Goal: Task Accomplishment & Management: Manage account settings

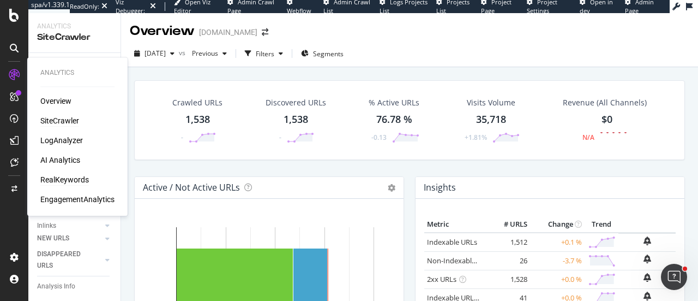
click at [56, 179] on div "RealKeywords" at bounding box center [64, 179] width 49 height 11
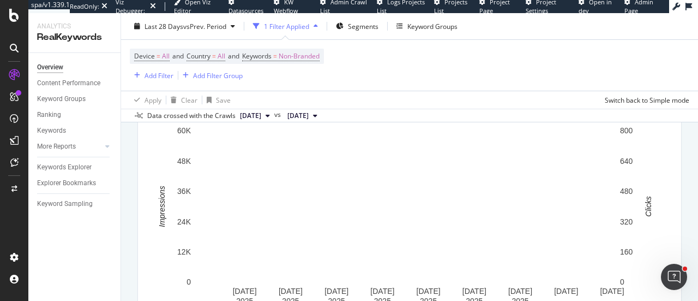
scroll to position [55, 0]
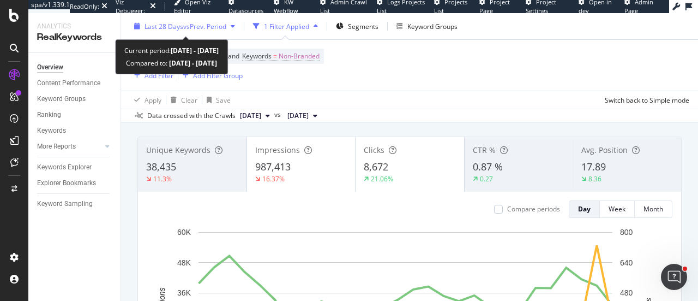
click at [206, 31] on div "Last 28 Days vs Prev. Period" at bounding box center [185, 26] width 110 height 16
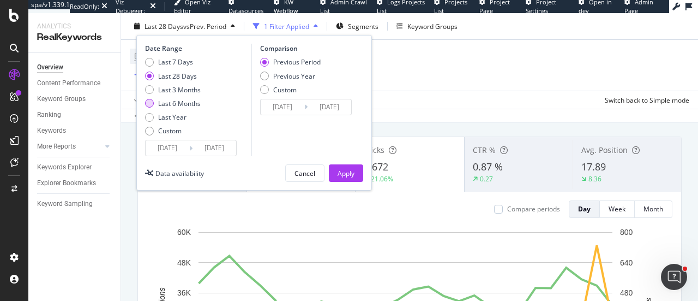
click at [180, 103] on div "Last 6 Months" at bounding box center [179, 103] width 43 height 9
type input "2025/04/05"
type input "2024/10/04"
type input "2025/04/04"
click at [345, 170] on div "Apply" at bounding box center [346, 172] width 17 height 9
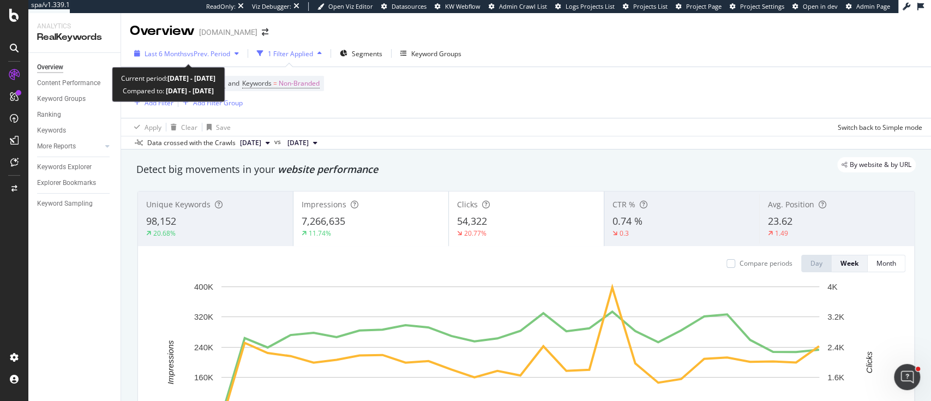
click at [203, 53] on span "vs Prev. Period" at bounding box center [208, 53] width 43 height 9
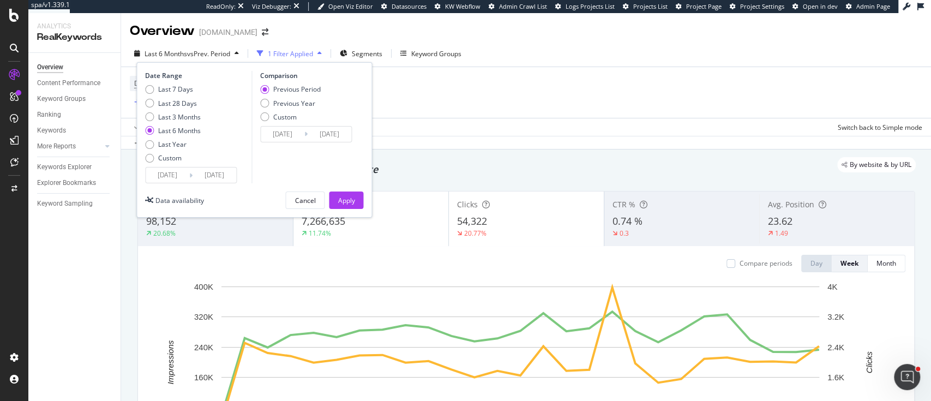
scroll to position [73, 0]
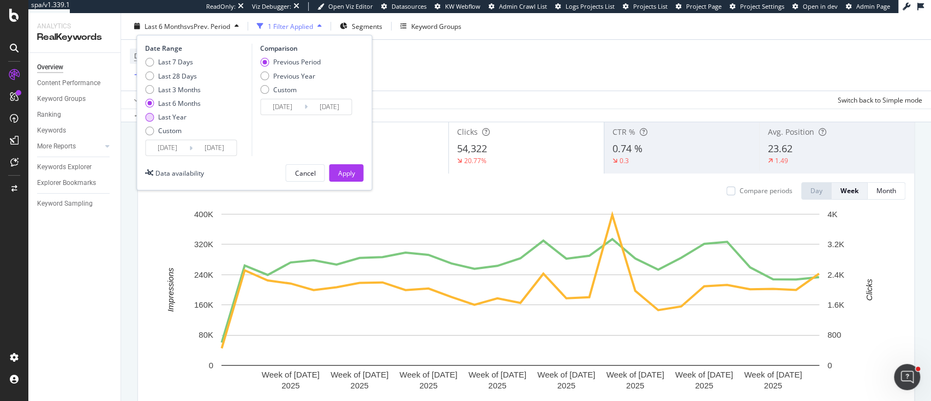
click at [159, 120] on div "Last Year" at bounding box center [172, 116] width 28 height 9
type input "2024/10/05"
type input "2023/10/06"
type input "2024/10/04"
click at [336, 175] on button "Apply" at bounding box center [346, 172] width 34 height 17
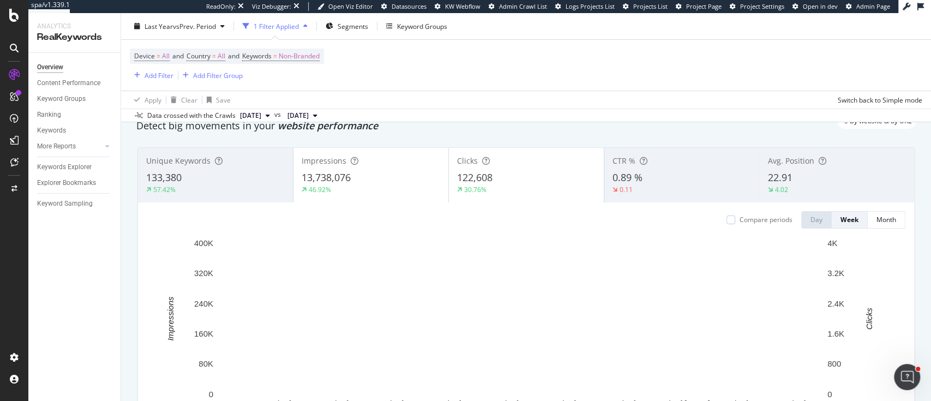
scroll to position [73, 0]
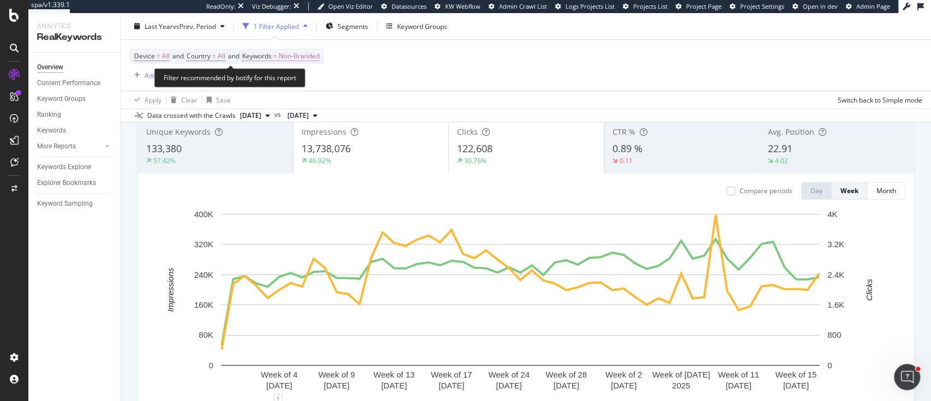
click at [309, 61] on span "Non-Branded" at bounding box center [299, 56] width 41 height 15
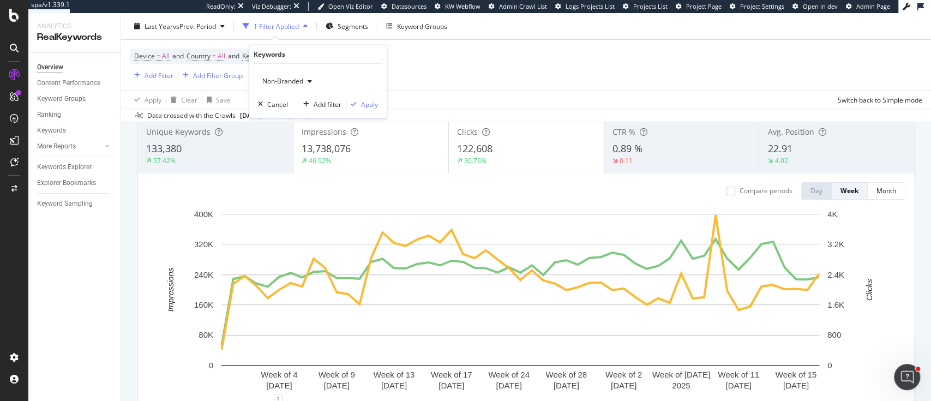
click at [298, 82] on span "Non-Branded" at bounding box center [280, 80] width 45 height 9
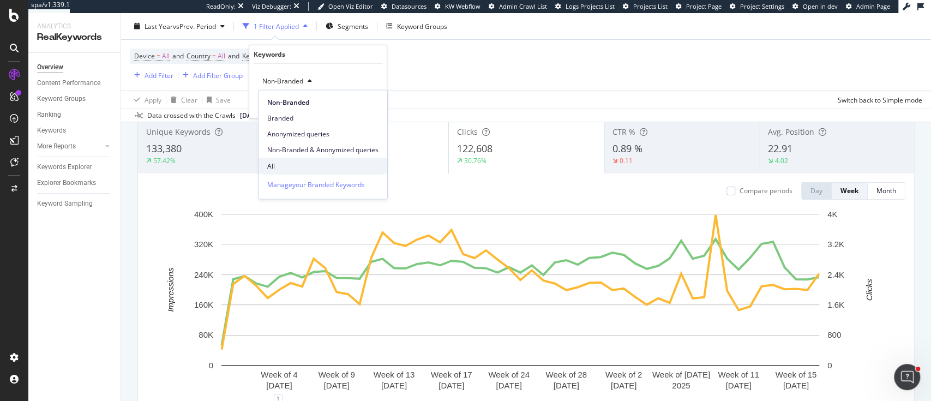
click at [305, 163] on span "All" at bounding box center [322, 166] width 111 height 10
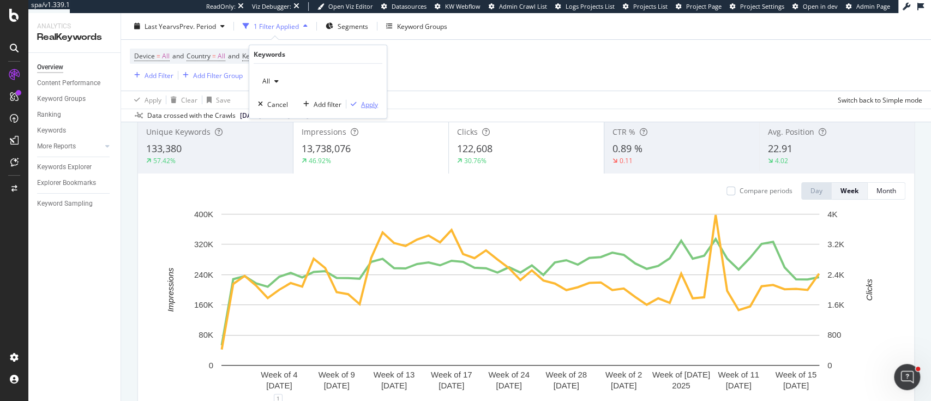
click at [376, 100] on div "Apply" at bounding box center [369, 103] width 17 height 9
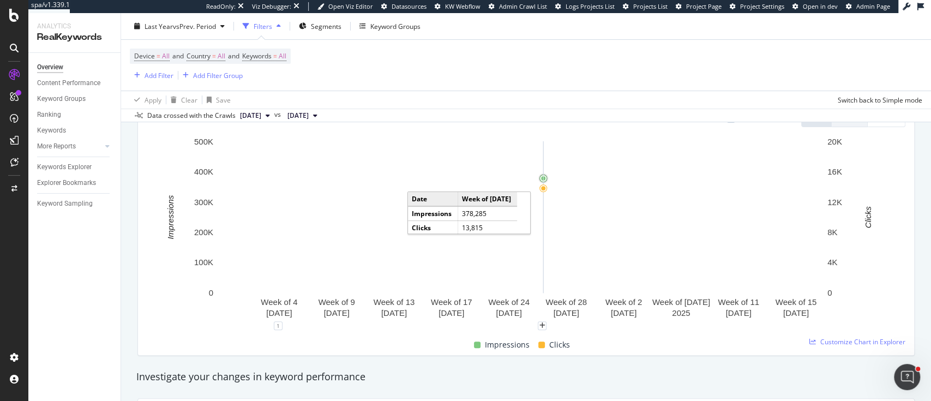
scroll to position [73, 0]
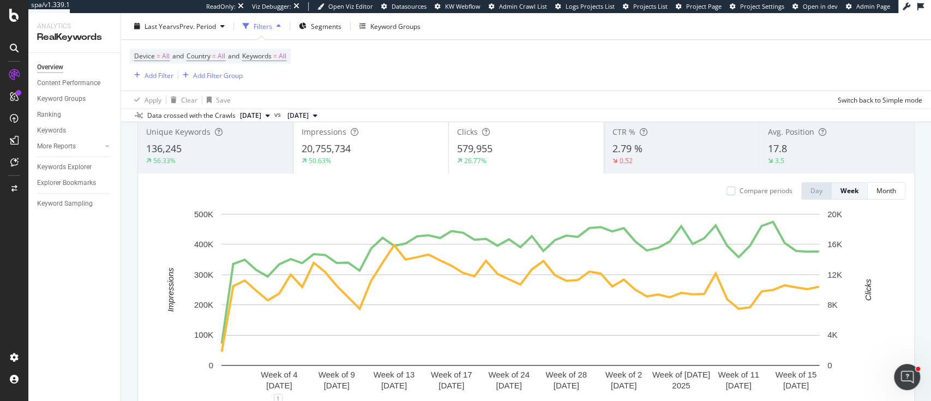
click at [698, 149] on span "17.8" at bounding box center [777, 148] width 19 height 13
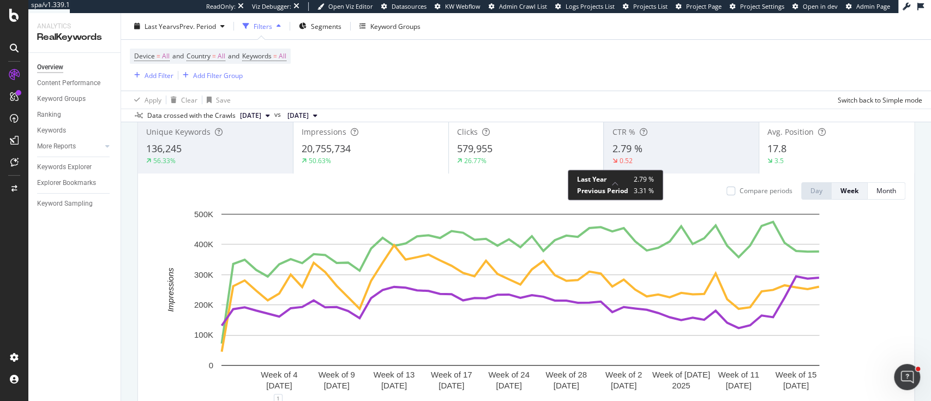
click at [631, 157] on div "0.52" at bounding box center [625, 161] width 27 height 10
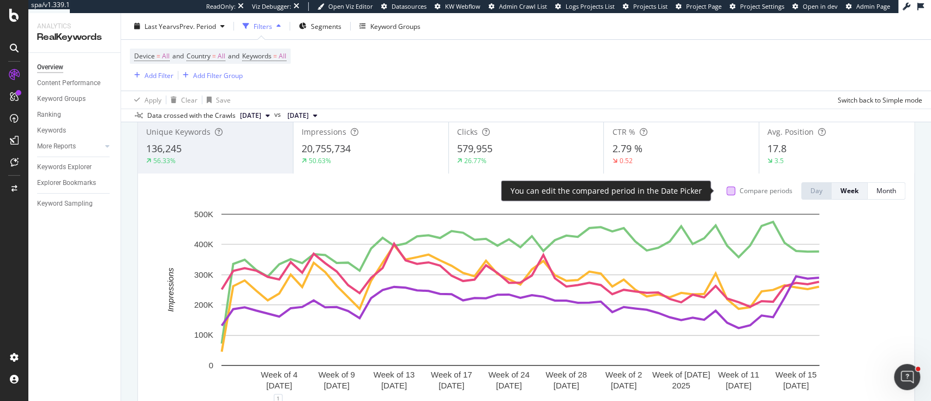
click at [698, 187] on div at bounding box center [731, 191] width 9 height 9
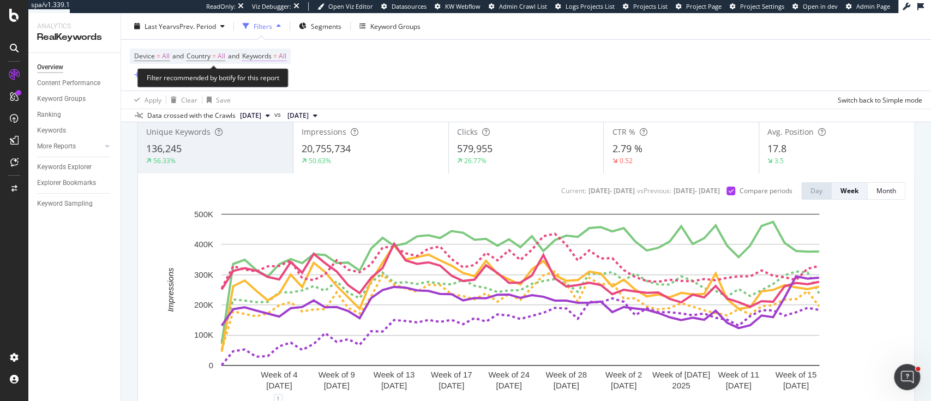
click at [272, 51] on span "Keywords" at bounding box center [256, 55] width 29 height 9
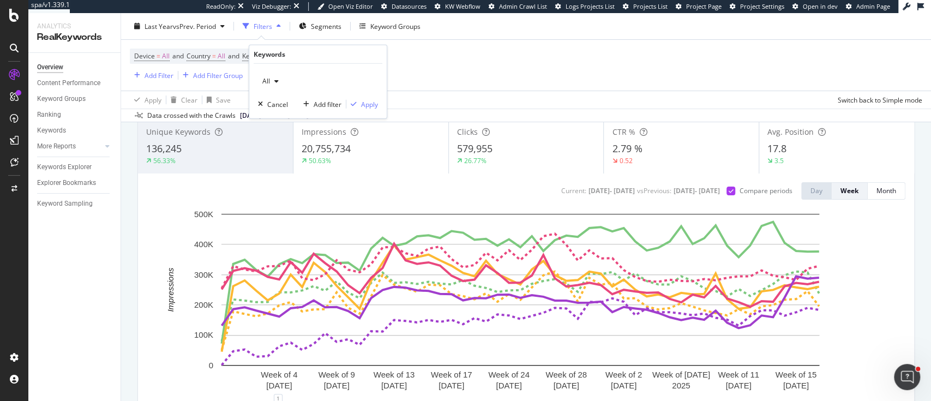
click at [268, 81] on span "All" at bounding box center [264, 80] width 12 height 9
click at [289, 91] on div "Non-Branded" at bounding box center [323, 100] width 129 height 20
click at [368, 107] on div "Apply" at bounding box center [369, 103] width 17 height 9
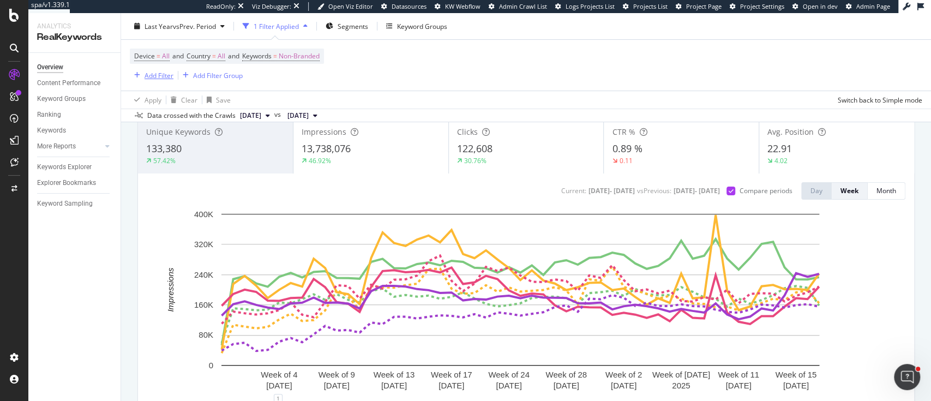
click at [153, 75] on div "Add Filter" at bounding box center [159, 74] width 29 height 9
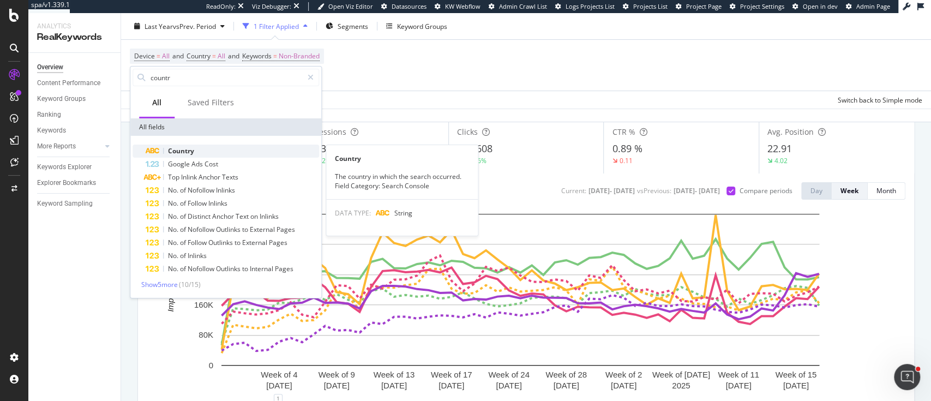
type input "countr"
click at [223, 152] on div "Country" at bounding box center [232, 151] width 173 height 13
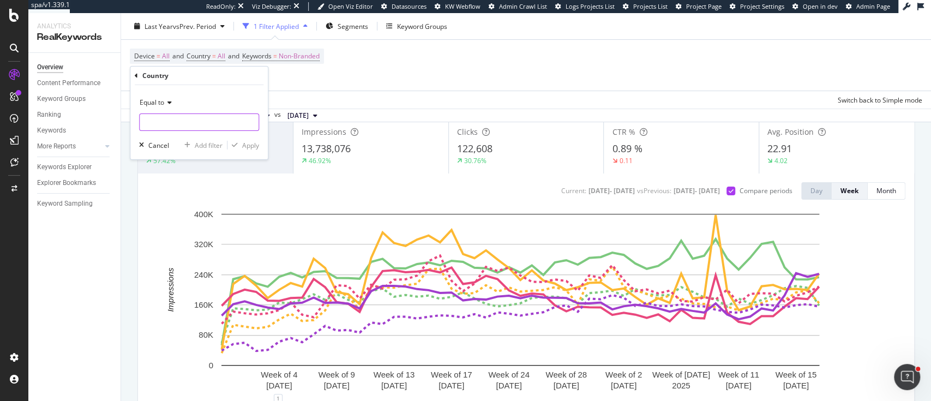
click at [165, 120] on input "text" at bounding box center [199, 121] width 119 height 17
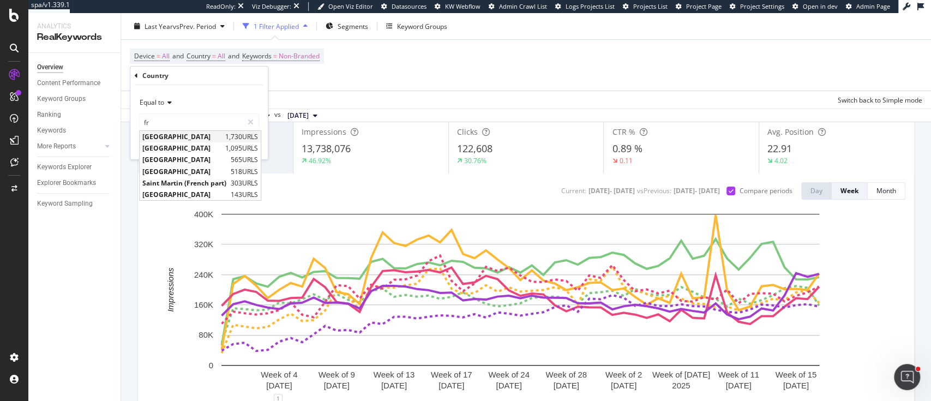
click at [164, 137] on span "France" at bounding box center [182, 136] width 80 height 9
type input "France"
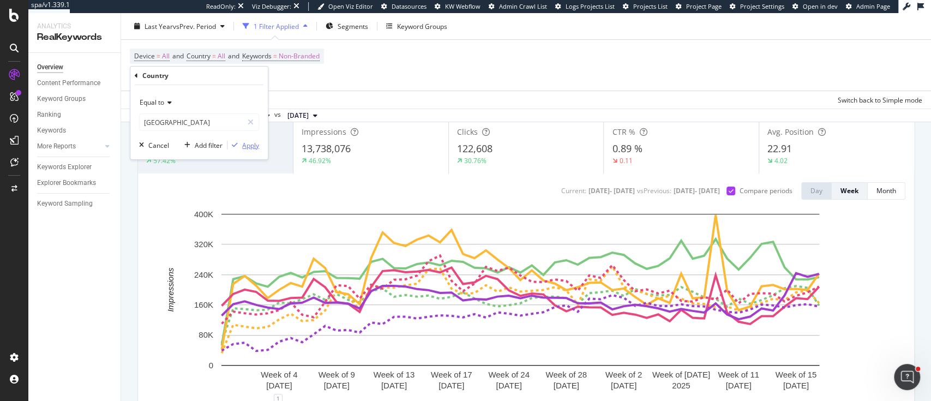
click at [234, 147] on icon "button" at bounding box center [235, 145] width 6 height 7
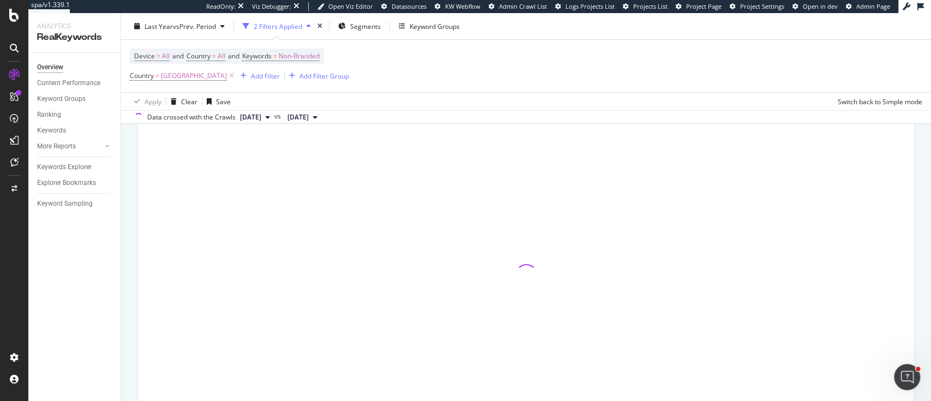
scroll to position [74, 0]
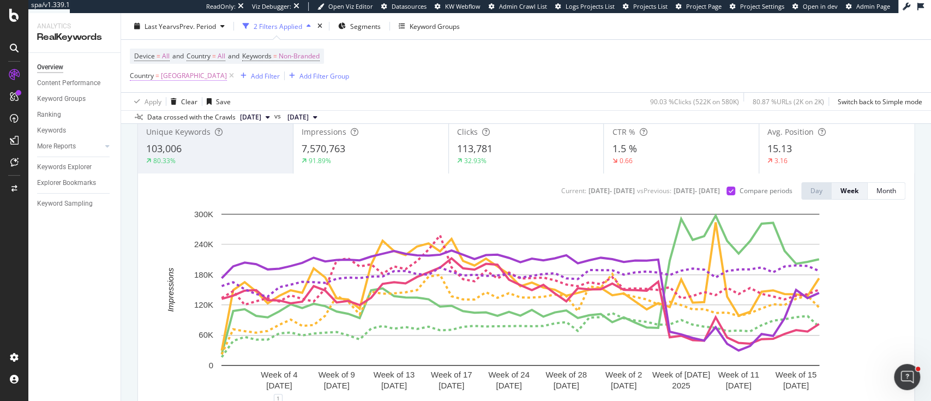
click at [151, 79] on span "Country" at bounding box center [142, 75] width 24 height 9
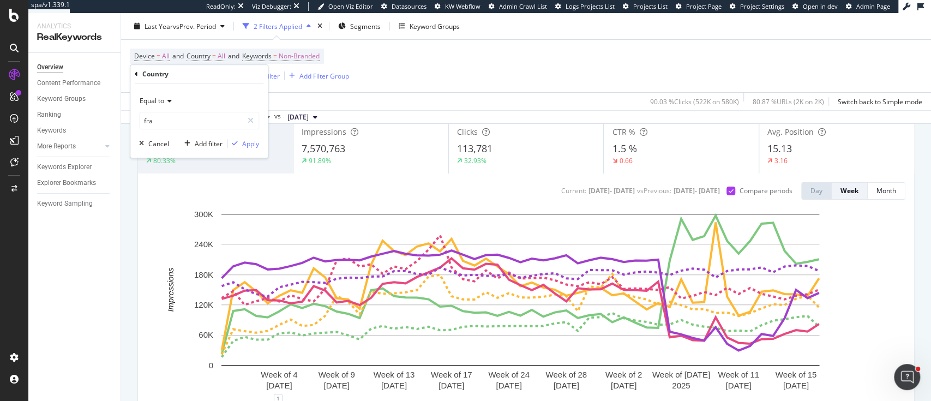
type input "France"
click at [163, 128] on input "[GEOGRAPHIC_DATA]" at bounding box center [191, 120] width 103 height 17
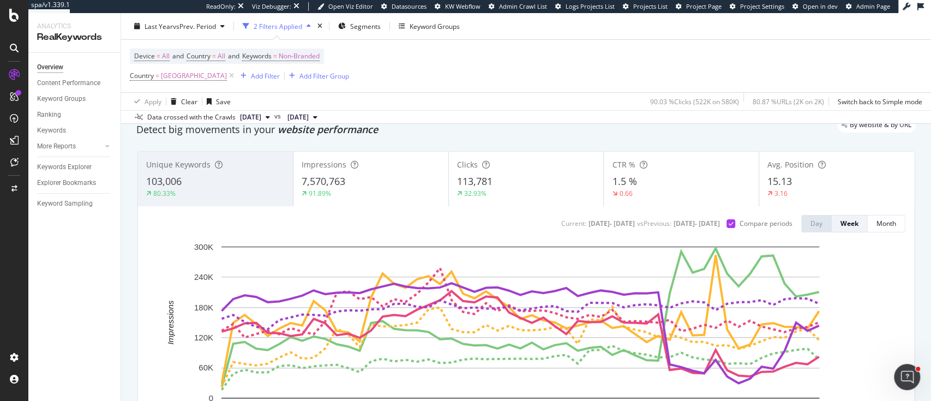
scroll to position [0, 0]
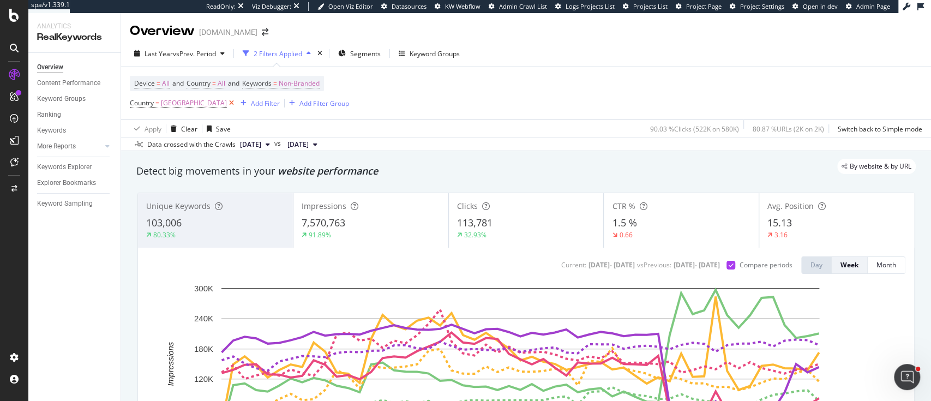
click at [227, 103] on icon at bounding box center [231, 103] width 9 height 11
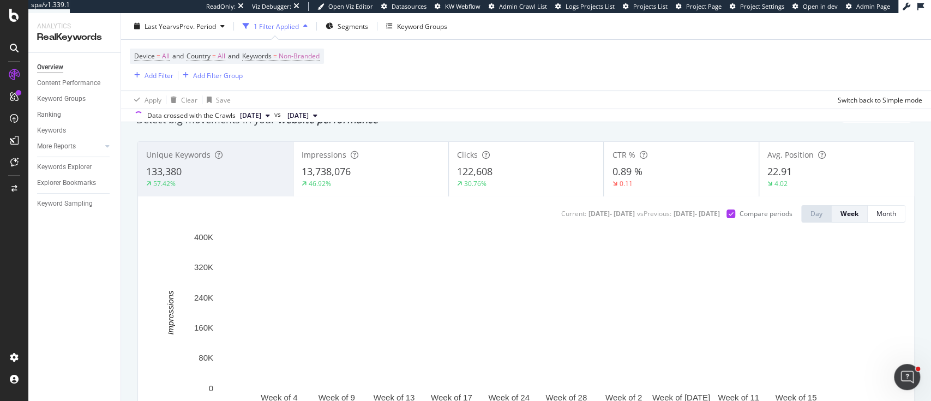
scroll to position [73, 0]
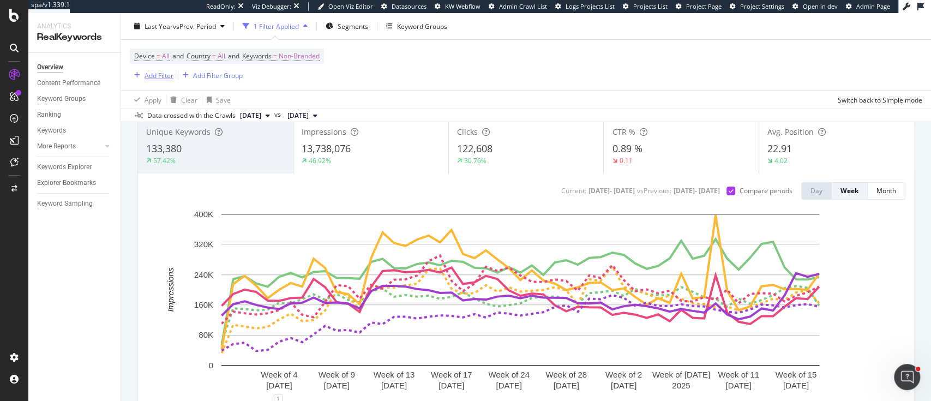
click at [155, 76] on div "Add Filter" at bounding box center [159, 74] width 29 height 9
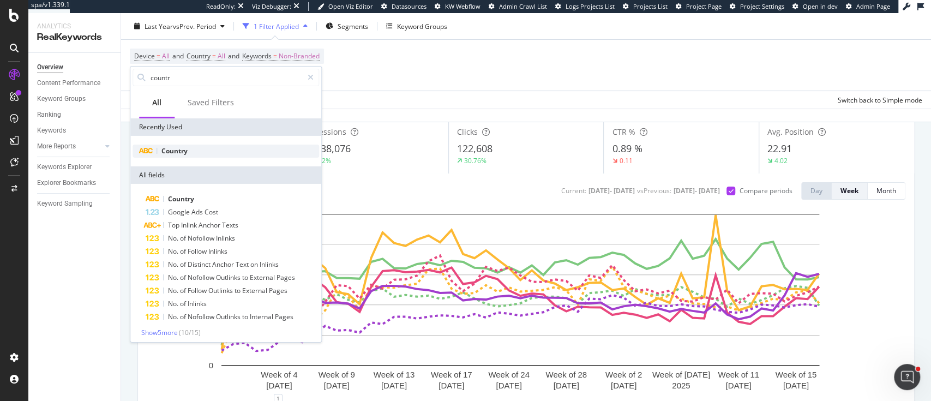
click at [188, 155] on span "Country" at bounding box center [174, 150] width 26 height 9
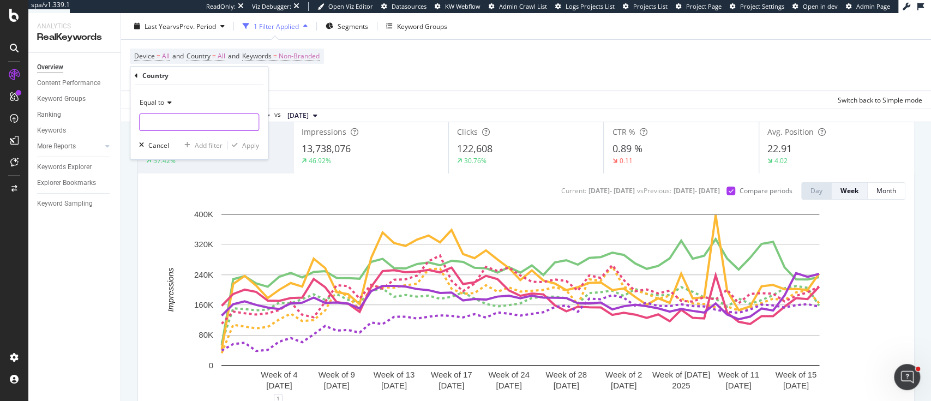
click at [190, 117] on input "text" at bounding box center [199, 121] width 119 height 17
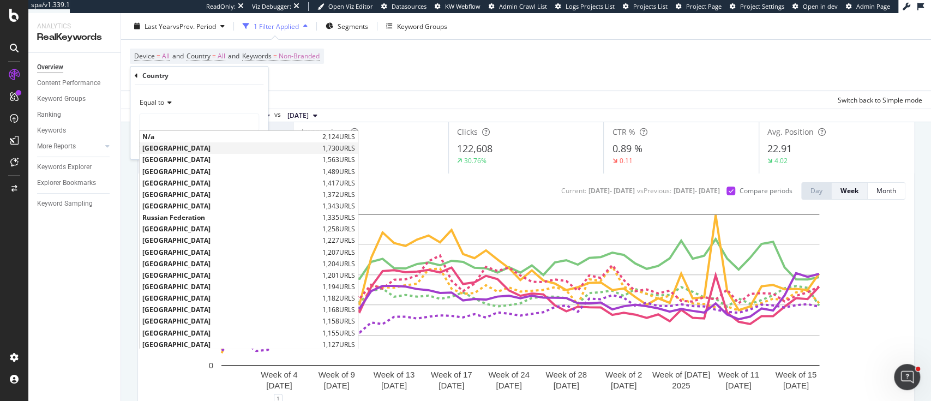
click at [190, 149] on span "[GEOGRAPHIC_DATA]" at bounding box center [230, 147] width 177 height 9
type input "[GEOGRAPHIC_DATA]"
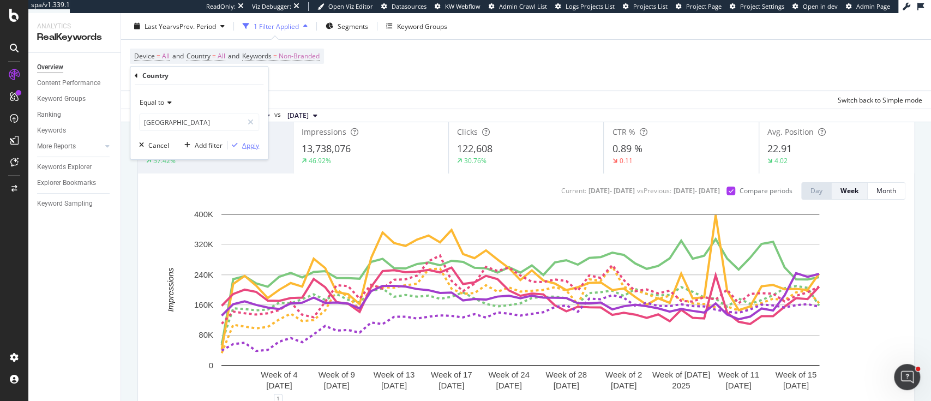
click at [246, 147] on div "Apply" at bounding box center [250, 144] width 17 height 9
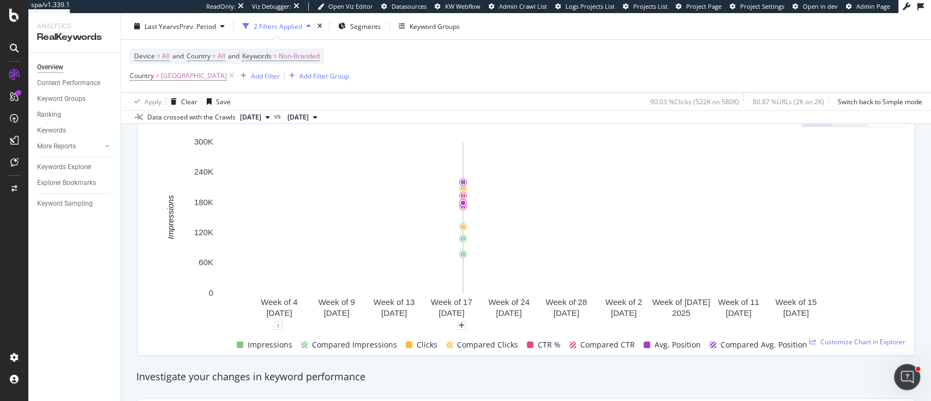
scroll to position [1, 0]
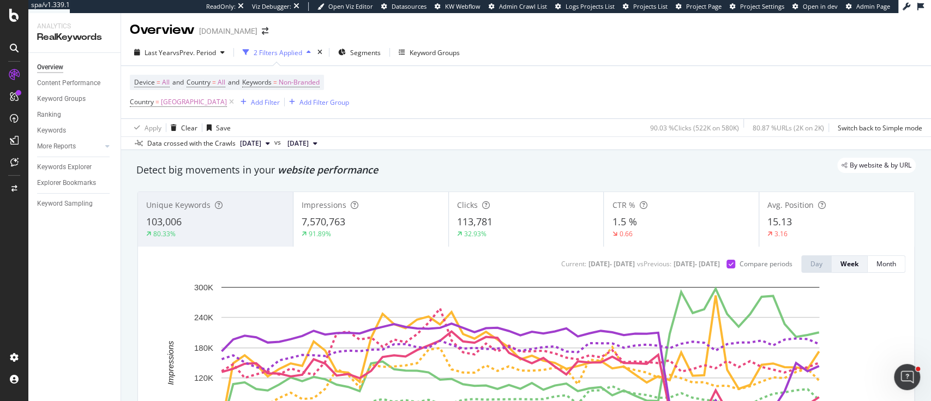
click at [236, 238] on div "Unique Keywords 103,006 80.33%" at bounding box center [215, 219] width 155 height 49
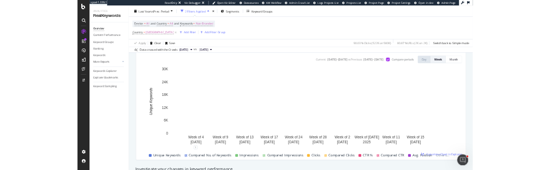
scroll to position [147, 0]
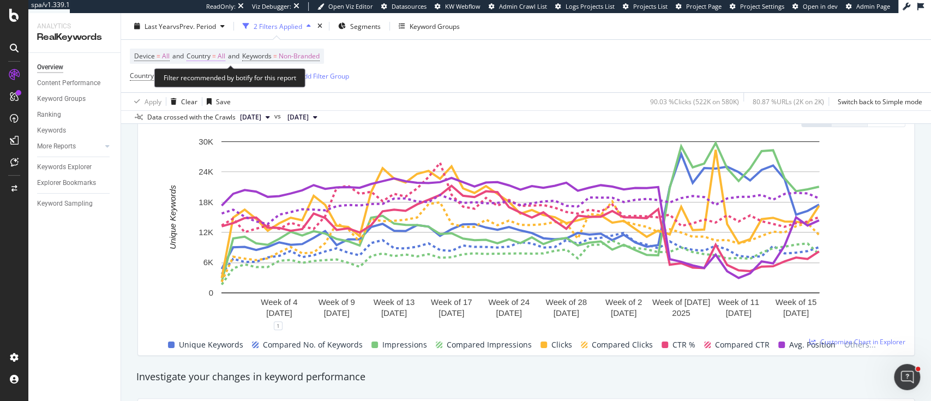
click at [211, 58] on span "Country" at bounding box center [199, 55] width 24 height 9
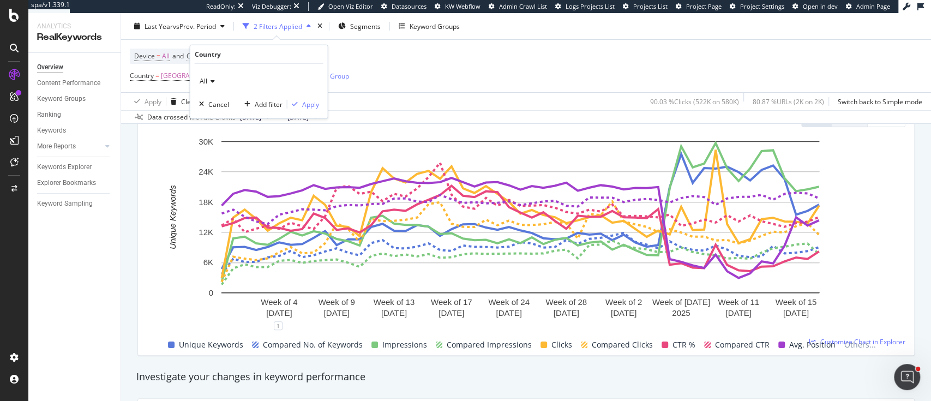
click at [213, 88] on div "All" at bounding box center [259, 81] width 120 height 17
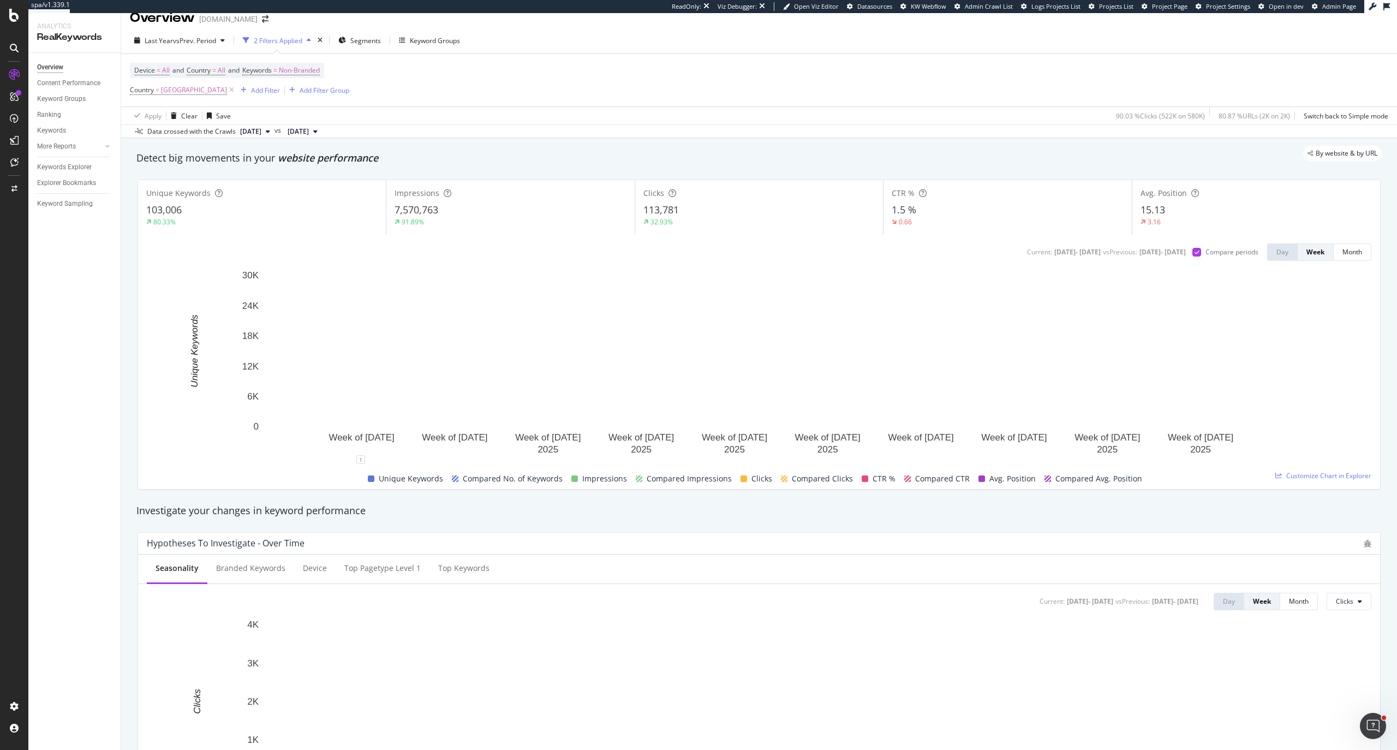
scroll to position [1, 0]
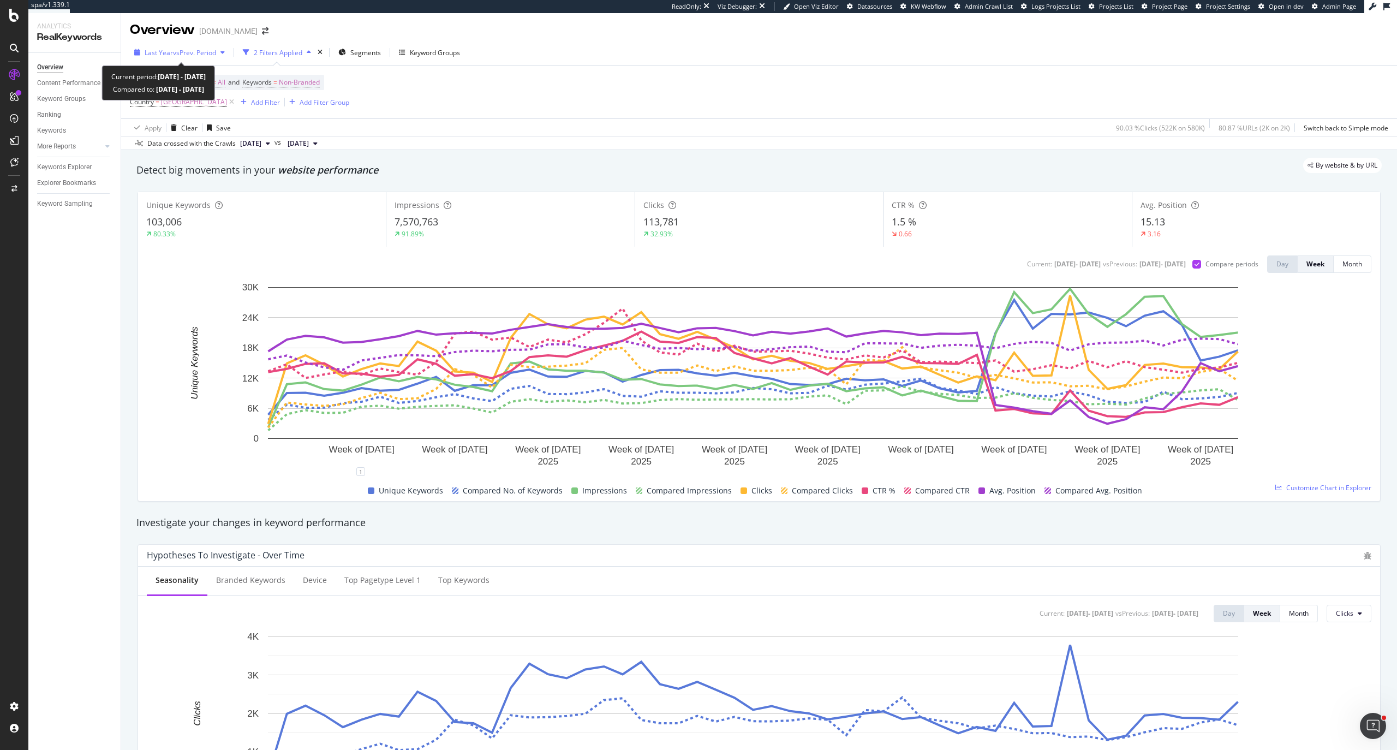
click at [165, 55] on span "Last Year" at bounding box center [159, 52] width 28 height 9
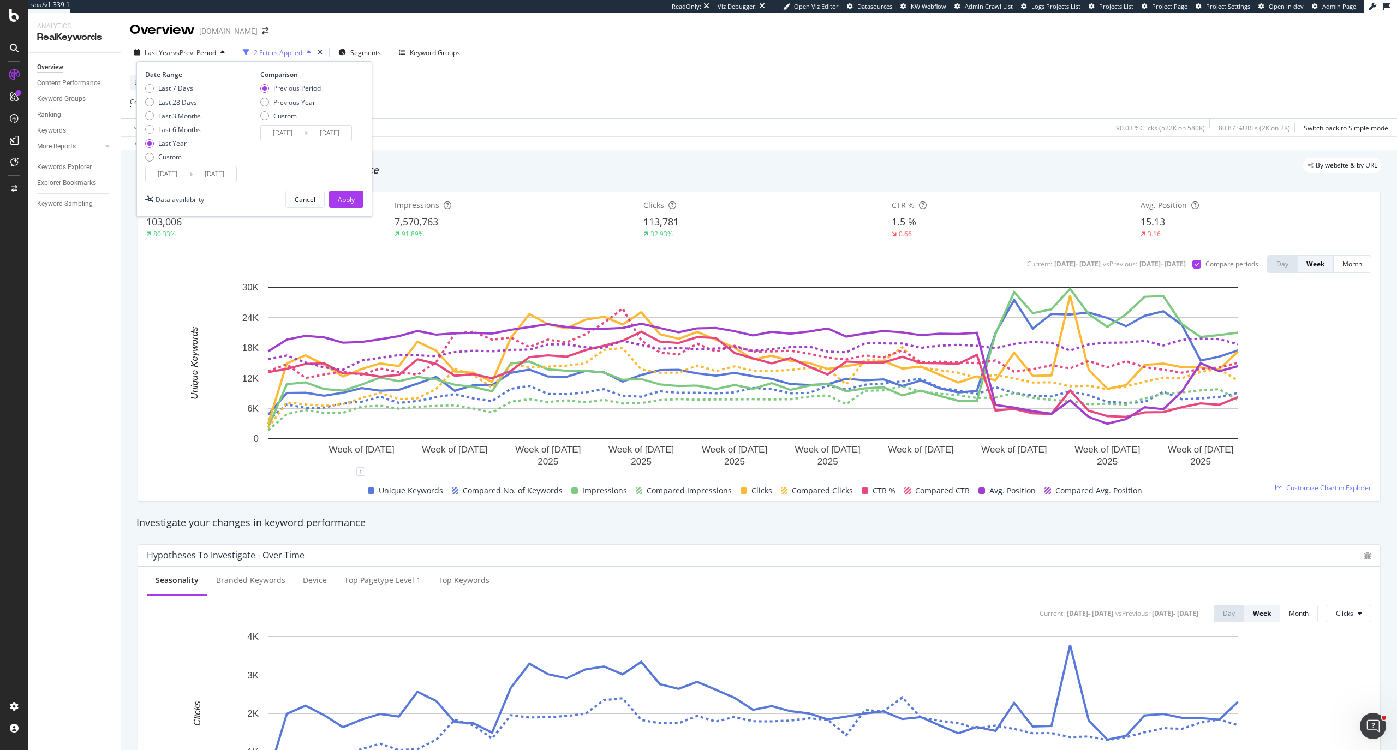
click at [177, 173] on input "2024/10/05" at bounding box center [168, 173] width 44 height 15
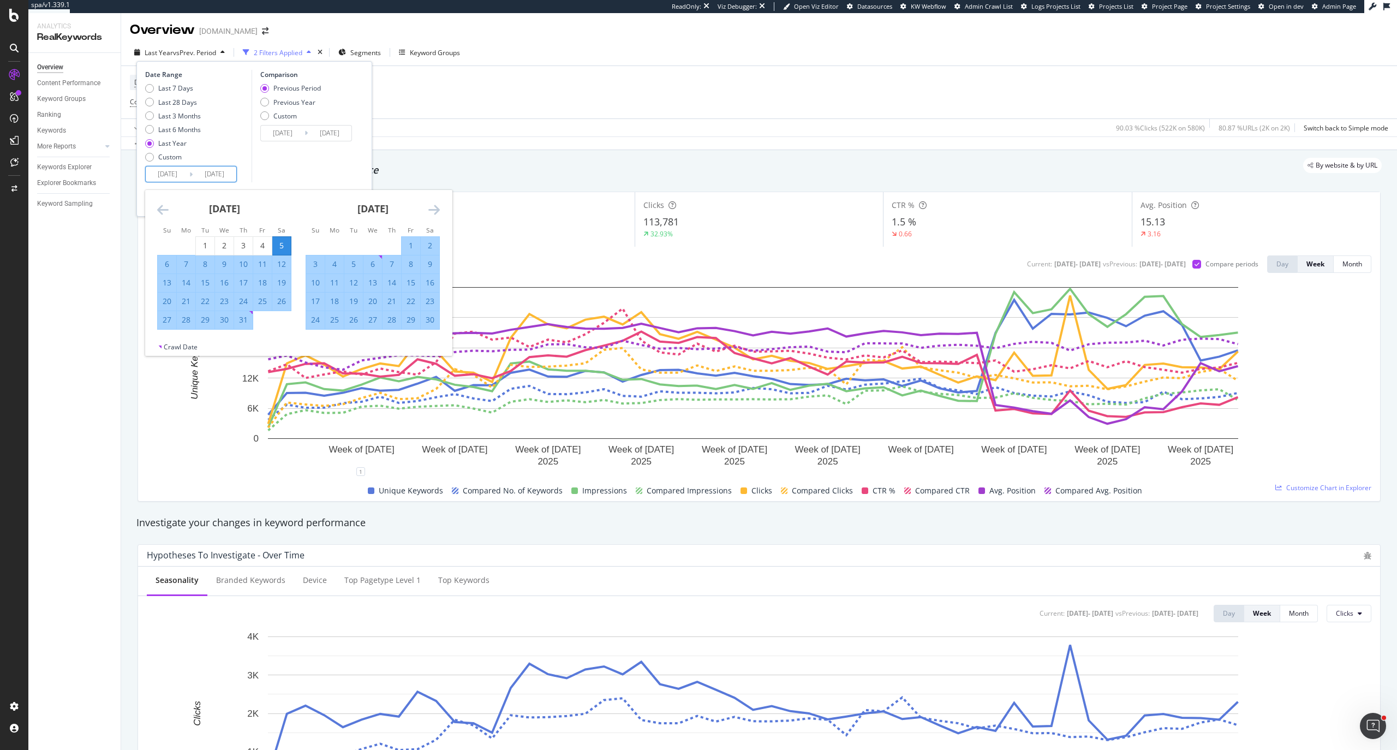
click at [441, 214] on div "November 2024 1 2 3 4 5 6 7 8 9 10 11 12 13 14 15 16 17 18 19 20 21 22 23 24 25…" at bounding box center [372, 260] width 148 height 140
click at [435, 209] on icon "Move forward to switch to the next month." at bounding box center [433, 209] width 11 height 13
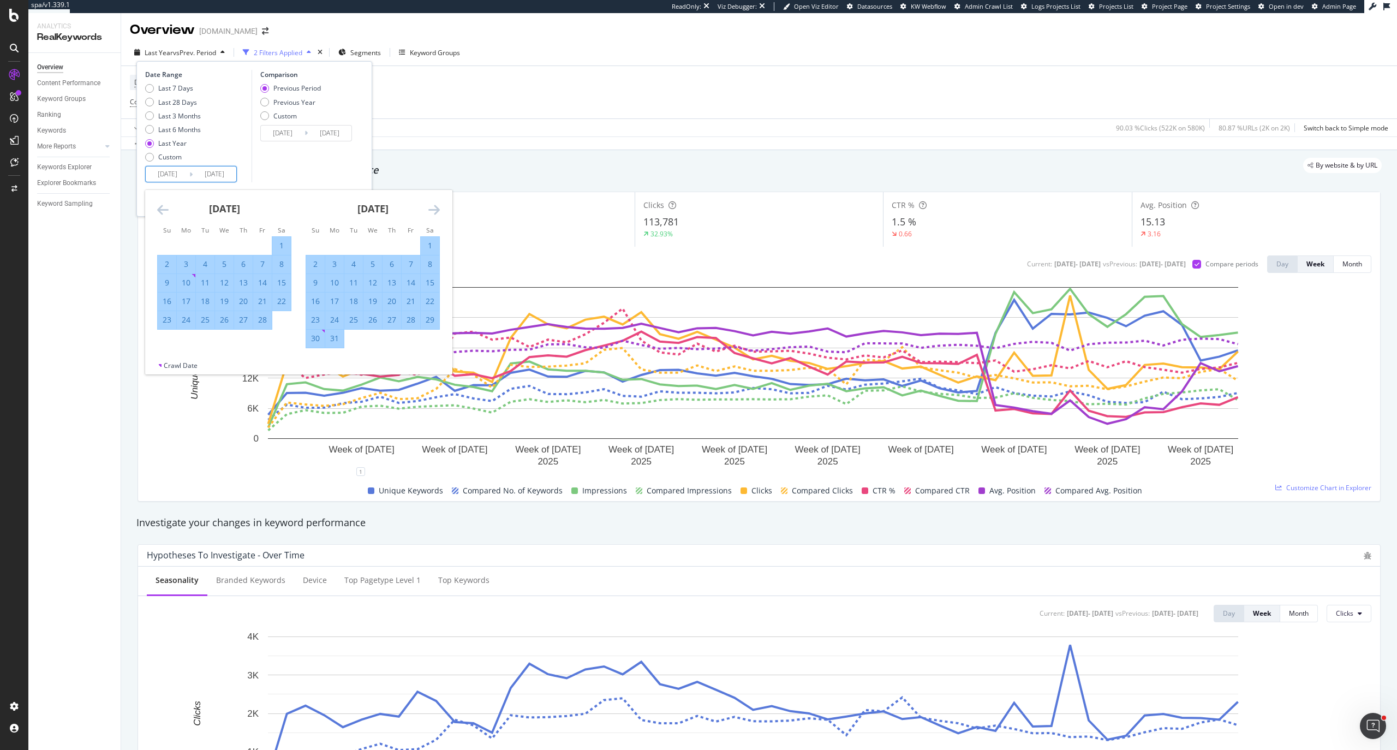
click at [435, 209] on icon "Move forward to switch to the next month." at bounding box center [433, 209] width 11 height 13
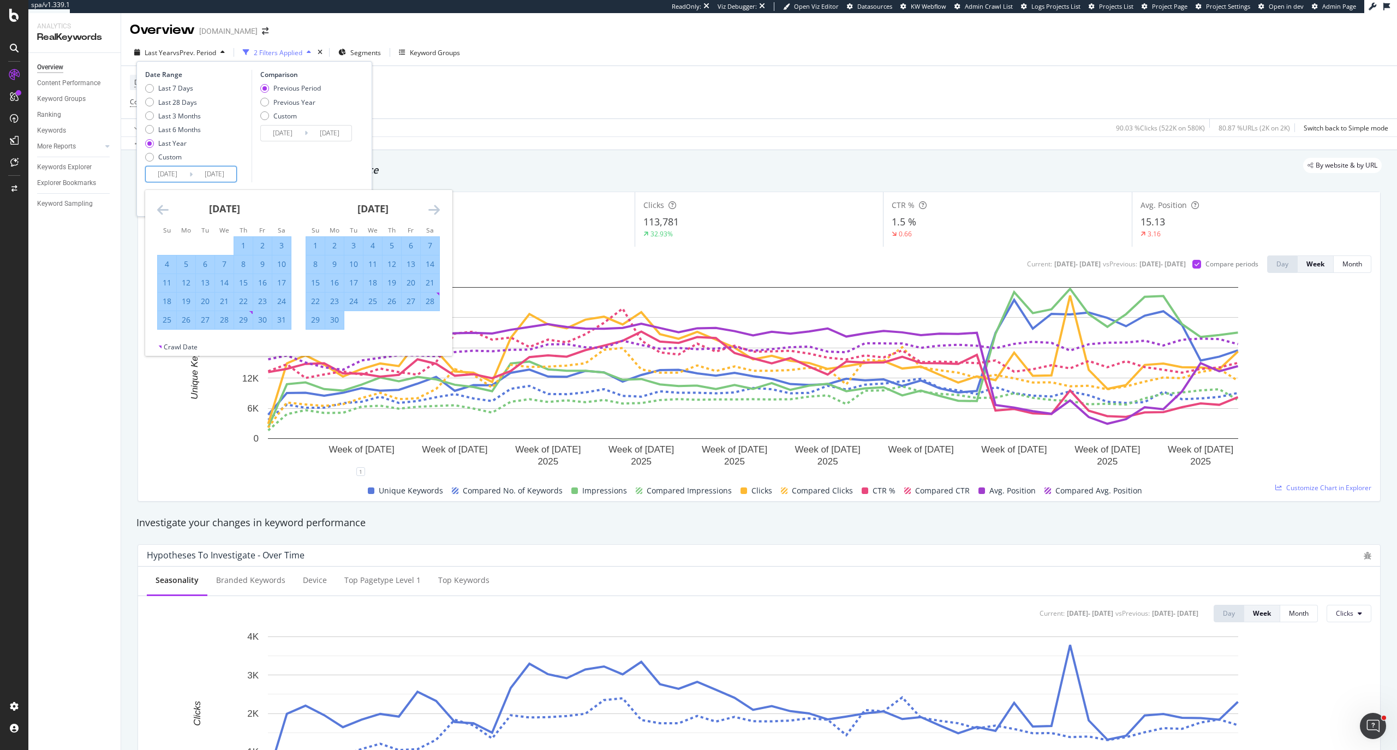
click at [435, 209] on icon "Move forward to switch to the next month." at bounding box center [433, 209] width 11 height 13
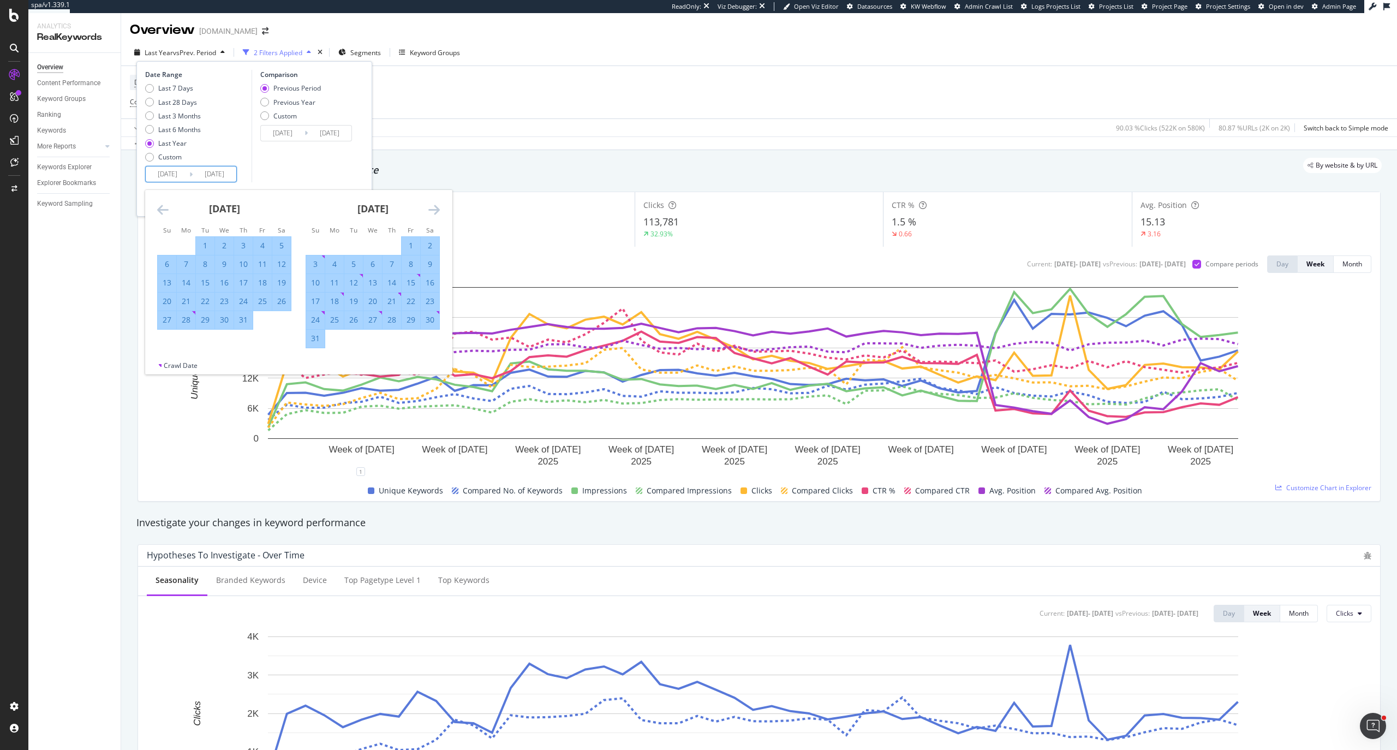
click at [205, 244] on div "1" at bounding box center [205, 245] width 19 height 11
type input "2025/07/01"
type input "2025/03/27"
type input "2025/06/30"
click at [274, 101] on div "Previous Year" at bounding box center [294, 102] width 42 height 9
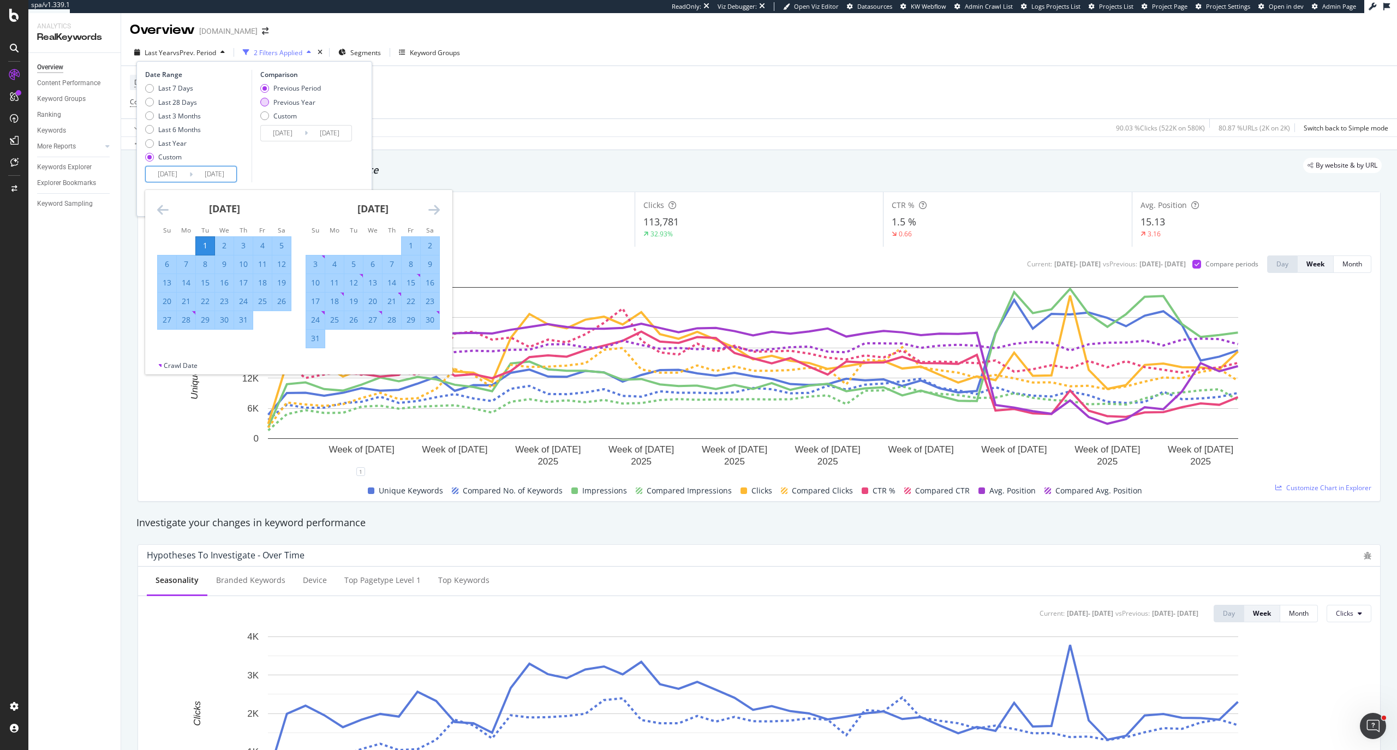
type input "2024/07/02"
type input "2024/10/05"
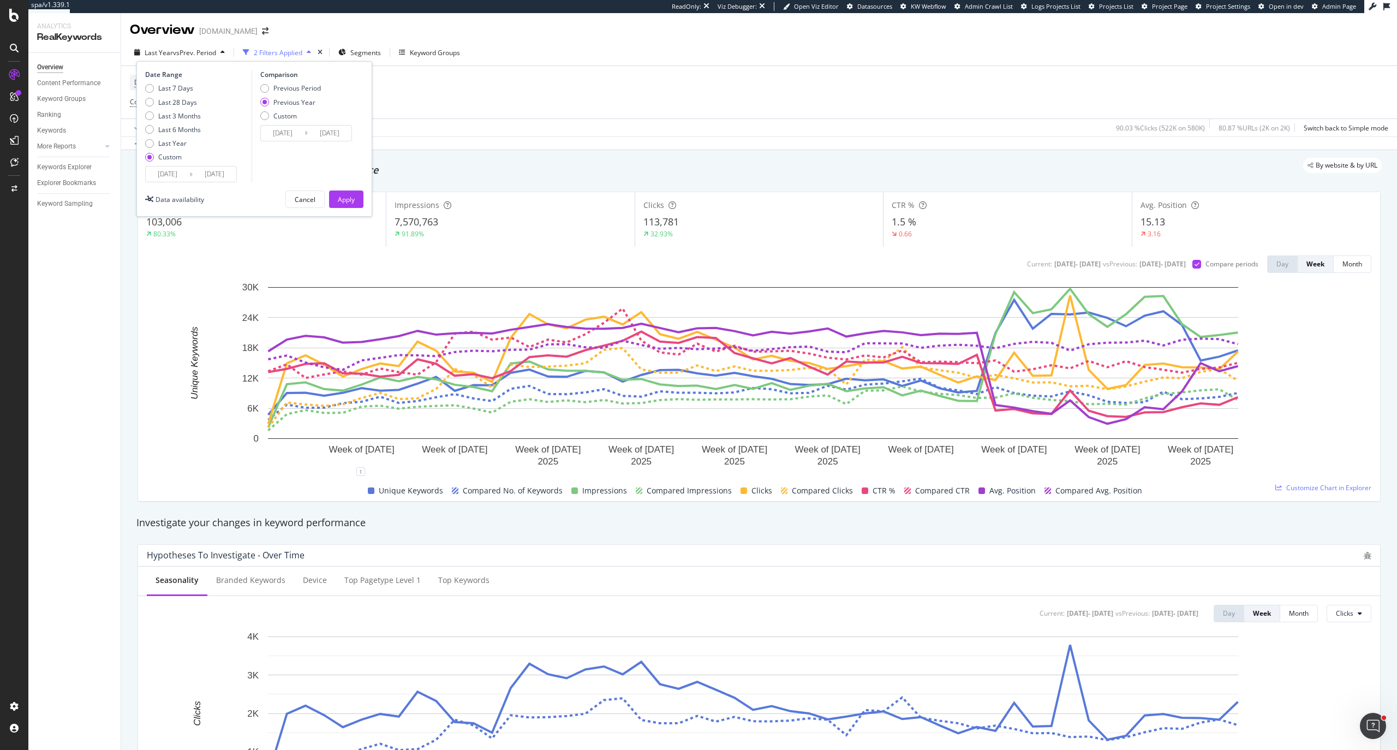
click at [288, 81] on div "Comparison Previous Period Previous Year Custom 2024/07/02 Navigate forward to …" at bounding box center [303, 126] width 104 height 112
click at [289, 84] on div "Previous Period" at bounding box center [296, 87] width 47 height 9
type input "2025/03/27"
type input "2025/06/30"
click at [348, 193] on div "Apply" at bounding box center [346, 199] width 17 height 16
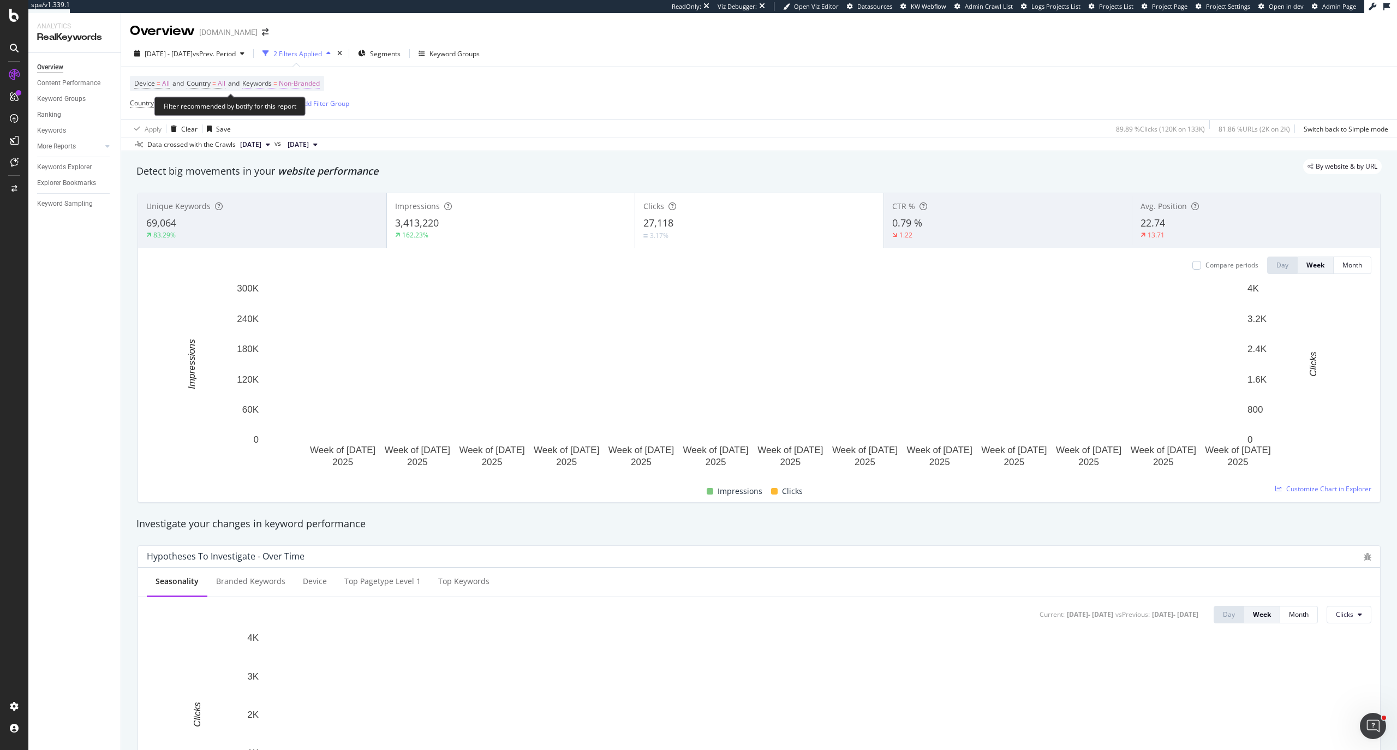
click at [291, 90] on span "Non-Branded" at bounding box center [299, 83] width 41 height 15
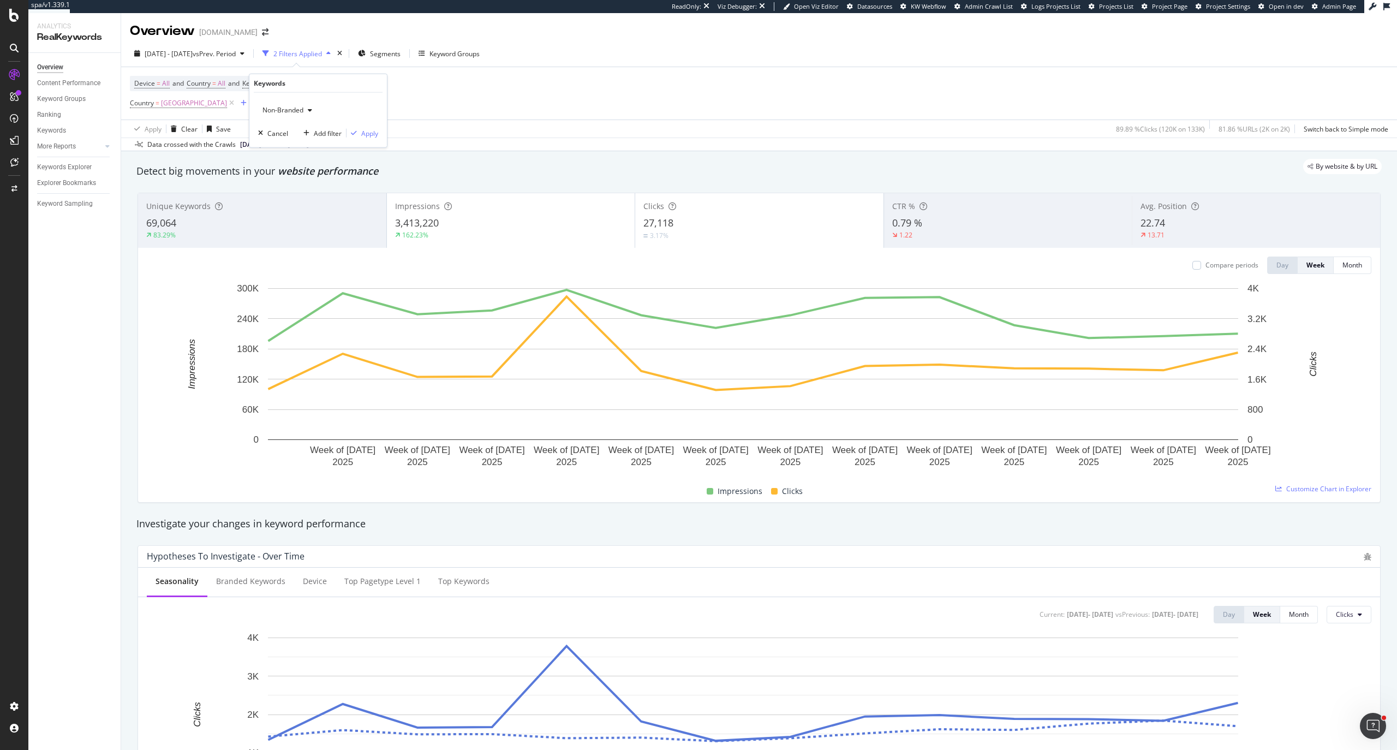
click at [286, 107] on span "Non-Branded" at bounding box center [280, 109] width 45 height 9
click at [293, 188] on div "All" at bounding box center [323, 196] width 129 height 16
click at [369, 136] on div "Apply" at bounding box center [369, 132] width 17 height 9
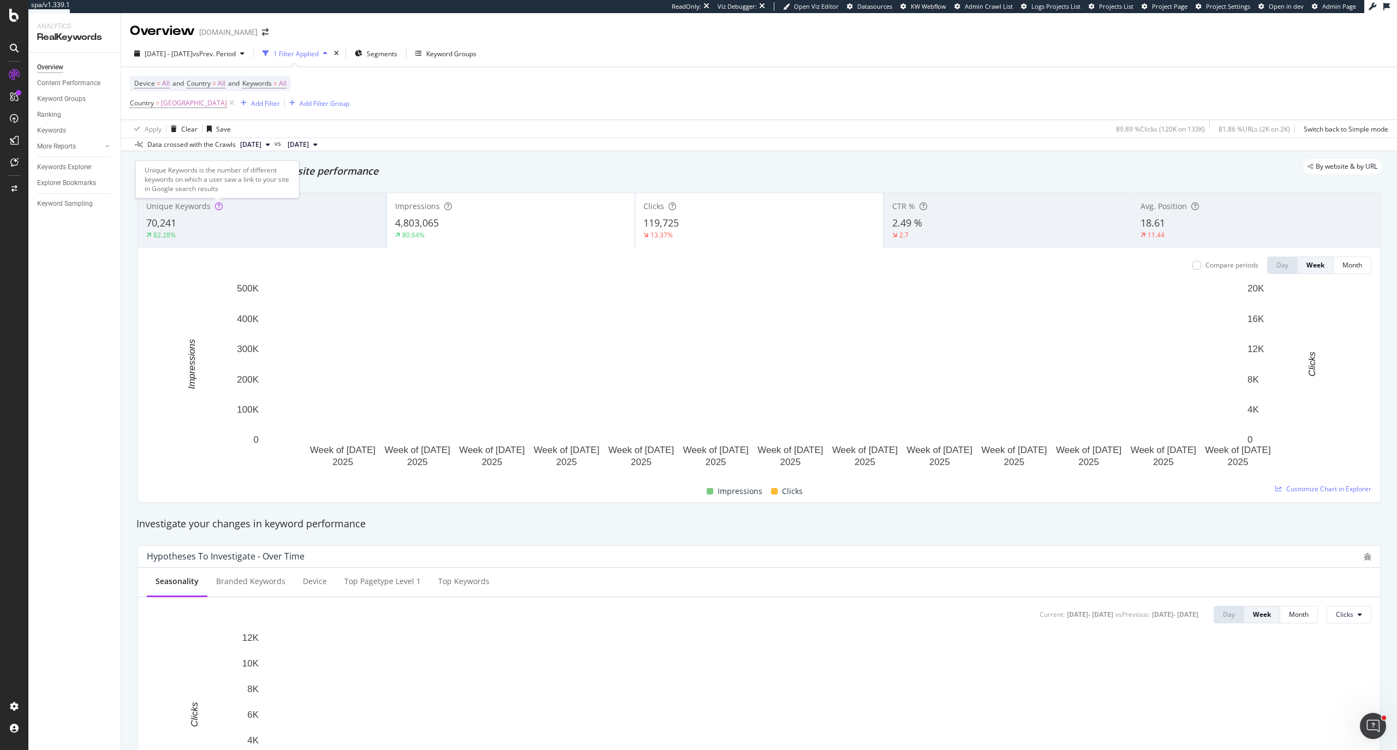
click at [215, 206] on icon at bounding box center [219, 206] width 8 height 8
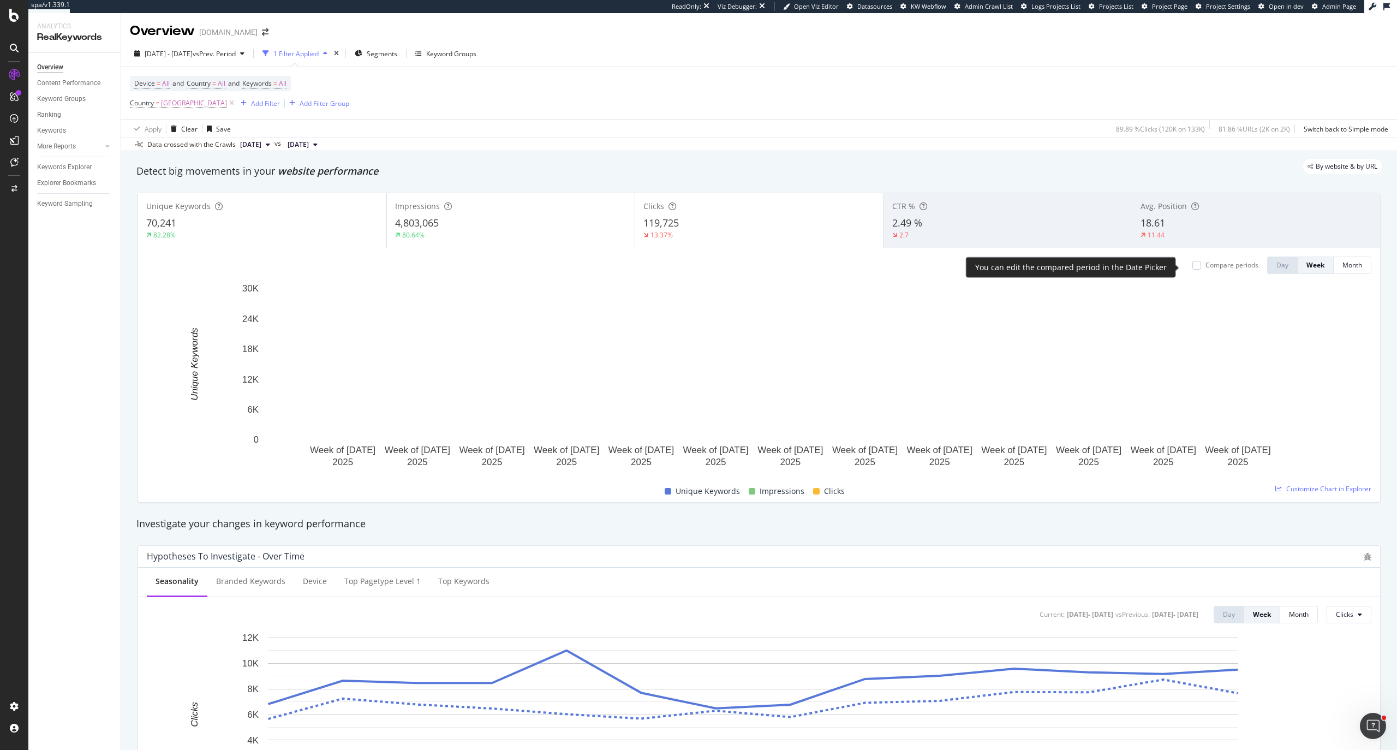
click at [698, 269] on div "Compare periods" at bounding box center [1231, 264] width 53 height 9
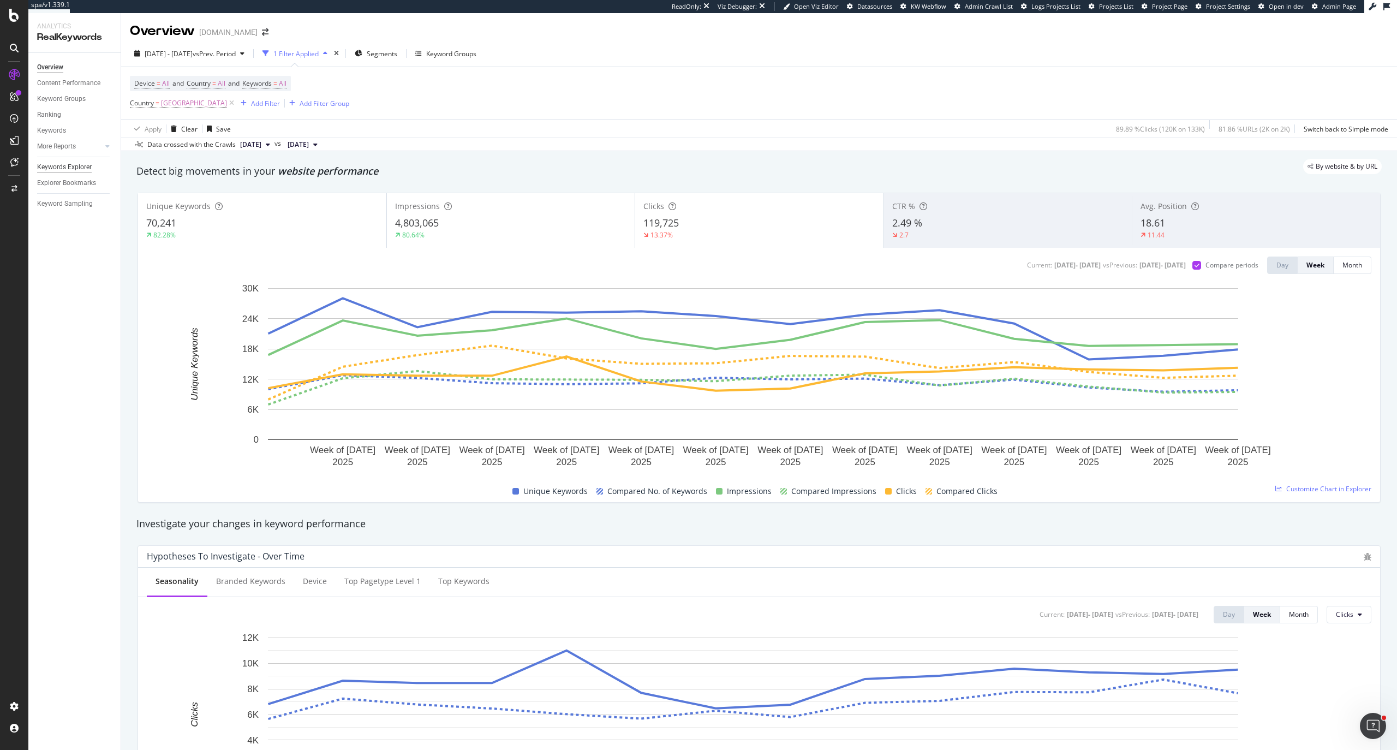
click at [88, 169] on div "Keywords Explorer" at bounding box center [64, 166] width 55 height 11
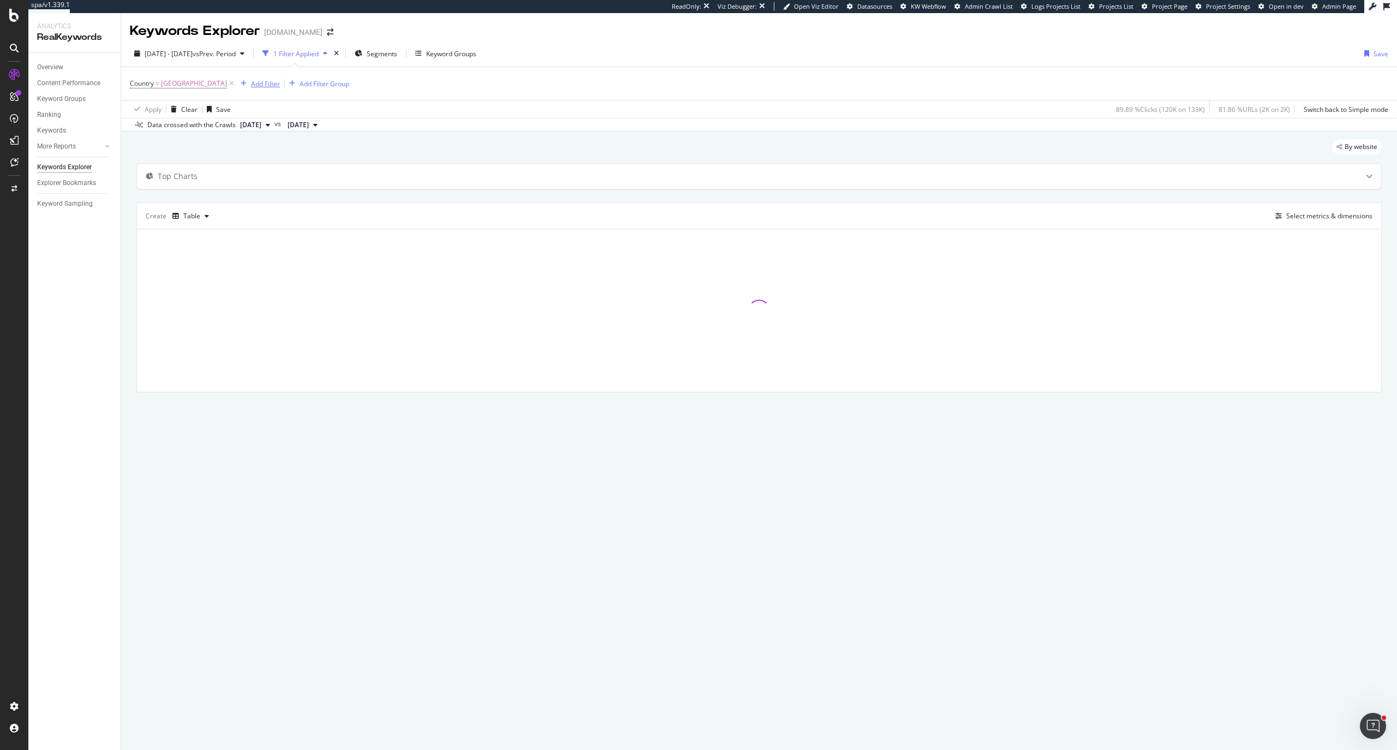
click at [251, 81] on div "Add Filter" at bounding box center [265, 83] width 29 height 9
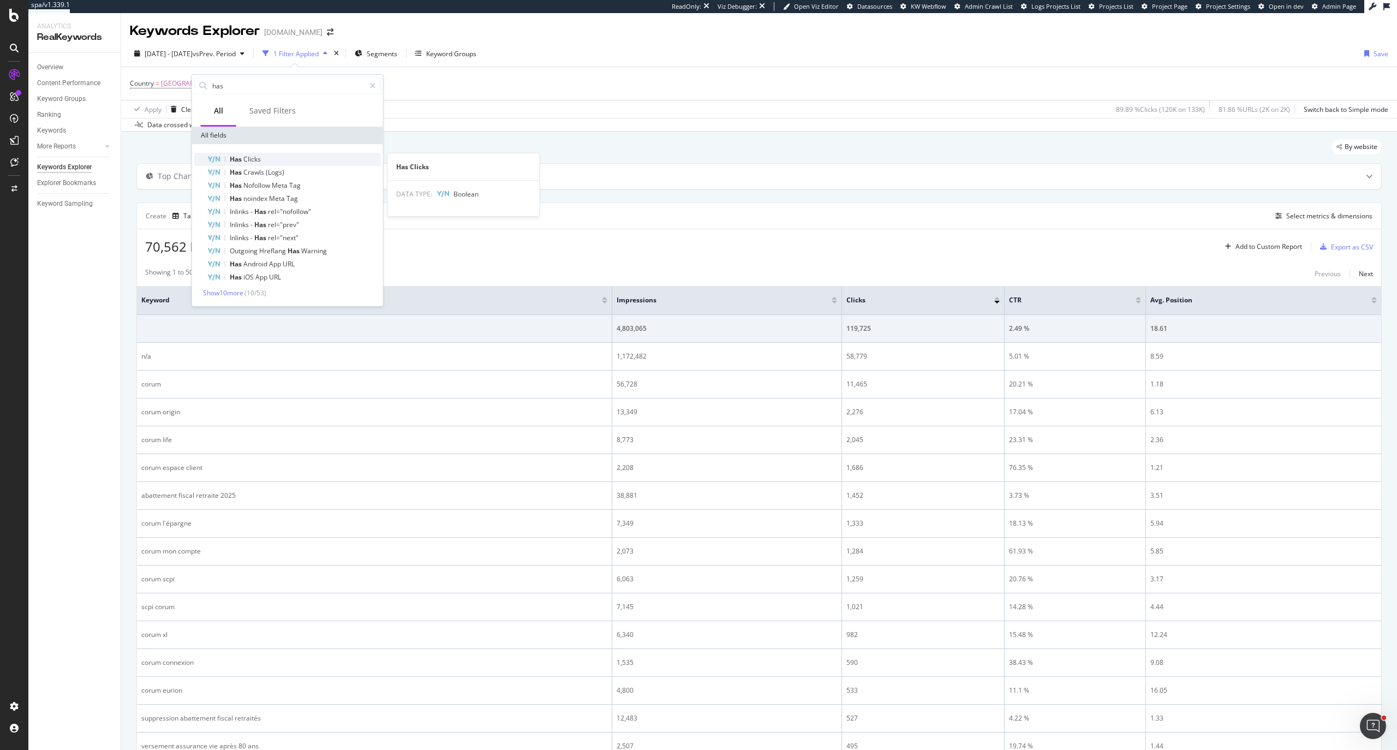
type input "has"
click at [278, 162] on div "Has Clicks" at bounding box center [293, 159] width 173 height 13
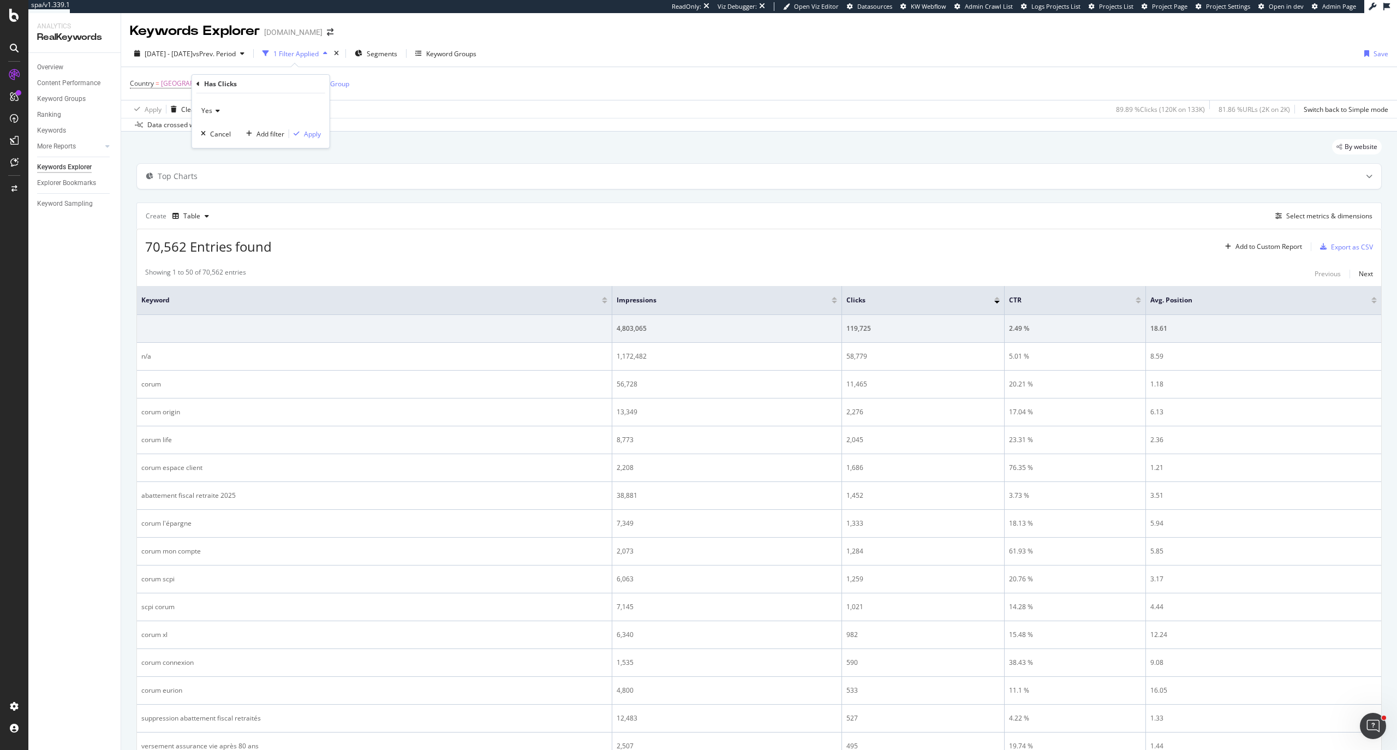
click at [212, 102] on div "Yes" at bounding box center [261, 110] width 120 height 17
click at [199, 81] on icon at bounding box center [197, 84] width 3 height 7
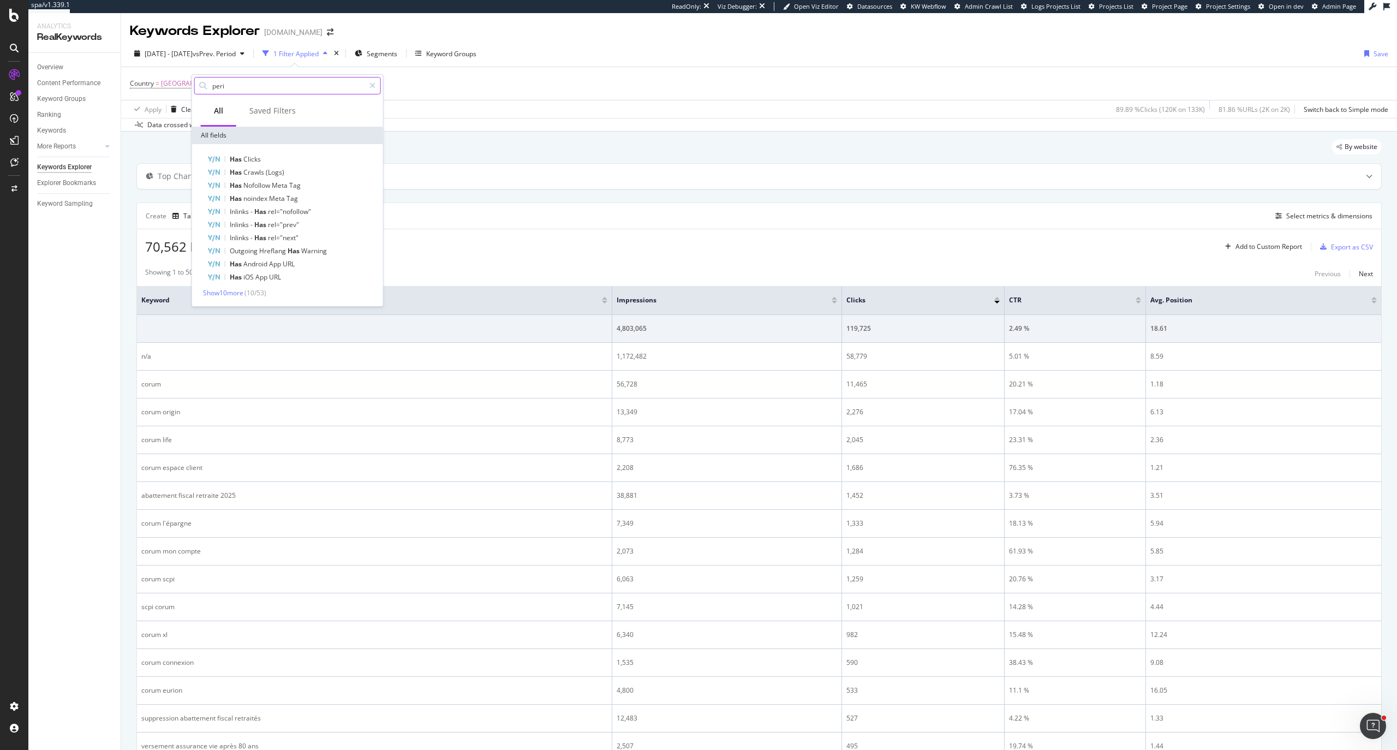
type input "perio"
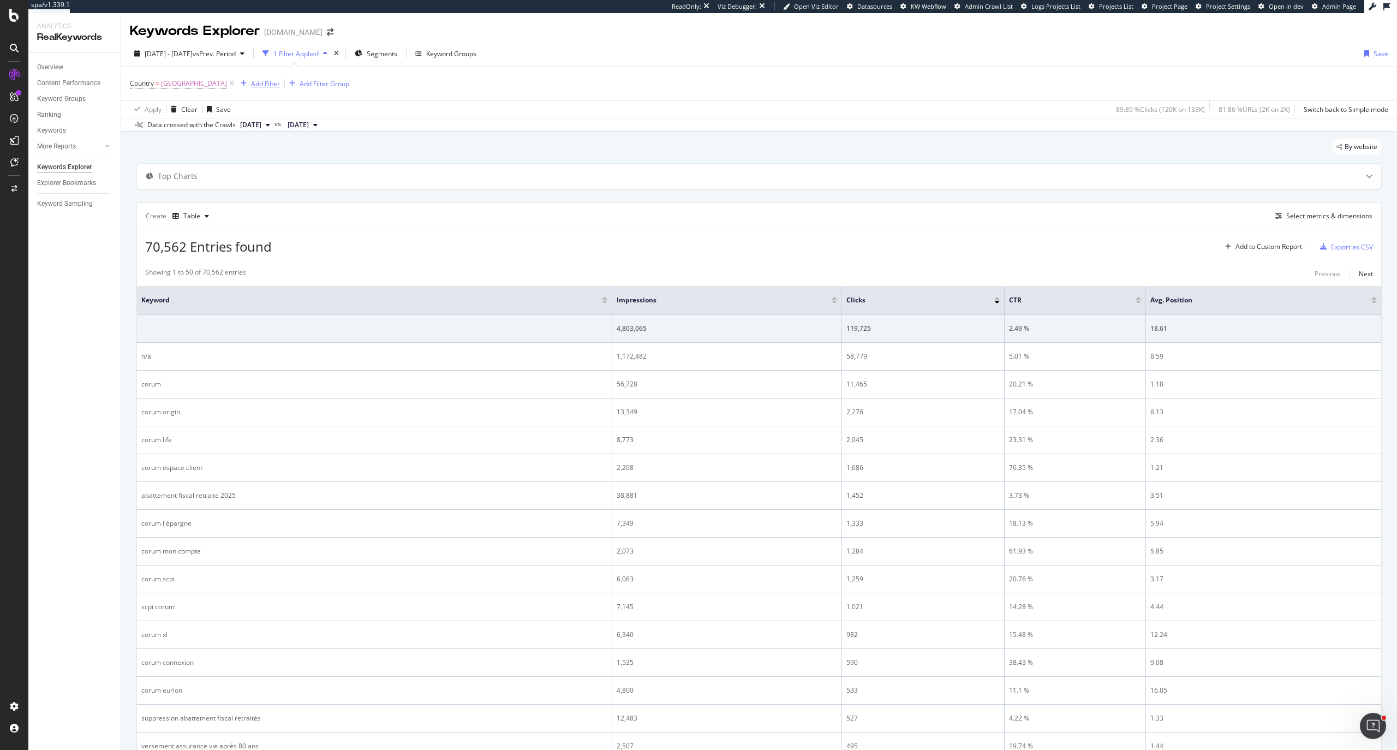
click at [251, 87] on div "Add Filter" at bounding box center [265, 83] width 29 height 9
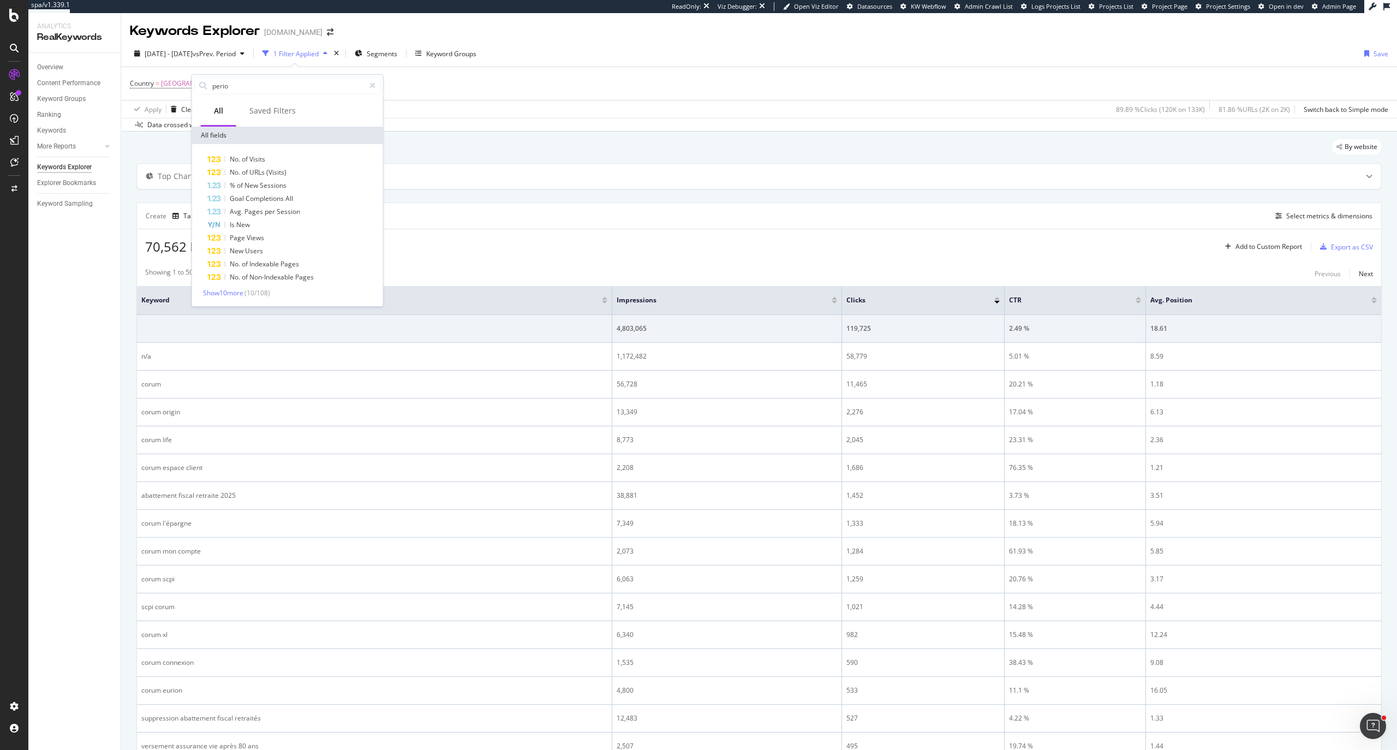
type input "k"
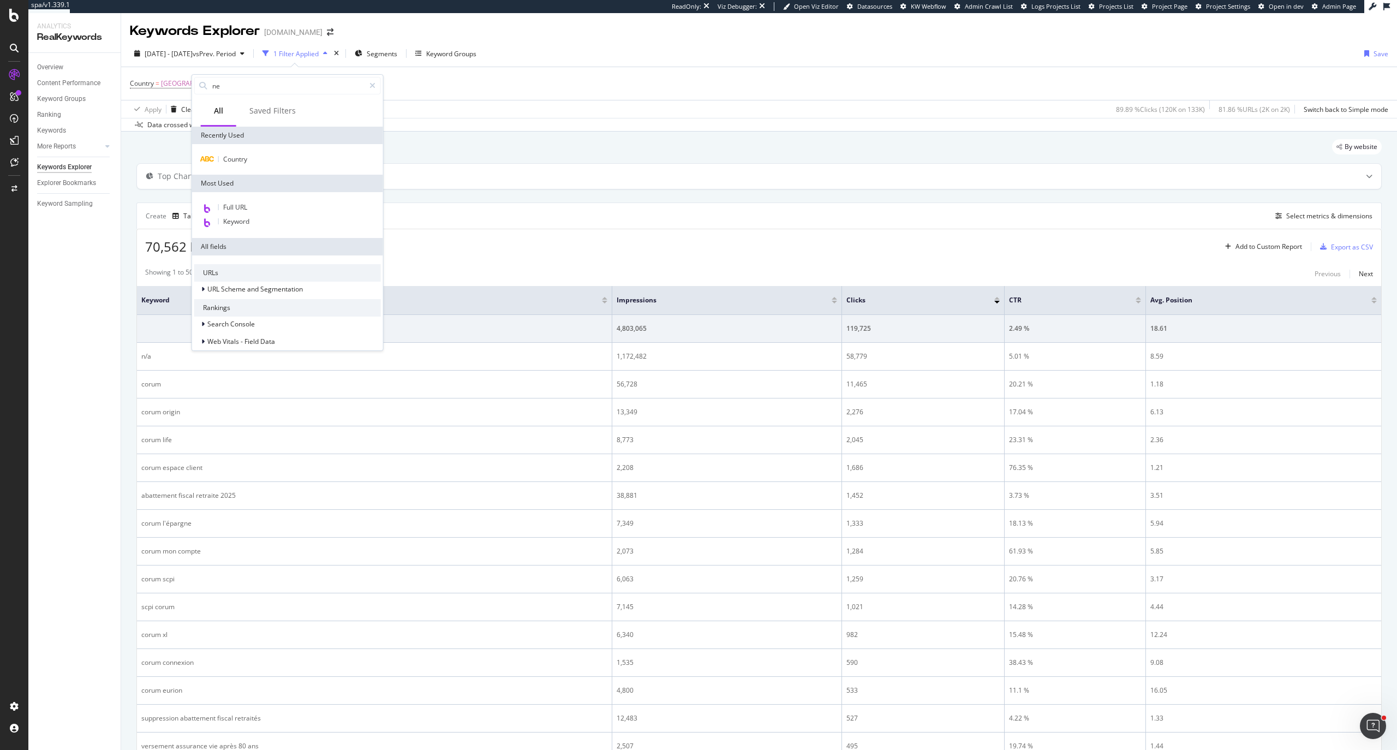
type input "new"
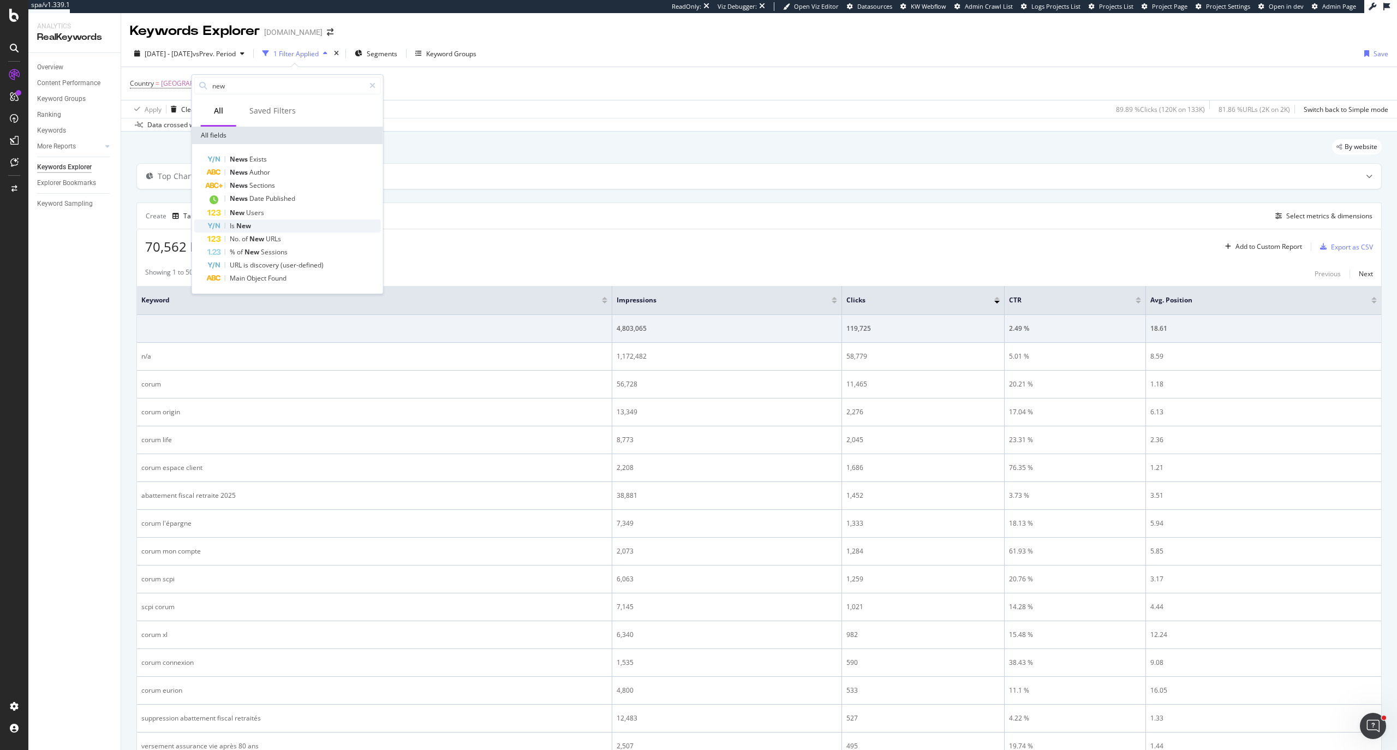
click at [296, 228] on div "Is New" at bounding box center [293, 225] width 173 height 13
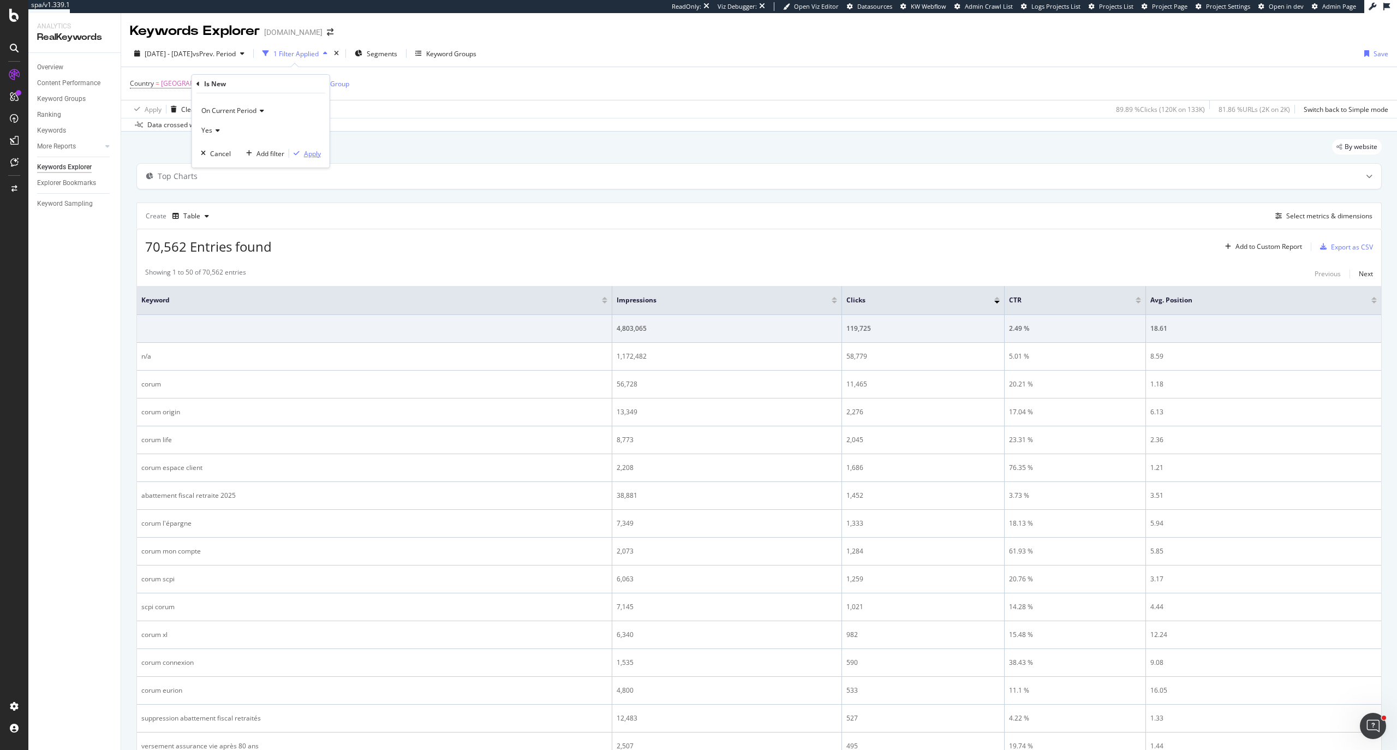
click at [309, 152] on div "Apply" at bounding box center [312, 153] width 17 height 9
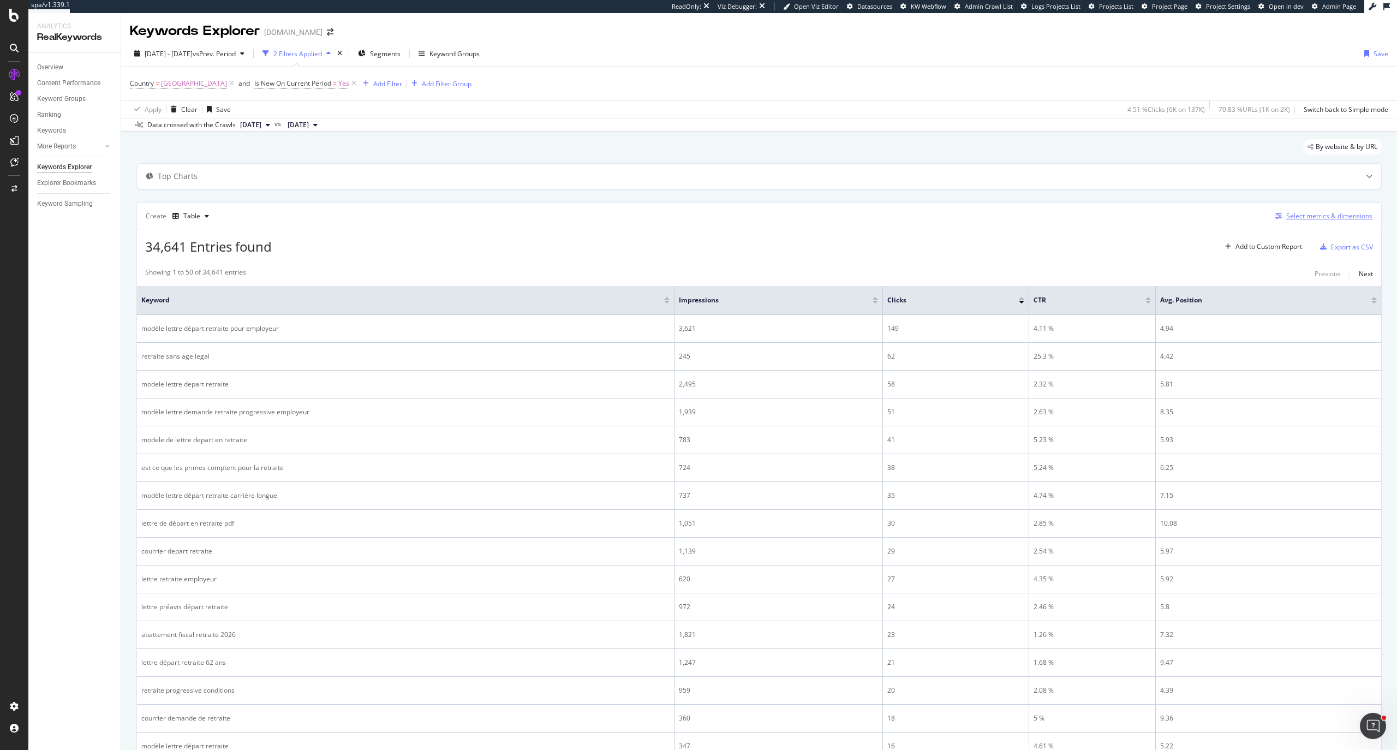
click at [698, 220] on div "Select metrics & dimensions" at bounding box center [1329, 215] width 86 height 9
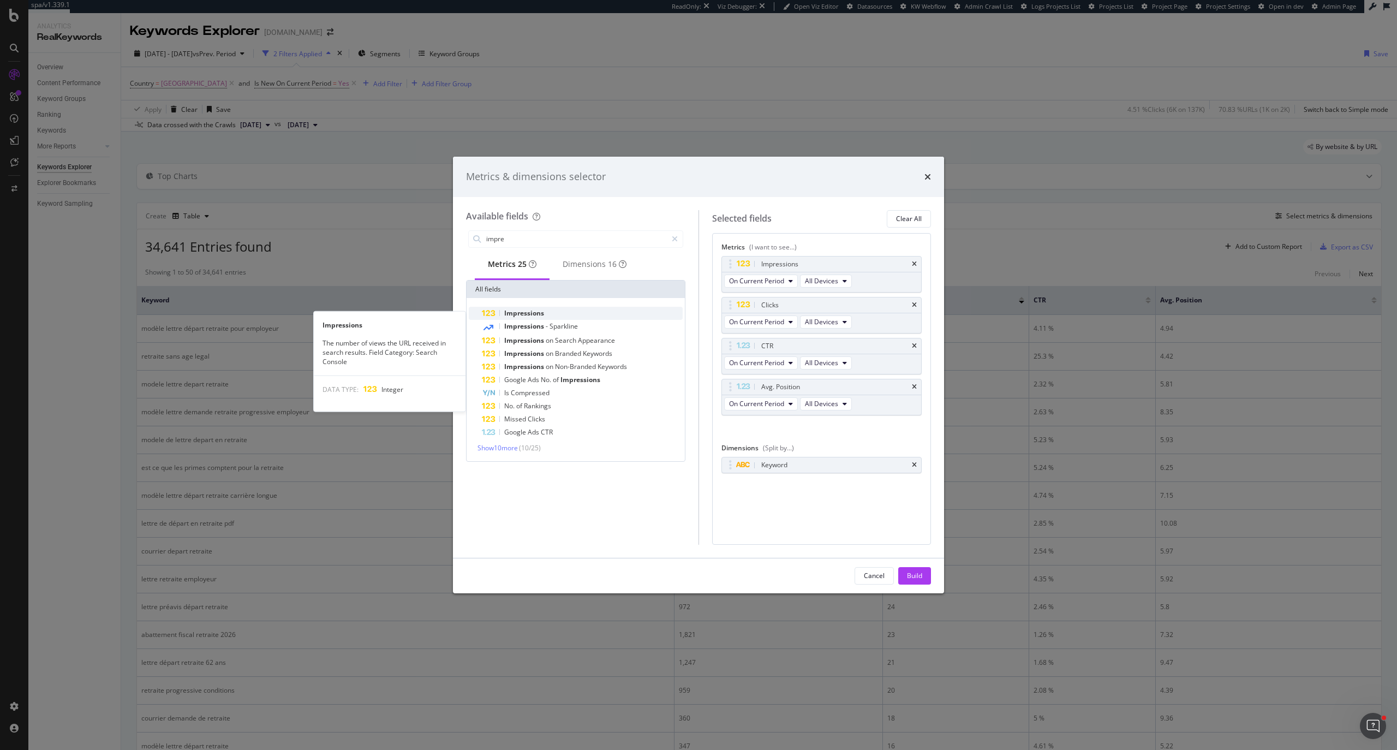
click at [546, 300] on div "Impressions" at bounding box center [582, 313] width 201 height 13
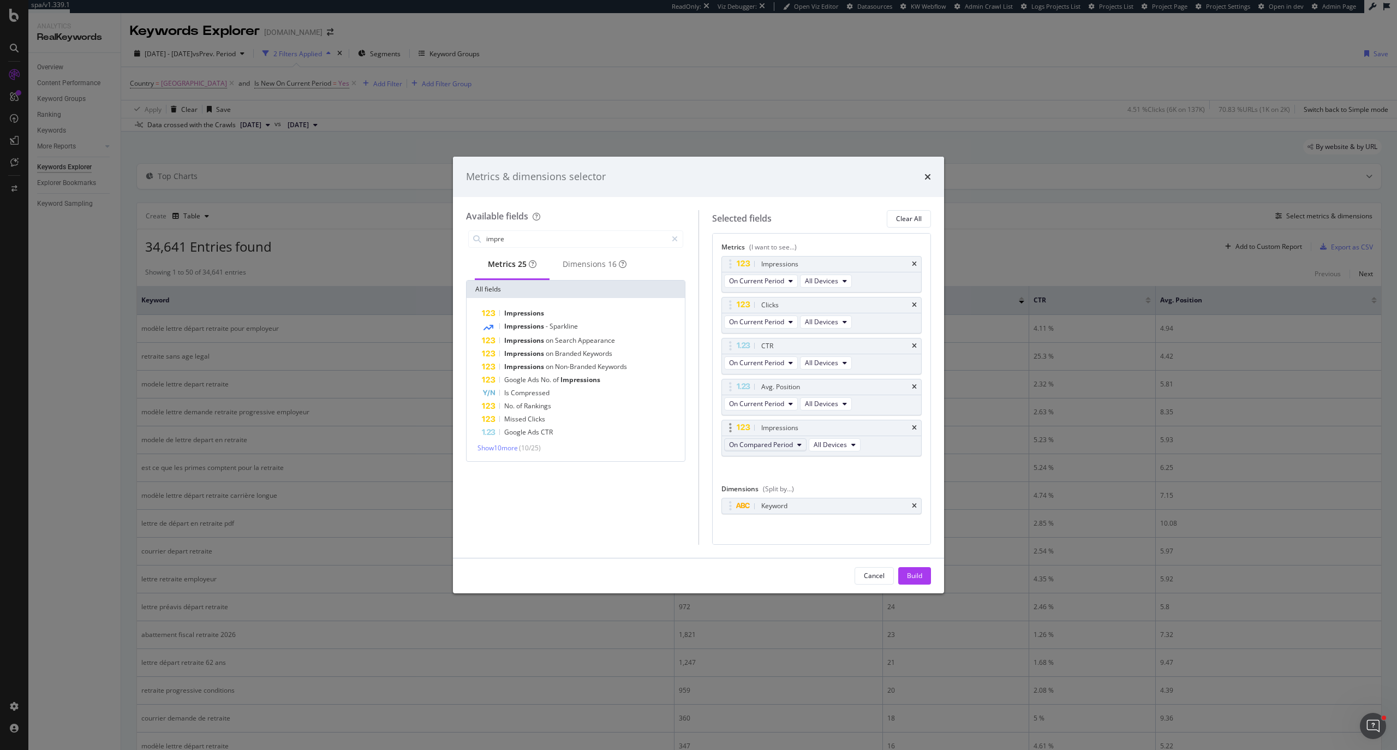
click at [698, 300] on span "On Compared Period" at bounding box center [761, 444] width 64 height 9
click at [698, 300] on span "Diff. between Periods - Percentage" at bounding box center [786, 506] width 105 height 10
drag, startPoint x: 729, startPoint y: 426, endPoint x: 729, endPoint y: 302, distance: 123.3
click at [698, 300] on body "spa/v1.339.1 ReadOnly: Viz Debugger: Open Viz Editor Datasources KW Webflow Adm…" at bounding box center [698, 375] width 1397 height 750
click at [575, 241] on div "25 metrics match your search" at bounding box center [525, 241] width 109 height 19
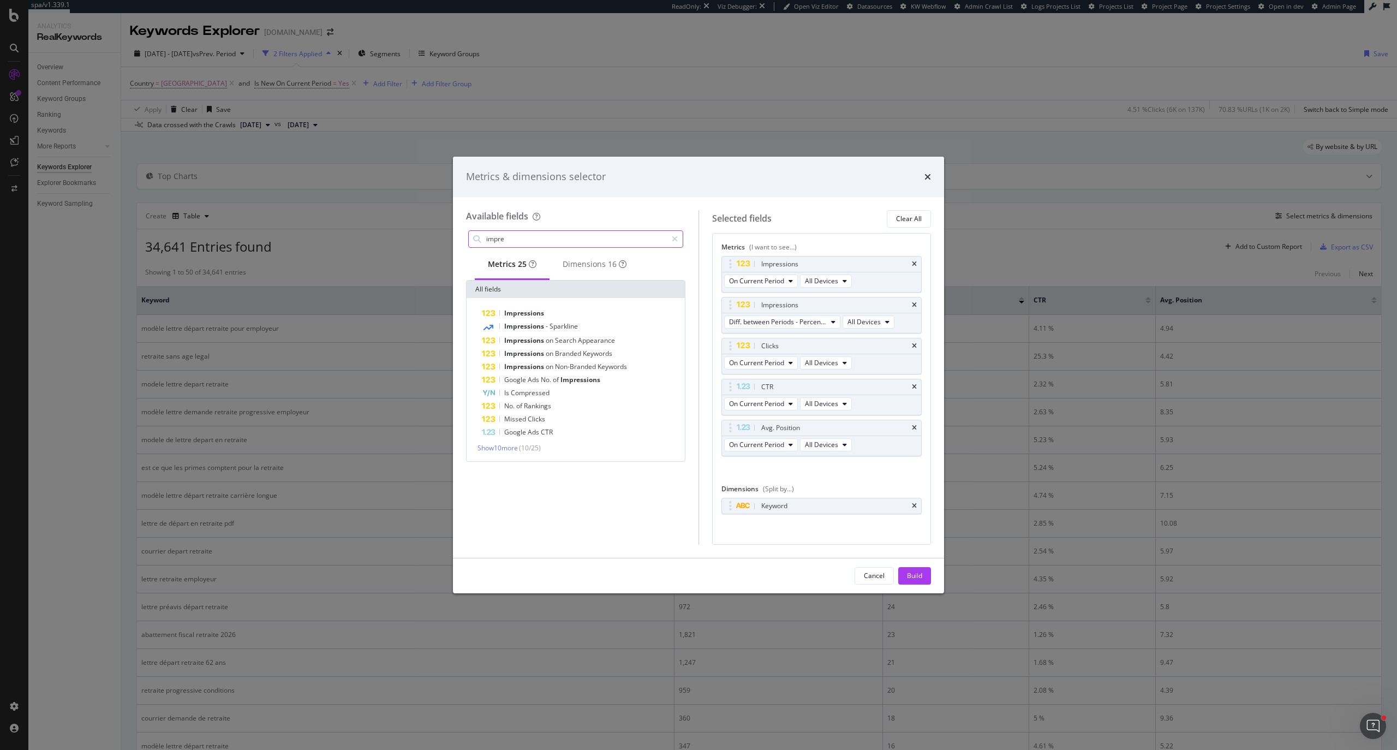
click at [598, 241] on input "impre" at bounding box center [576, 239] width 182 height 16
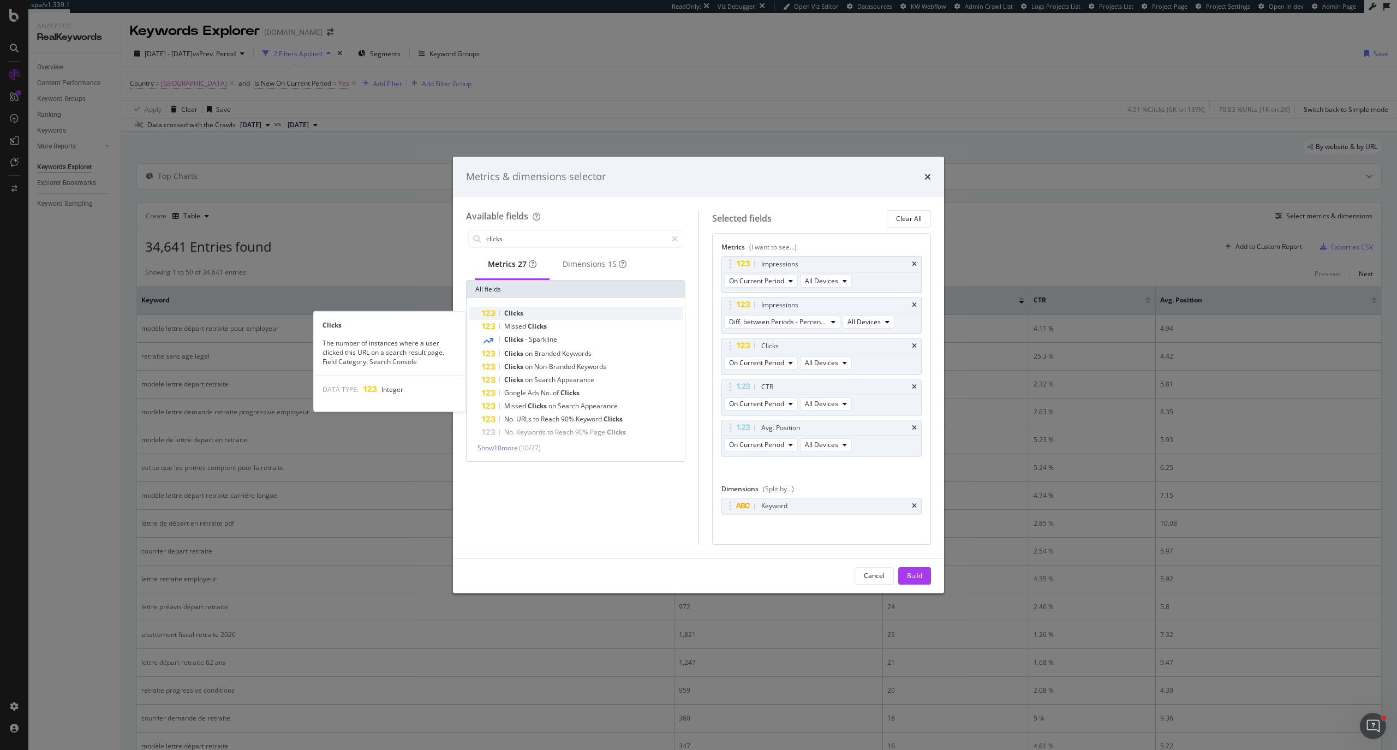
click at [588, 300] on div "Clicks" at bounding box center [582, 313] width 201 height 13
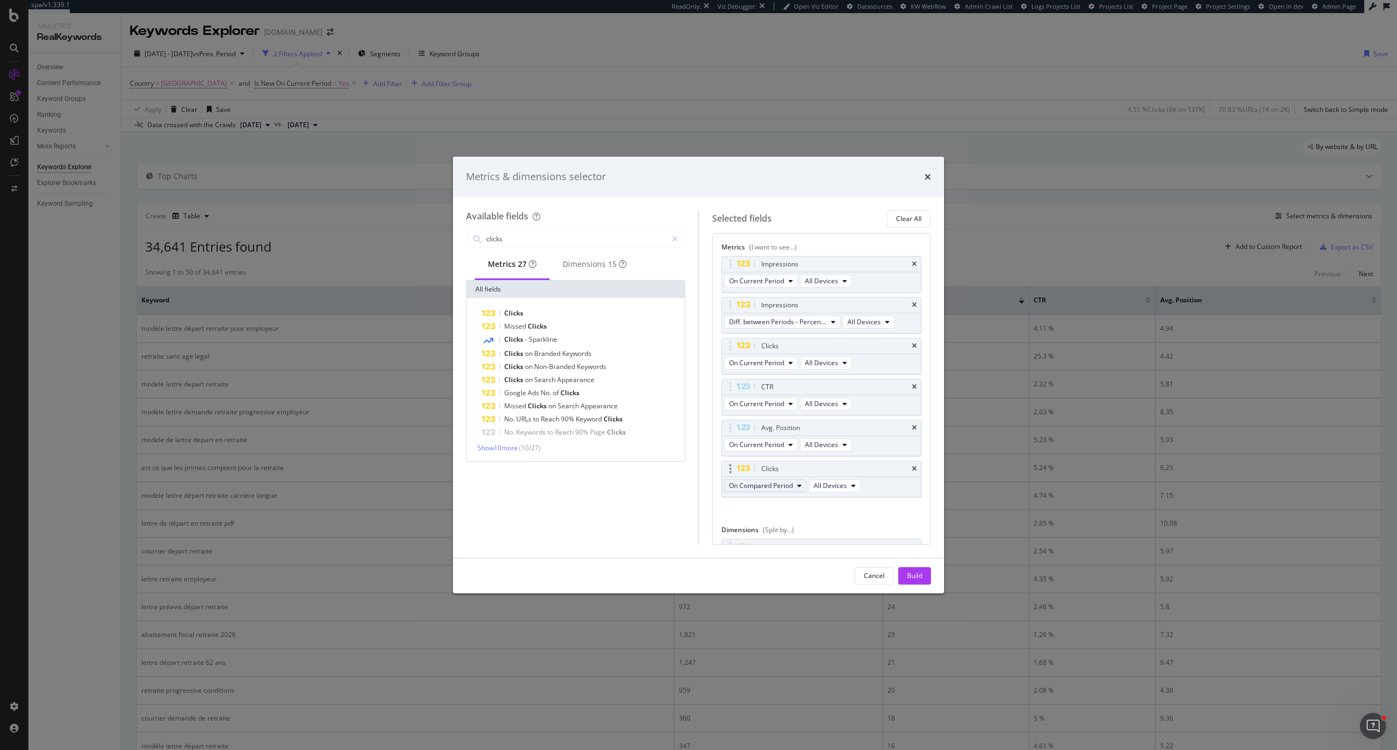
click at [698, 300] on span "On Compared Period" at bounding box center [761, 485] width 64 height 9
click at [698, 300] on span "Diff. between Periods - Percentage" at bounding box center [786, 548] width 105 height 10
drag, startPoint x: 732, startPoint y: 468, endPoint x: 734, endPoint y: 376, distance: 91.1
click at [698, 300] on body "spa/v1.339.1 ReadOnly: Viz Debugger: Open Viz Editor Datasources KW Webflow Adm…" at bounding box center [698, 375] width 1397 height 750
click at [544, 241] on input "clicks" at bounding box center [576, 239] width 182 height 16
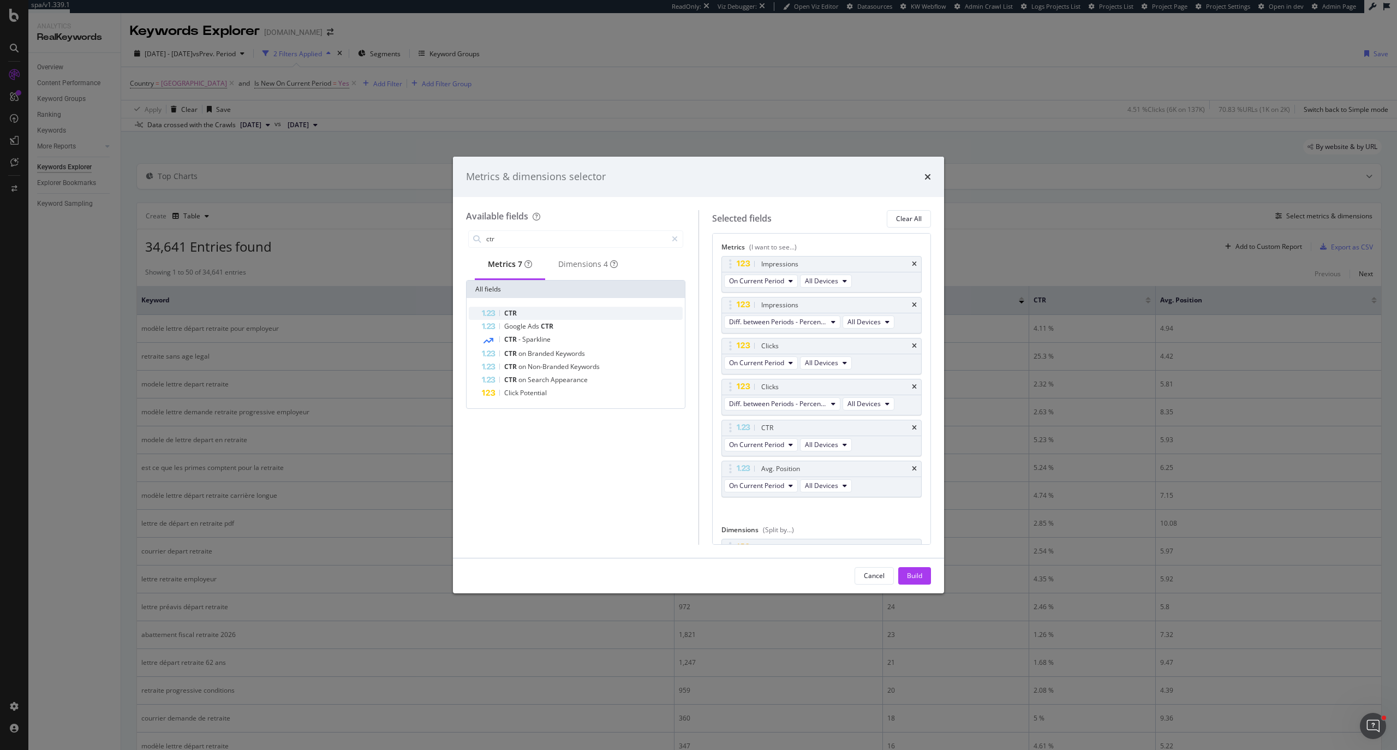
click at [568, 300] on div "CTR" at bounding box center [582, 313] width 201 height 13
drag, startPoint x: 738, startPoint y: 513, endPoint x: 732, endPoint y: 464, distance: 49.5
click at [698, 300] on body "spa/v1.339.1 ReadOnly: Viz Debugger: Open Viz Editor Datasources KW Webflow Adm…" at bounding box center [698, 375] width 1397 height 750
click at [698, 300] on div "On Compared Period All Devices" at bounding box center [793, 487] width 143 height 20
click at [698, 300] on span "On Compared Period" at bounding box center [761, 485] width 64 height 9
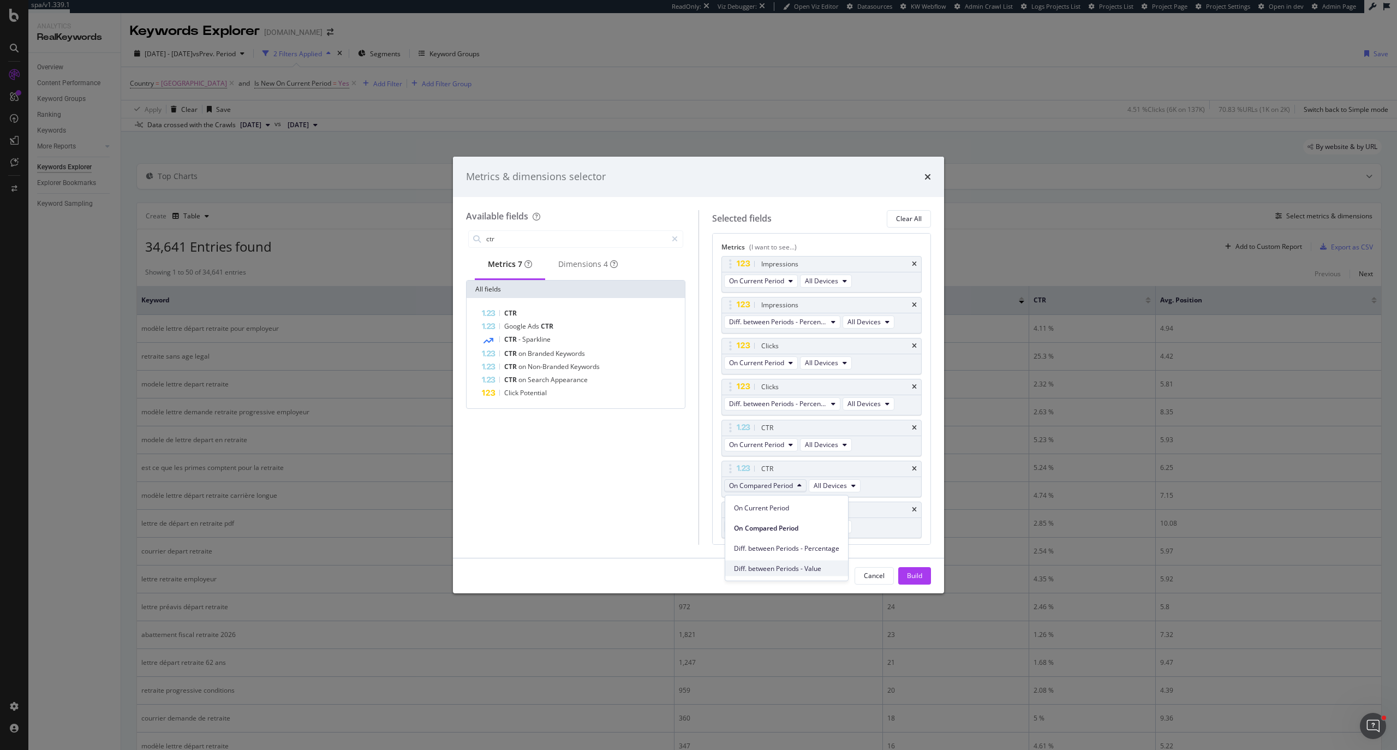
click at [698, 300] on span "Diff. between Periods - Value" at bounding box center [786, 568] width 105 height 10
click at [533, 234] on input "ctr" at bounding box center [576, 239] width 182 height 16
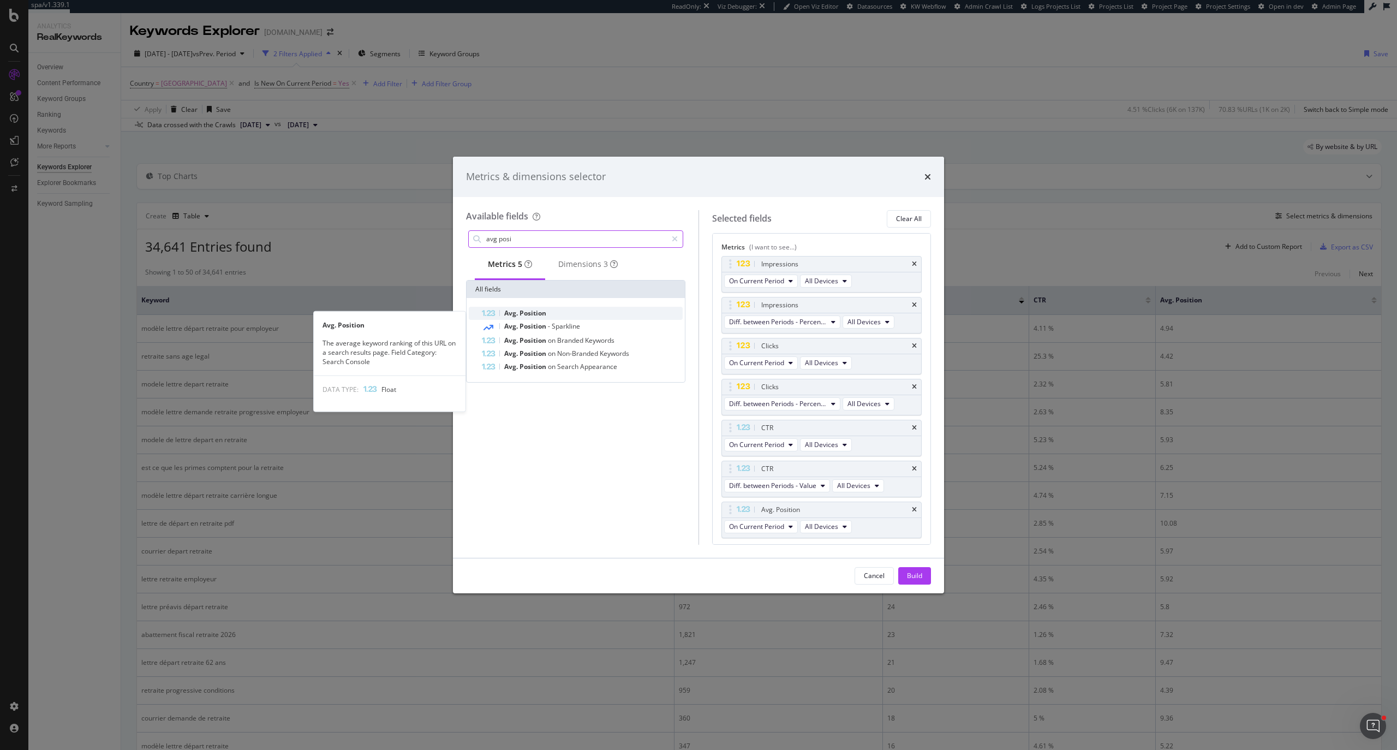
type input "avg posi"
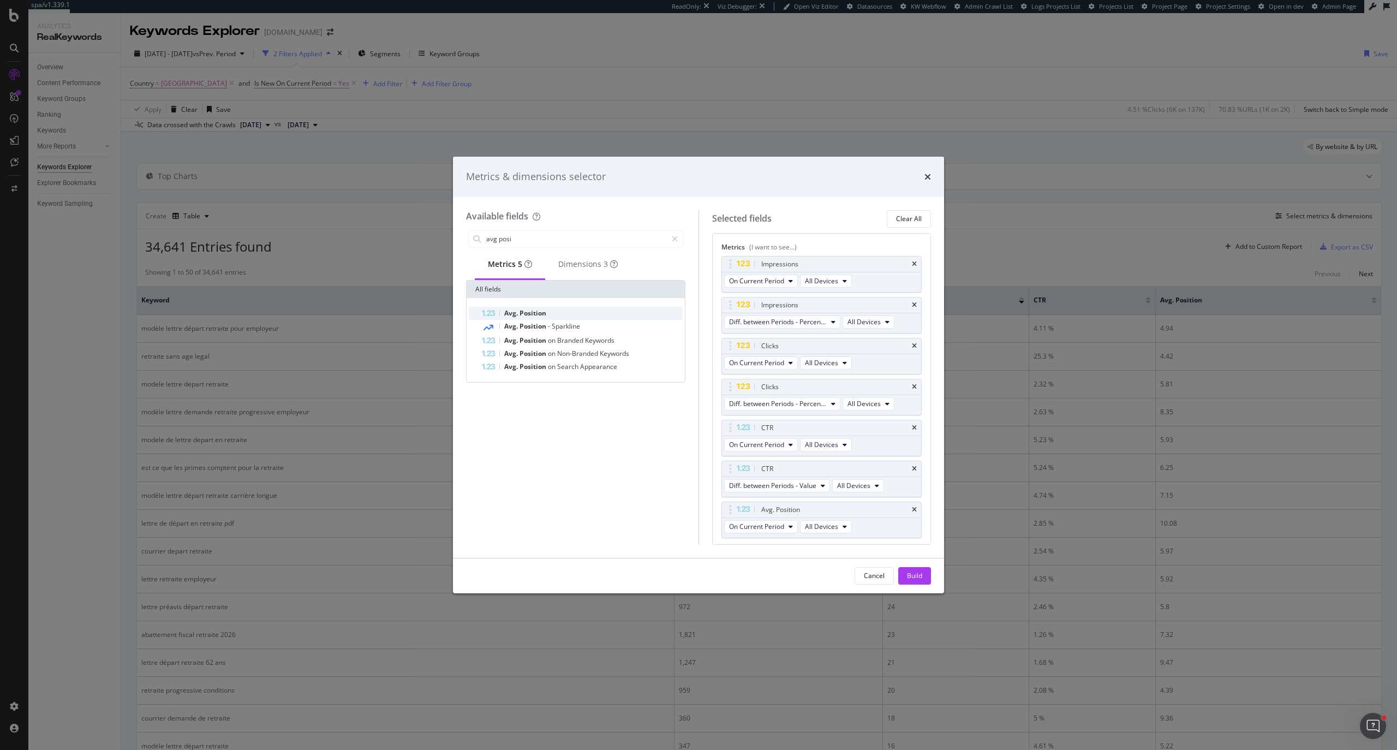
click at [549, 300] on div "Avg. Position" at bounding box center [582, 313] width 201 height 13
click at [698, 300] on button "On Compared Period" at bounding box center [765, 529] width 82 height 13
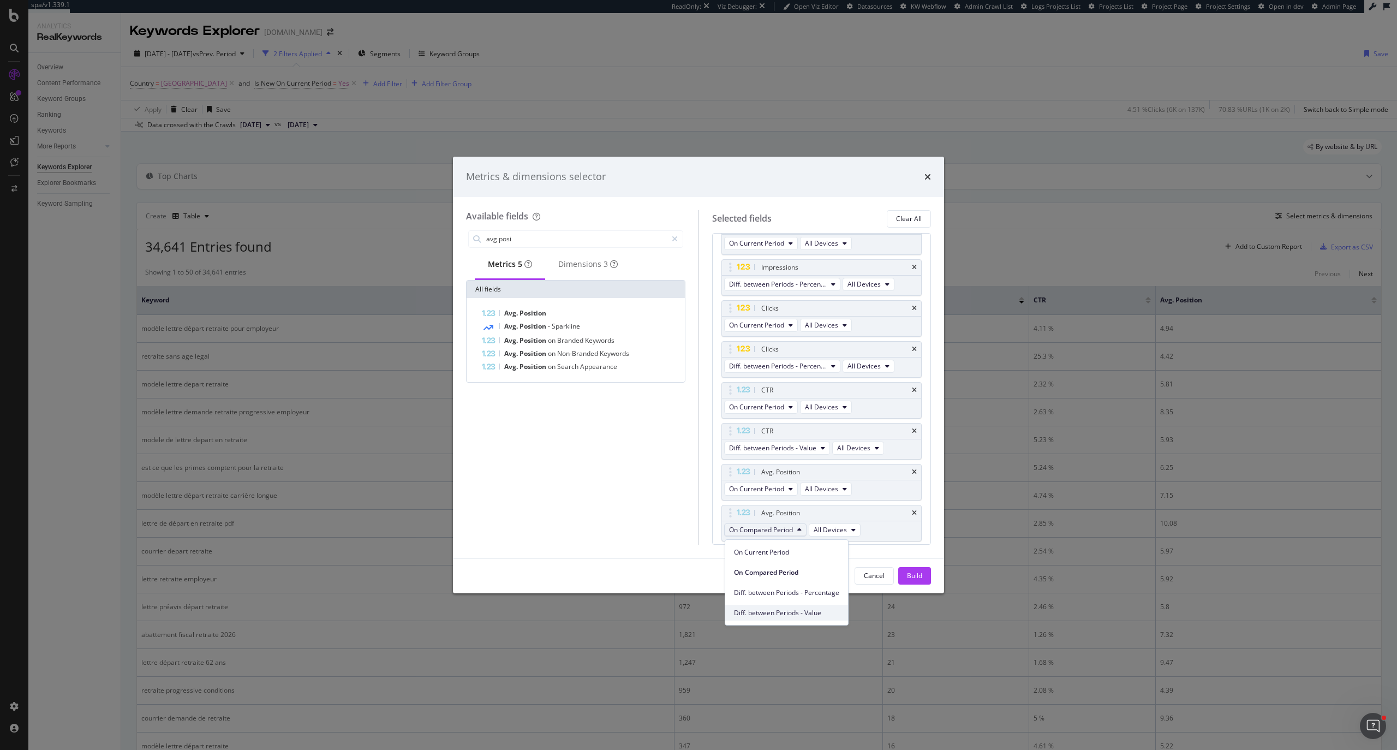
click at [698, 300] on span "Diff. between Periods - Value" at bounding box center [786, 613] width 105 height 10
click at [698, 300] on div "Build" at bounding box center [914, 575] width 15 height 9
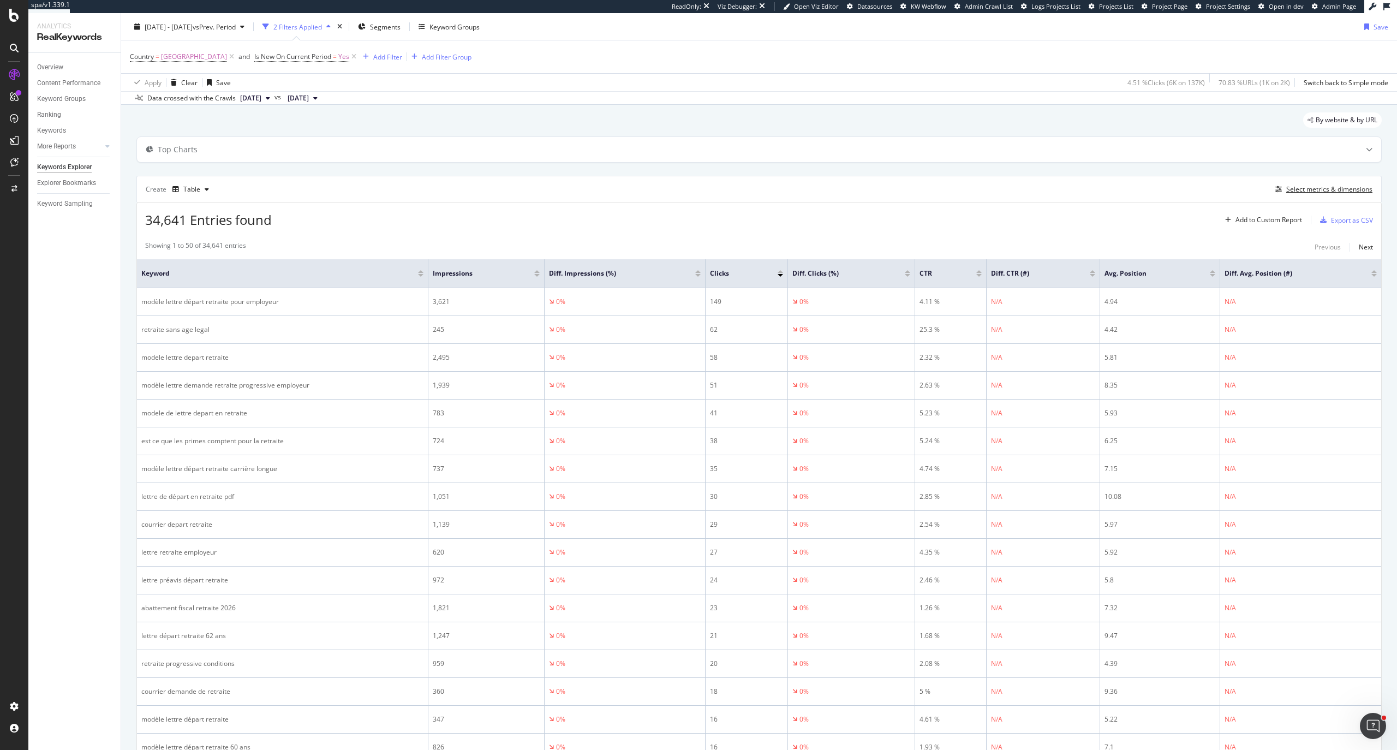
scroll to position [20, 0]
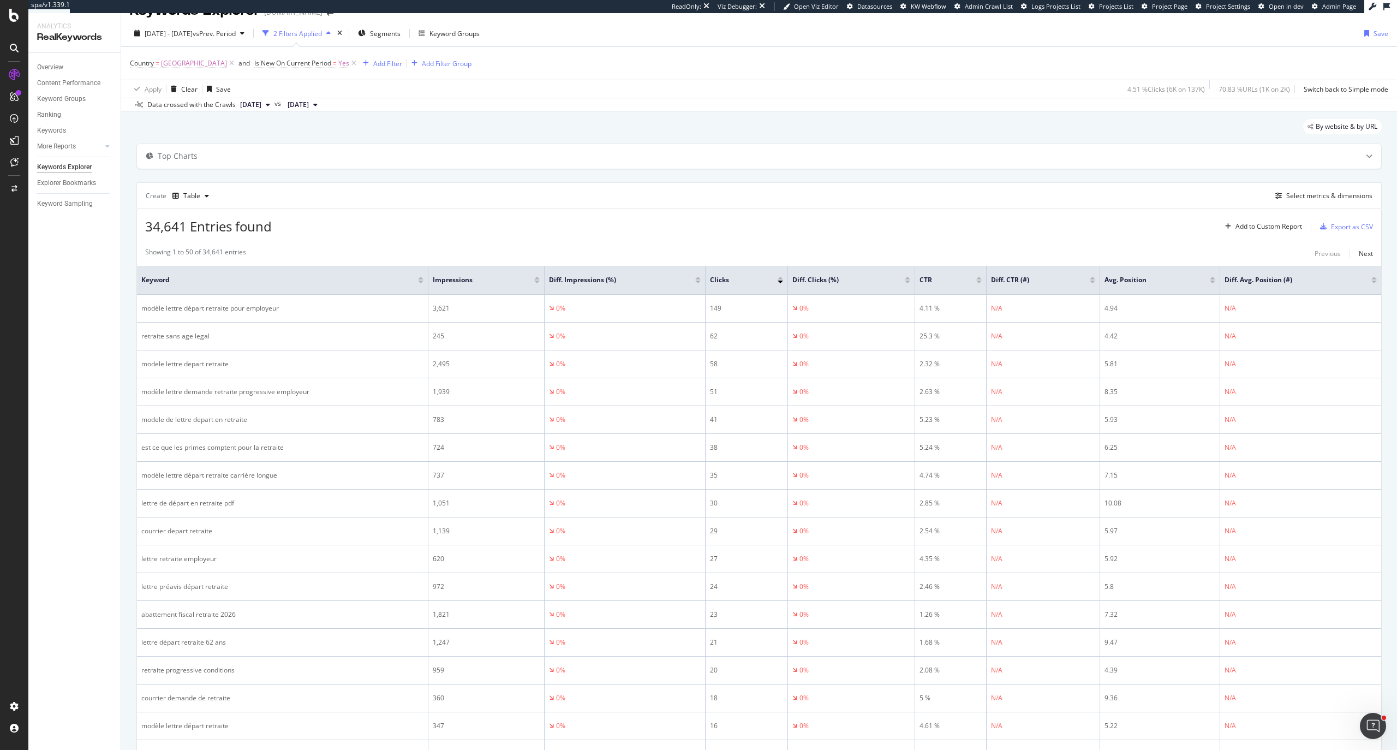
click at [698, 279] on div at bounding box center [1211, 278] width 5 height 3
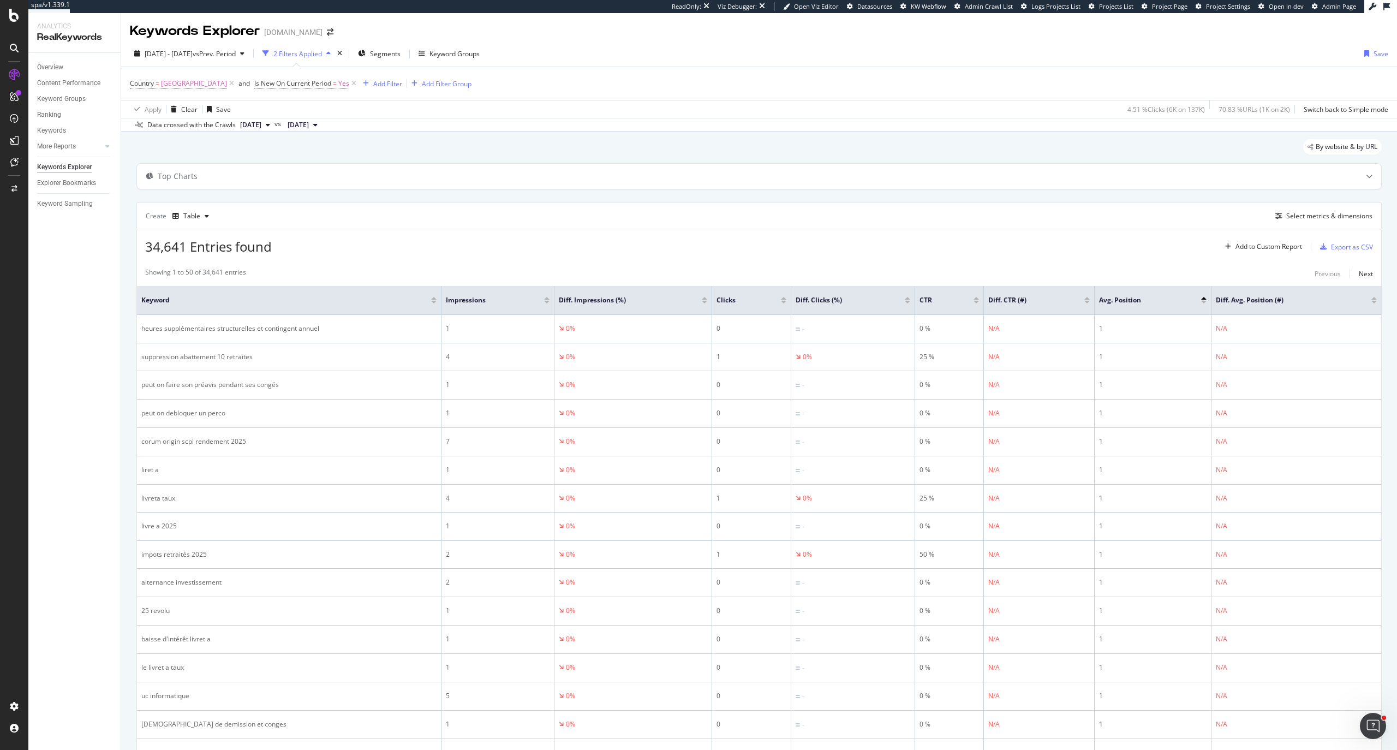
click at [698, 300] on div at bounding box center [1203, 302] width 5 height 3
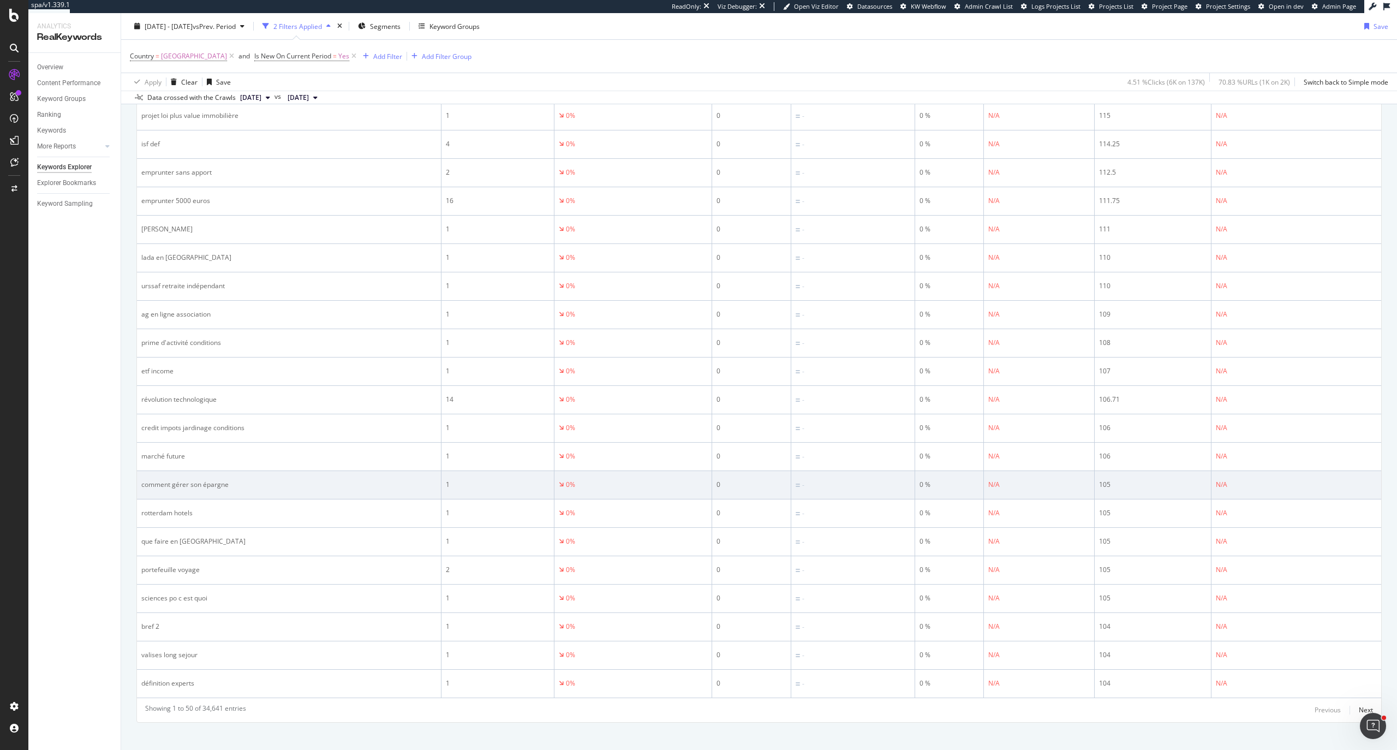
scroll to position [1066, 0]
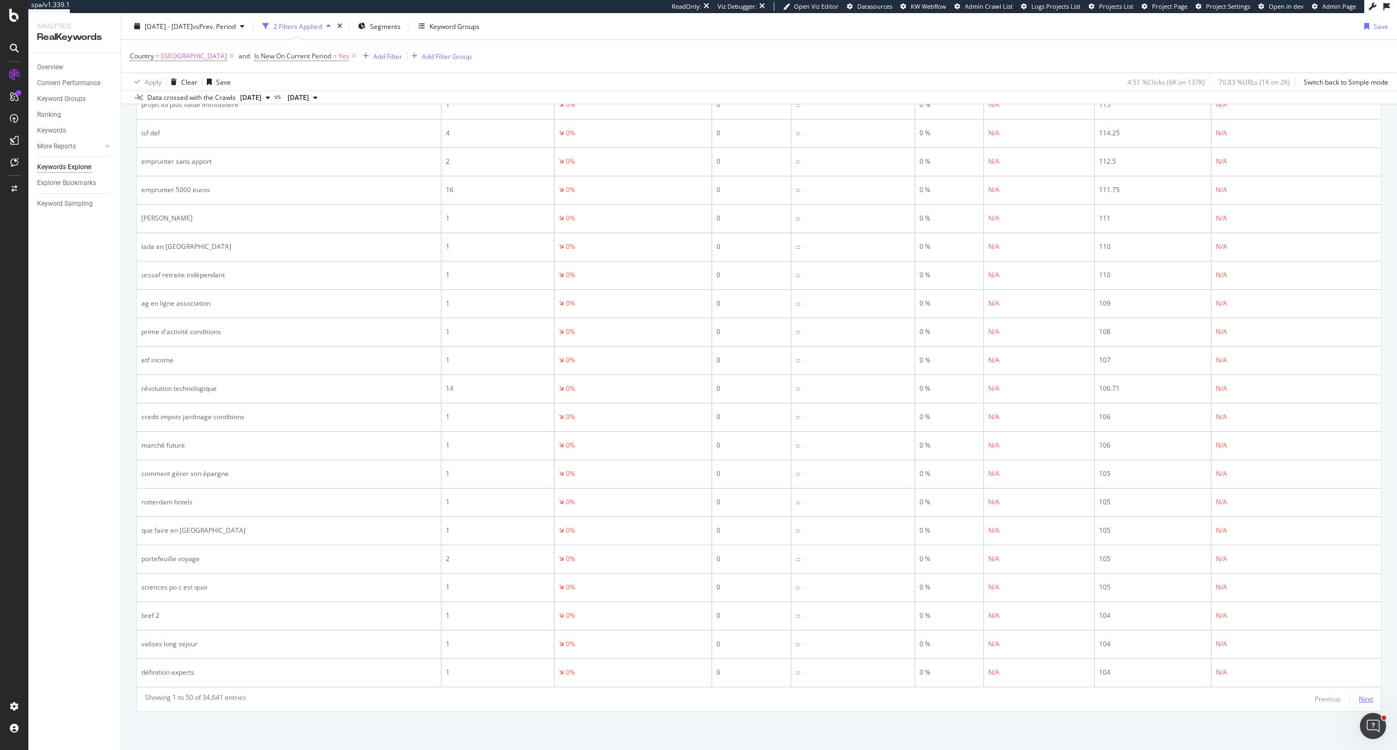
click at [698, 300] on div "Next" at bounding box center [1365, 698] width 14 height 9
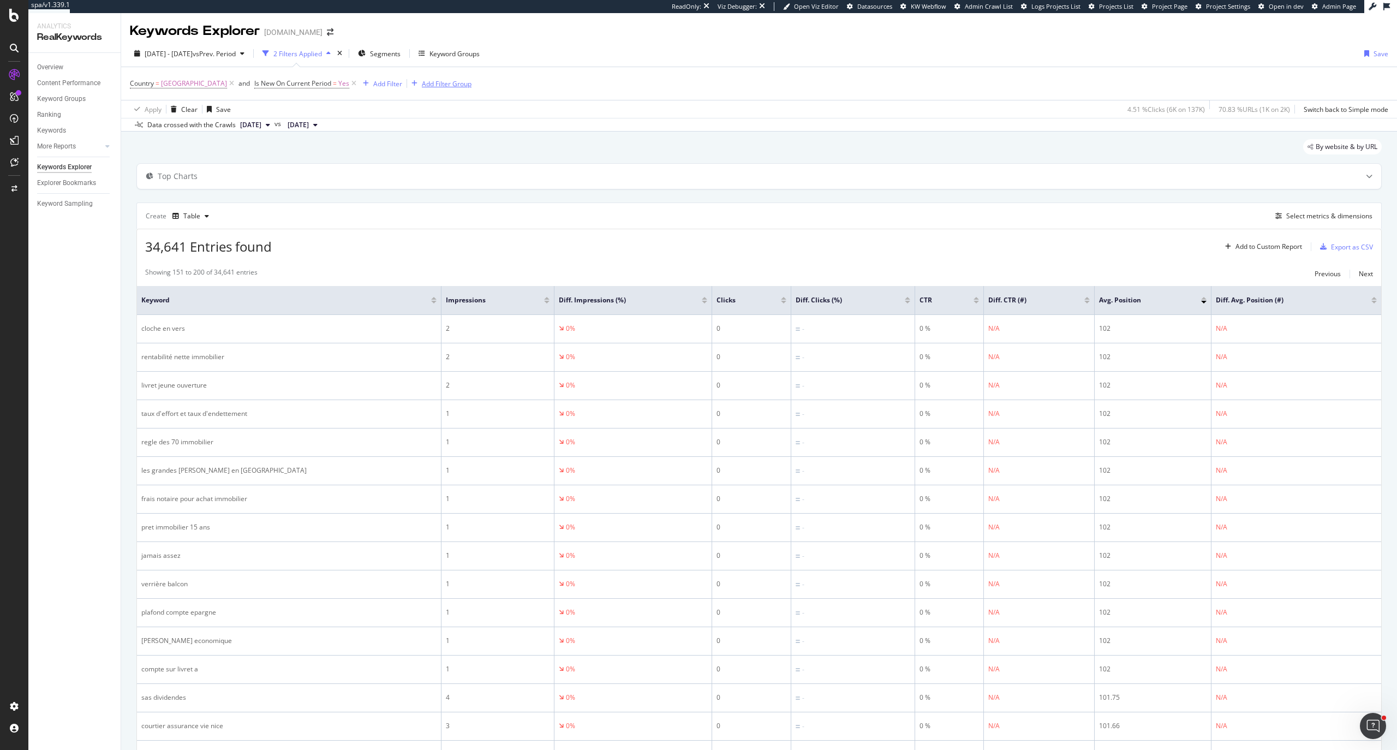
click at [407, 85] on div "button" at bounding box center [414, 83] width 15 height 7
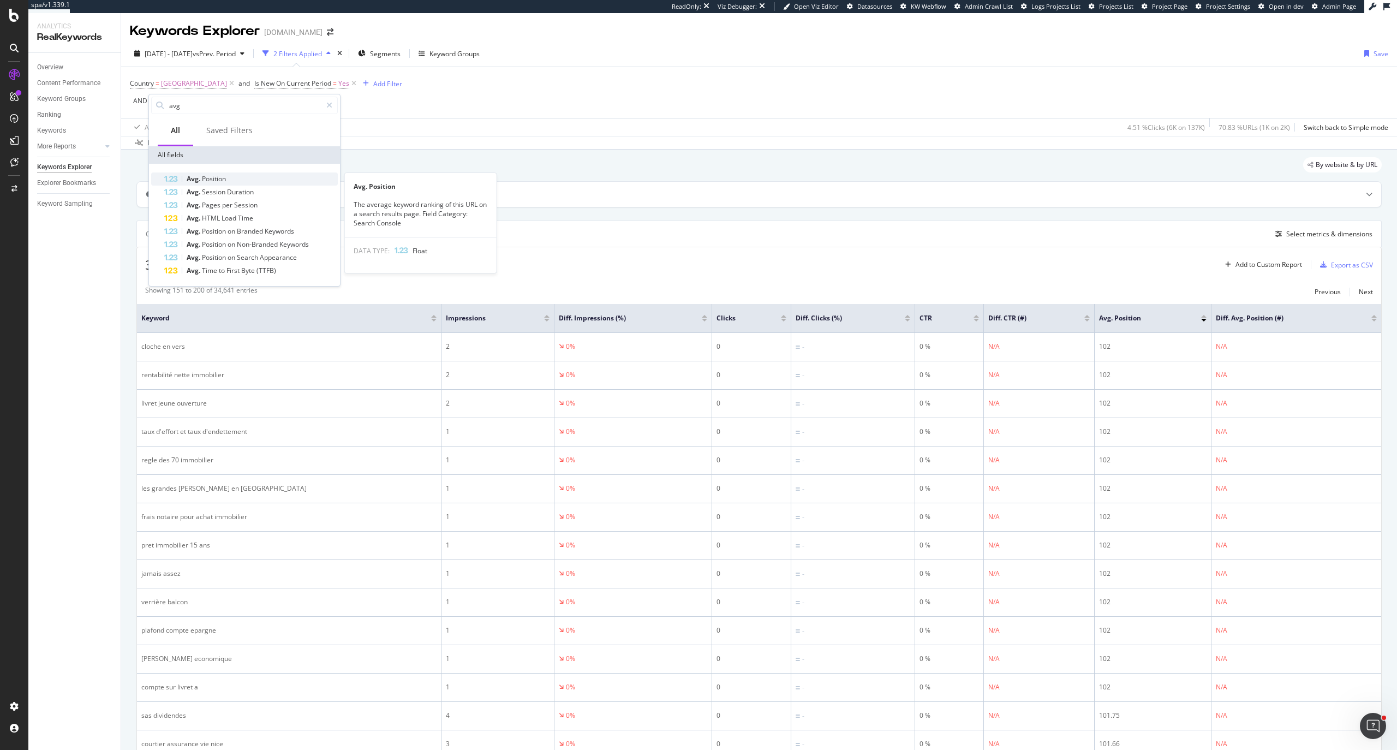
type input "avg"
click at [273, 175] on div "Avg. Position" at bounding box center [250, 178] width 173 height 13
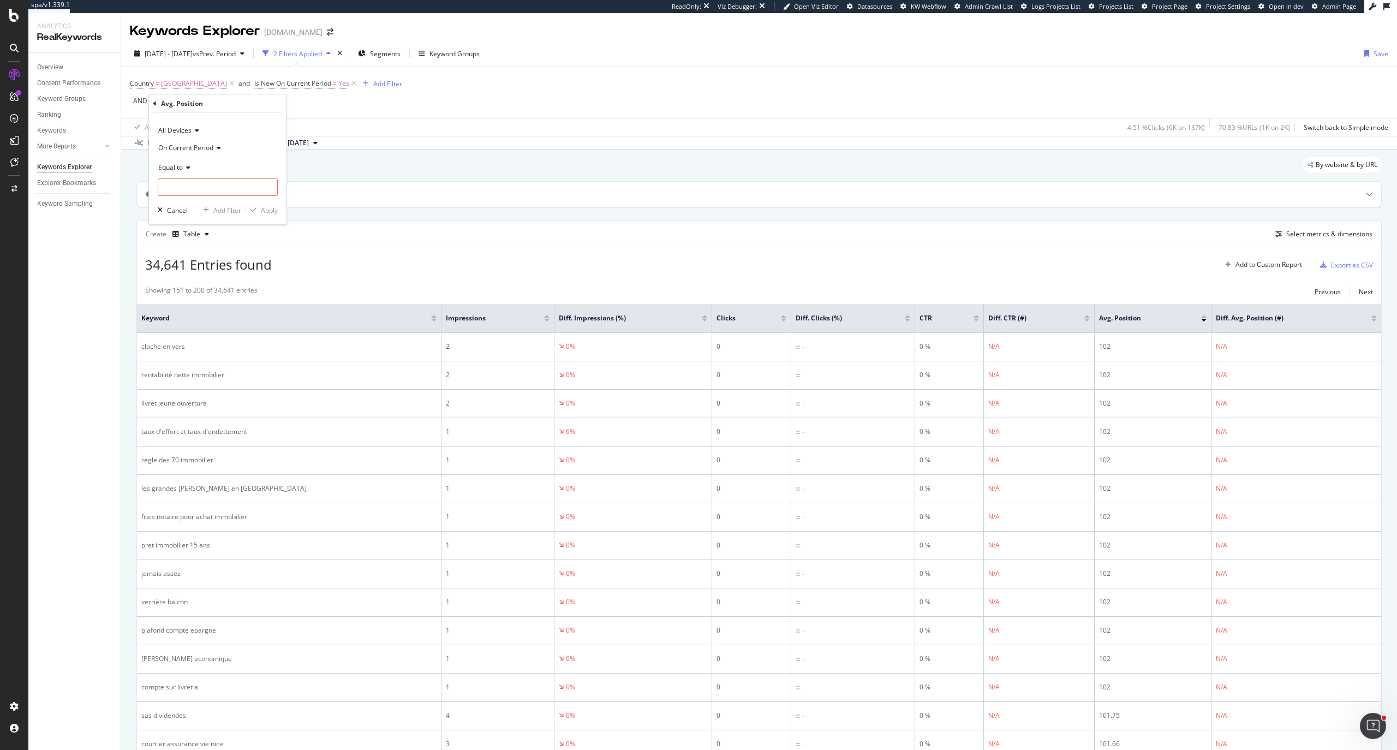
click at [192, 153] on div "On Current Period" at bounding box center [218, 147] width 120 height 17
click at [179, 168] on span "Equal to" at bounding box center [170, 167] width 25 height 9
click at [214, 256] on span "Greater than or equal to" at bounding box center [200, 260] width 74 height 9
click at [217, 194] on input "number" at bounding box center [218, 186] width 120 height 17
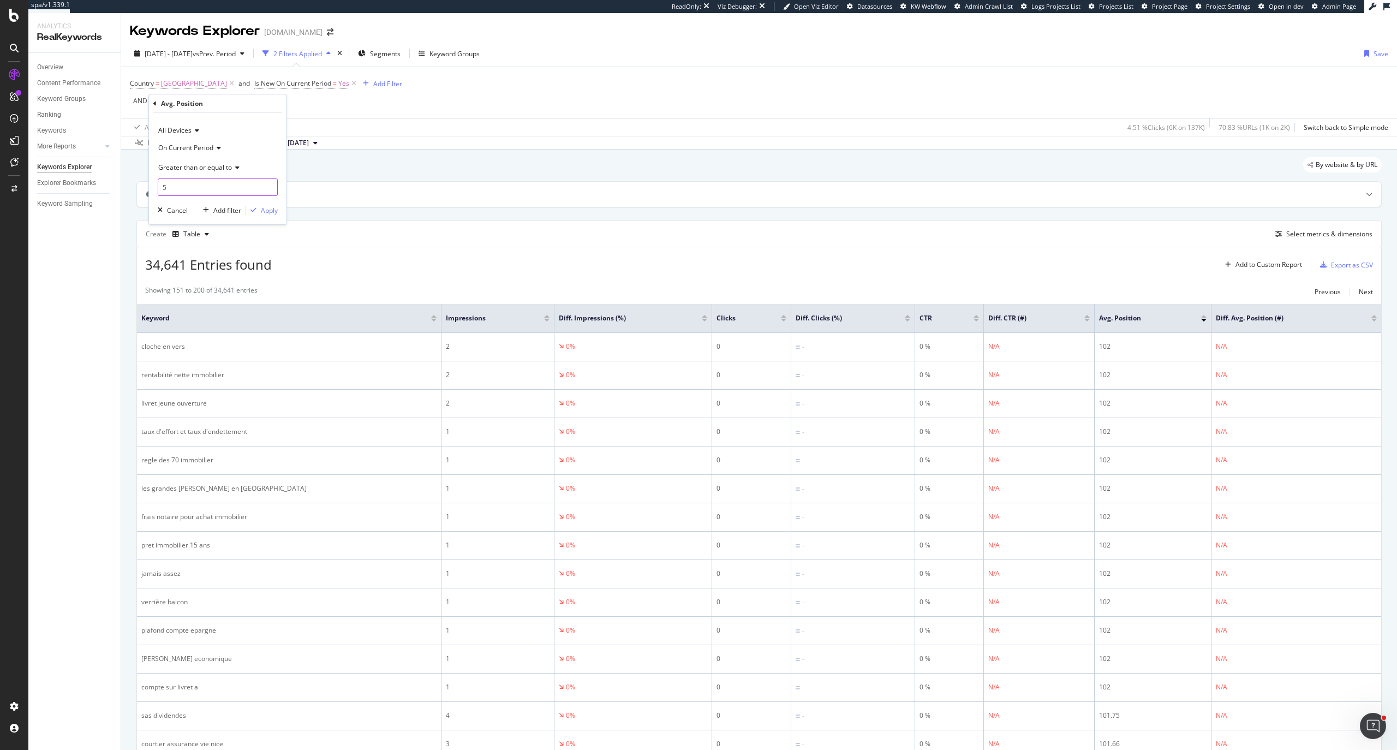
type input "50"
click at [240, 107] on span "Avg. Position On Current Period" at bounding box center [198, 102] width 95 height 9
click at [180, 163] on span "Equal to" at bounding box center [170, 167] width 25 height 9
click at [199, 256] on span "Greater than or equal to" at bounding box center [200, 260] width 74 height 9
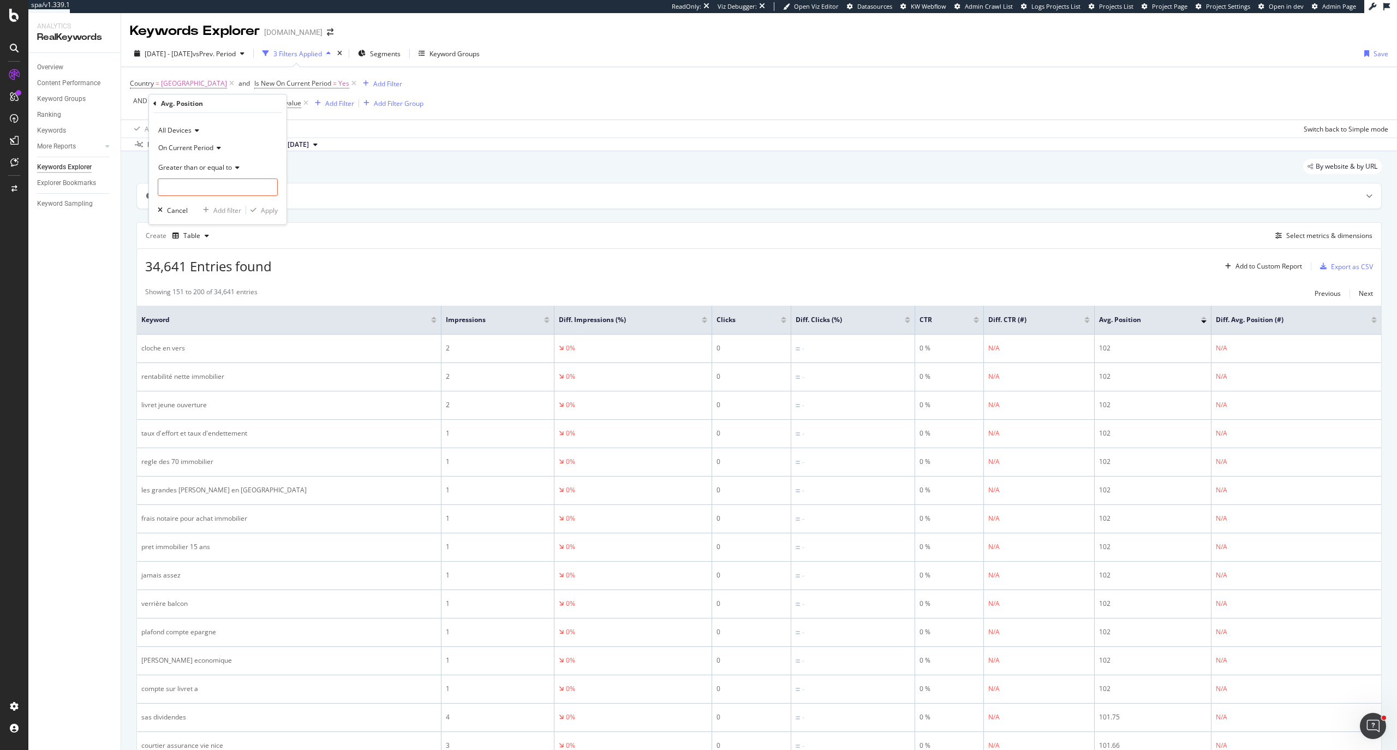
click at [209, 196] on div "All Devices On Current Period Greater than or equal to Cancel Add filter Apply" at bounding box center [217, 168] width 137 height 111
click at [210, 194] on input "number" at bounding box center [218, 186] width 120 height 17
type input "50"
click at [254, 209] on icon "button" at bounding box center [253, 210] width 6 height 7
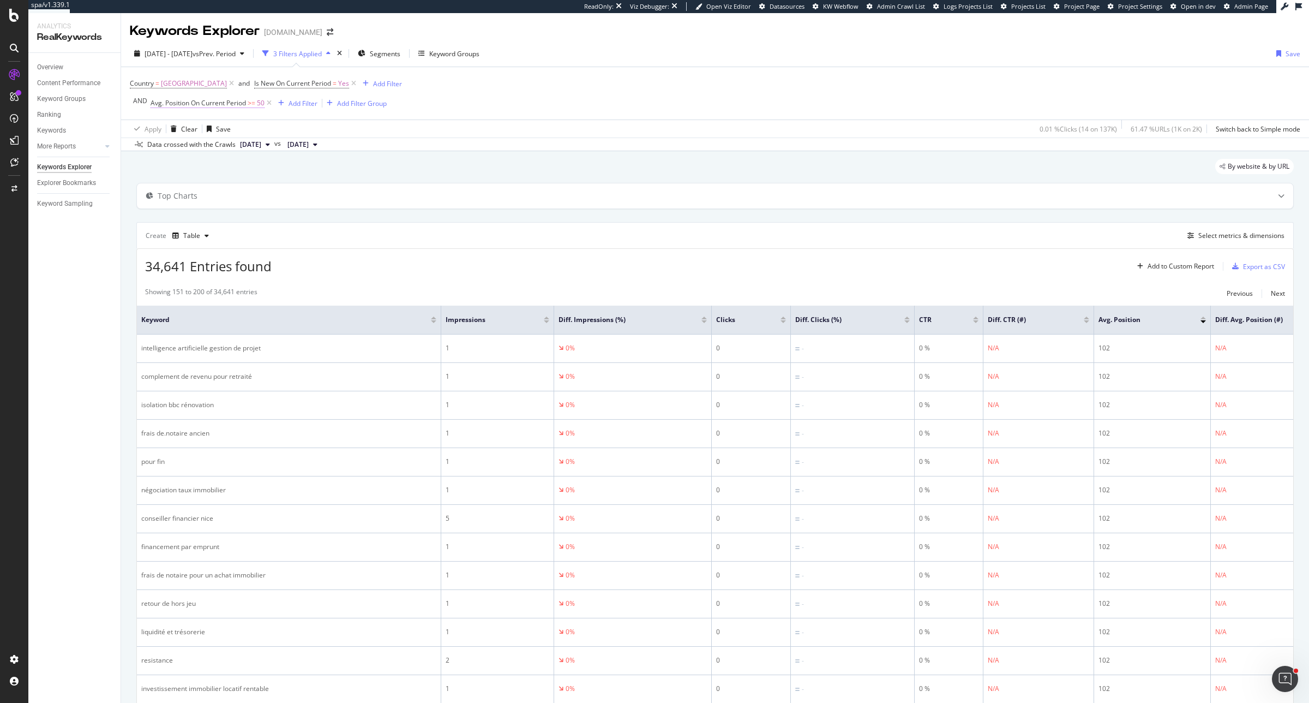
click at [245, 101] on span "Avg. Position On Current Period >= 50" at bounding box center [208, 103] width 114 height 10
click at [263, 211] on div "Apply" at bounding box center [268, 207] width 17 height 9
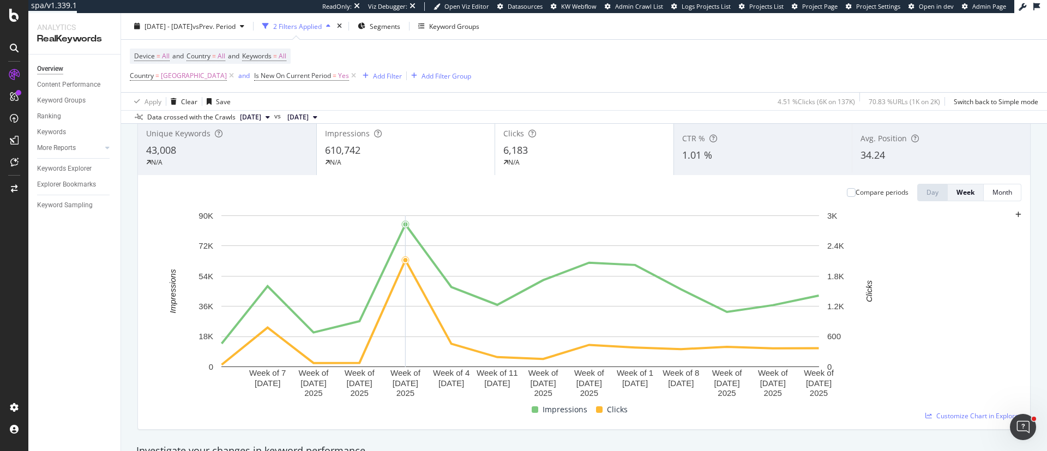
scroll to position [73, 0]
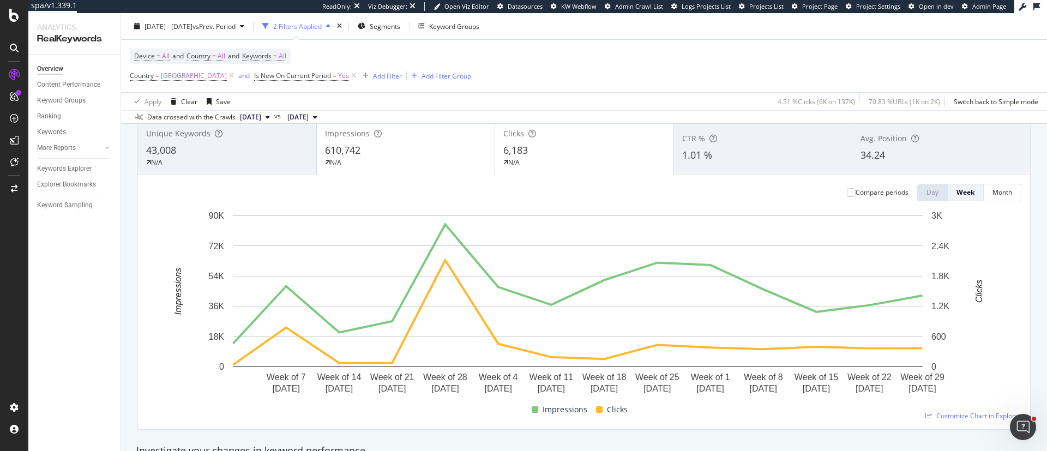
click at [226, 158] on div "N/A" at bounding box center [227, 163] width 162 height 10
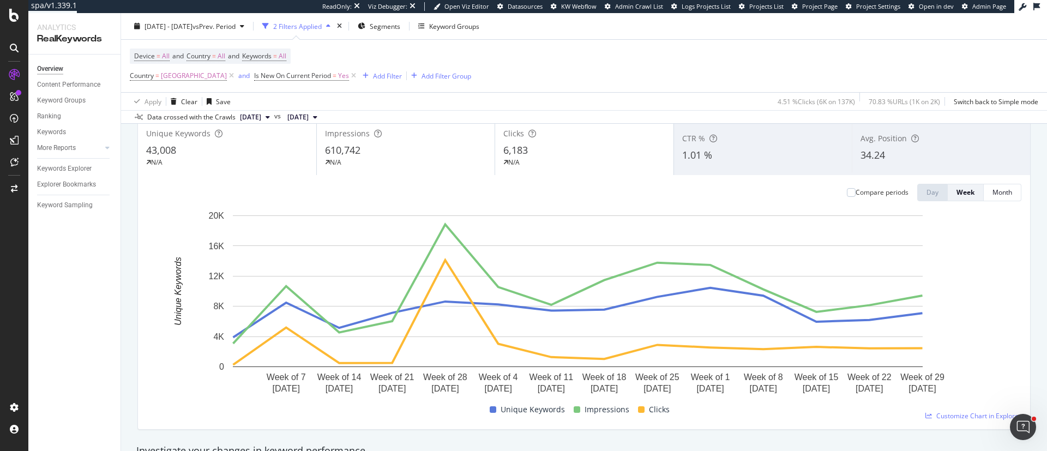
click at [179, 143] on div "43,008" at bounding box center [227, 150] width 162 height 14
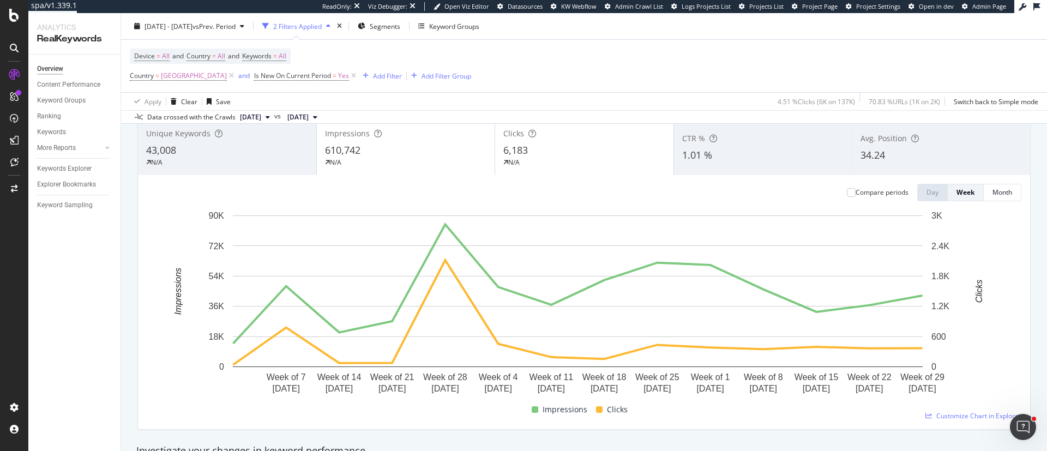
click at [179, 143] on div "43,008" at bounding box center [227, 150] width 162 height 14
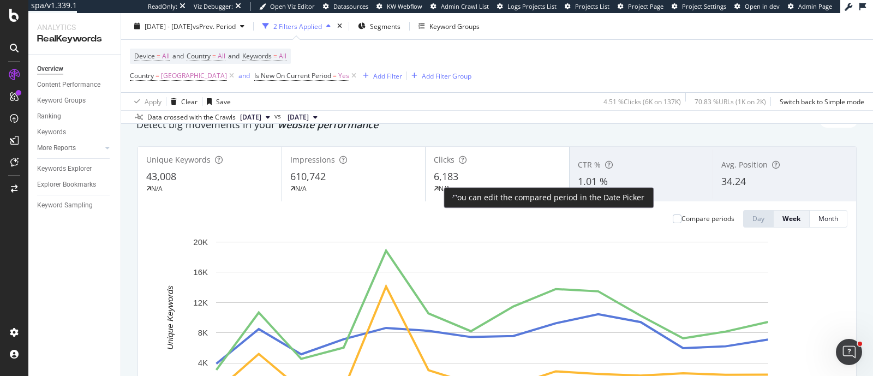
scroll to position [68, 0]
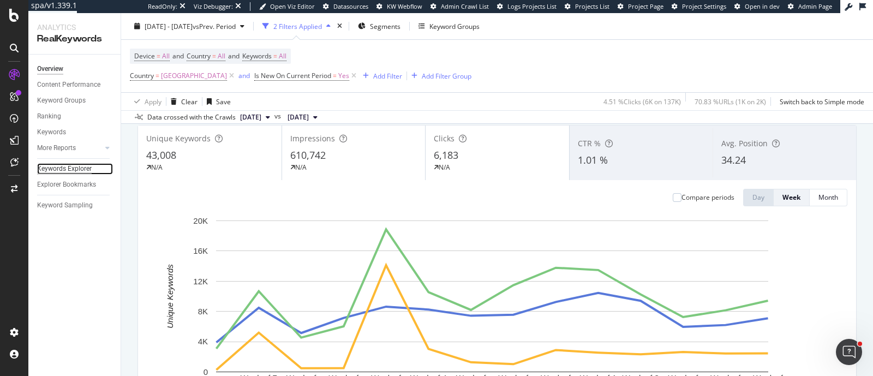
click at [64, 165] on div "Keywords Explorer" at bounding box center [64, 168] width 55 height 11
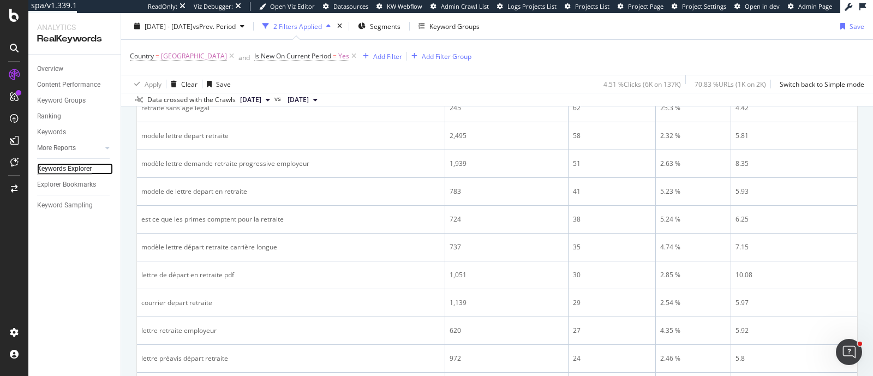
scroll to position [136, 0]
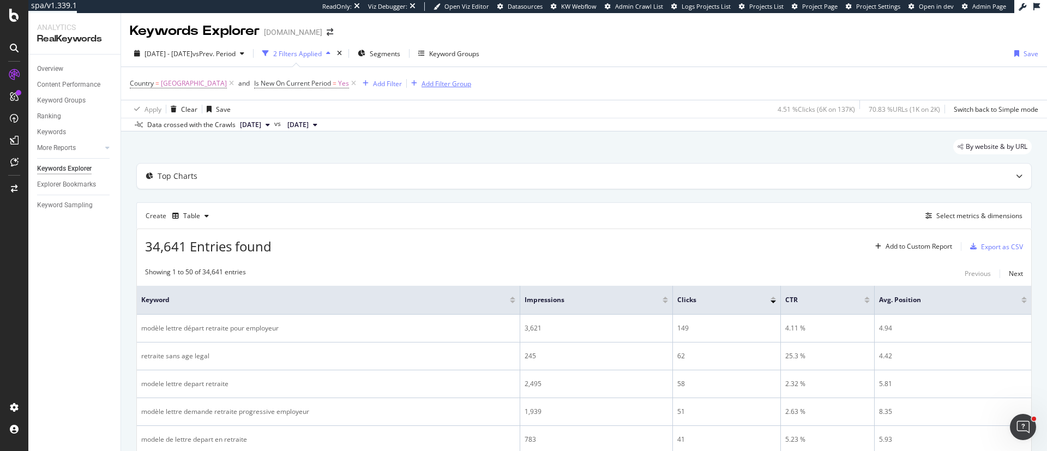
click at [422, 82] on div "Add Filter Group" at bounding box center [447, 83] width 50 height 9
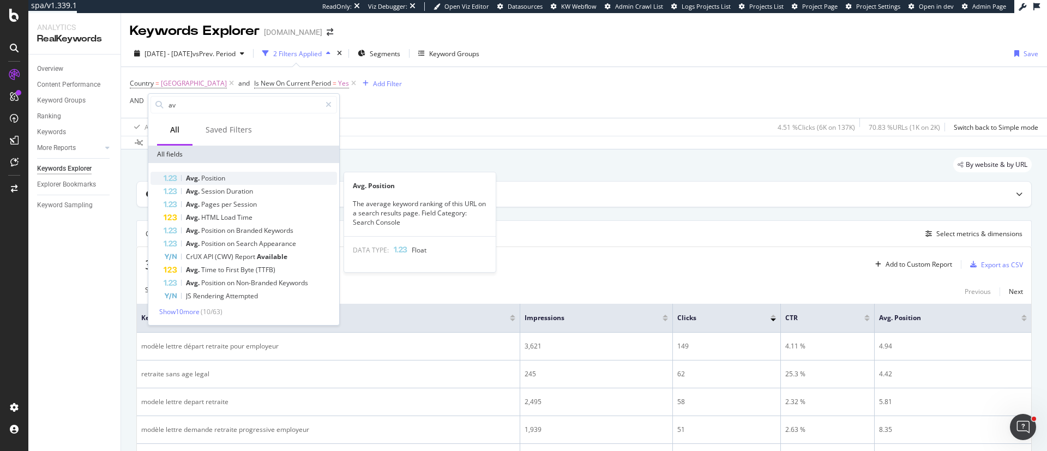
type input "av"
click at [255, 176] on div "Avg. Position" at bounding box center [250, 178] width 173 height 13
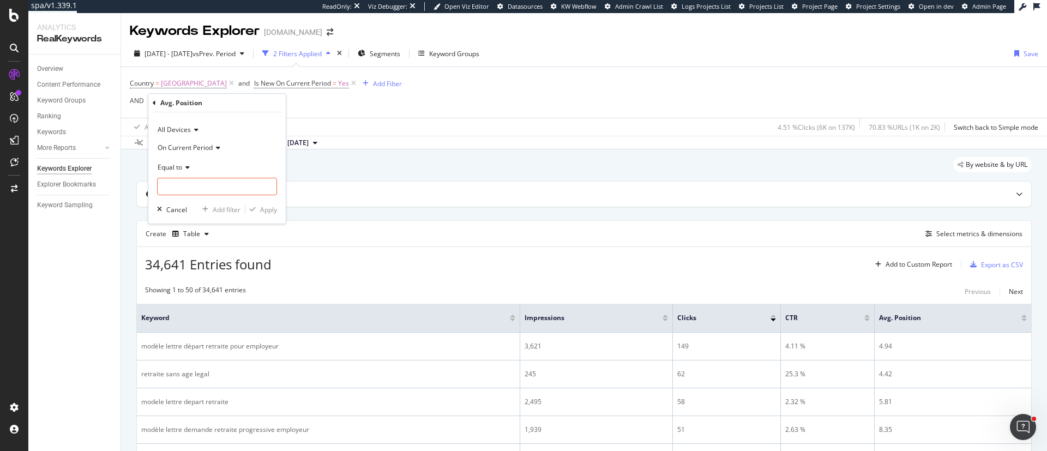
click at [183, 171] on div "Equal to" at bounding box center [217, 166] width 120 height 17
click at [225, 255] on div "Greater than or equal to" at bounding box center [218, 260] width 117 height 14
click at [196, 193] on input "number" at bounding box center [217, 186] width 120 height 17
type input "90"
click at [278, 209] on div "All Devices On Current Period Greater than or equal to 90 Cancel Add filter App…" at bounding box center [216, 167] width 137 height 111
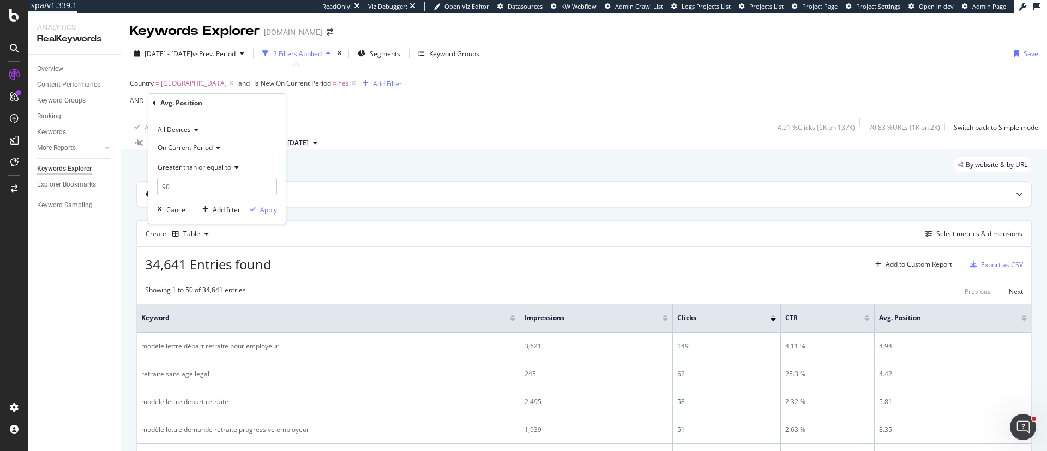
click at [273, 212] on div "Apply" at bounding box center [268, 209] width 17 height 9
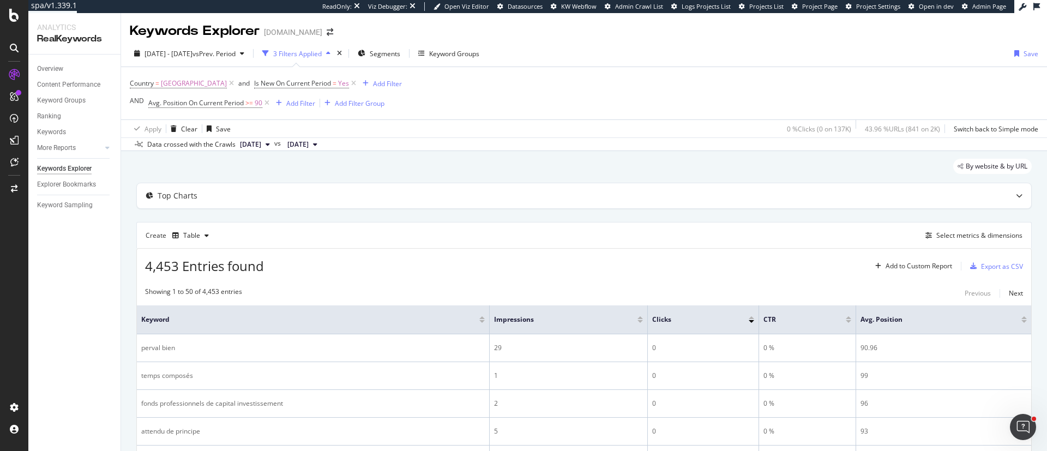
click at [219, 109] on span "Avg. Position On Current Period >= 90" at bounding box center [209, 102] width 123 height 15
click at [220, 104] on span "Avg. Position On Current Period" at bounding box center [195, 102] width 95 height 9
click at [165, 185] on input "90" at bounding box center [217, 185] width 120 height 17
type input "80"
click at [269, 210] on div "Apply" at bounding box center [268, 208] width 17 height 9
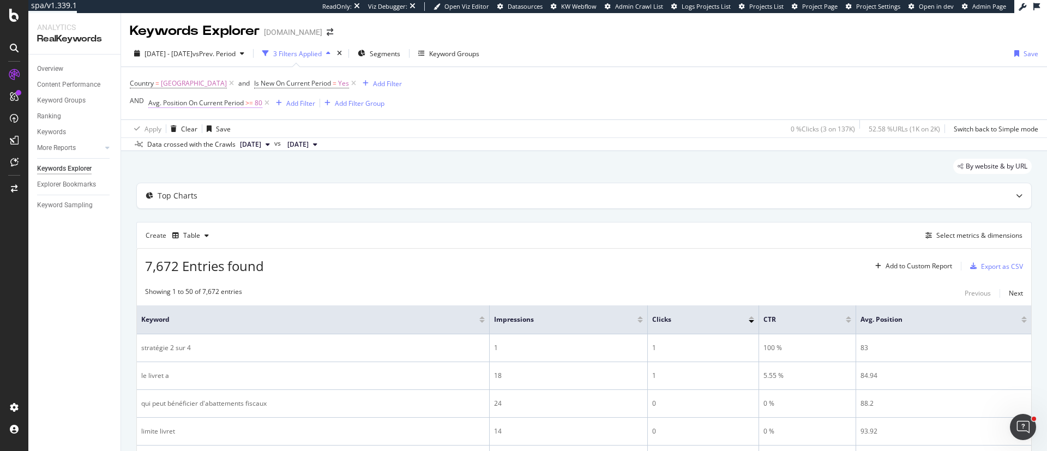
click at [160, 106] on span "Avg. Position On Current Period" at bounding box center [195, 102] width 95 height 9
click at [163, 187] on input "80" at bounding box center [217, 185] width 120 height 17
type input "70"
click at [264, 204] on div "Apply" at bounding box center [268, 208] width 17 height 9
click at [217, 100] on span "Avg. Position On Current Period" at bounding box center [195, 102] width 95 height 9
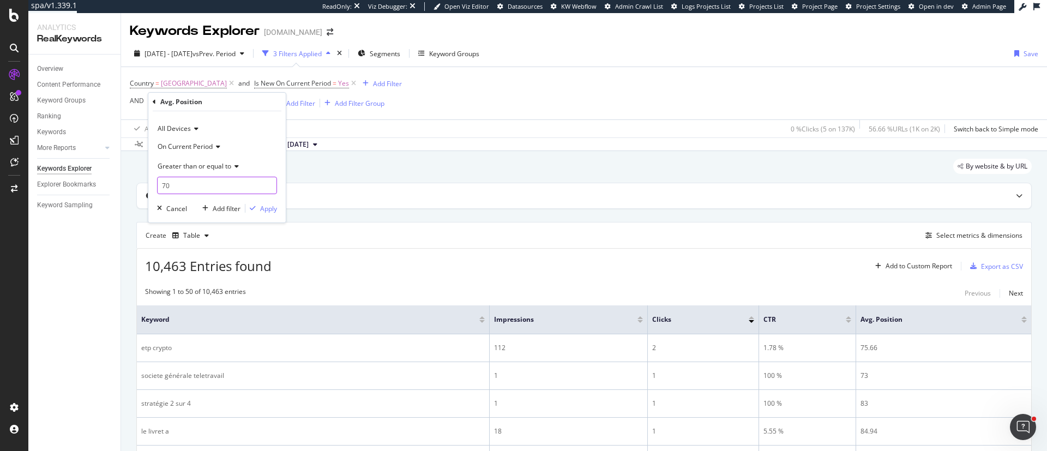
click at [165, 183] on input "70" at bounding box center [217, 185] width 120 height 17
type input "60"
click at [256, 208] on div "button" at bounding box center [252, 208] width 15 height 7
click at [243, 103] on span "Avg. Position On Current Period" at bounding box center [195, 102] width 95 height 9
click at [165, 186] on input "60" at bounding box center [217, 185] width 120 height 17
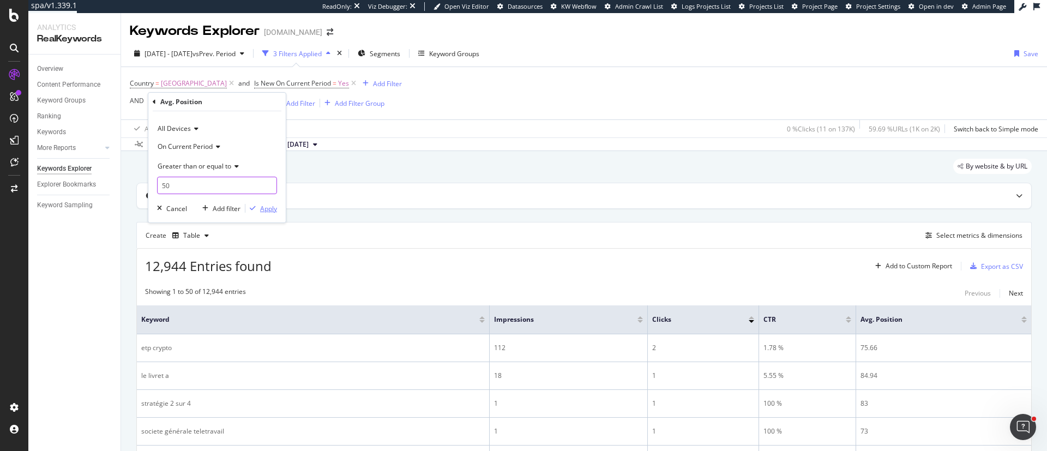
type input "50"
click at [266, 210] on div "Apply" at bounding box center [268, 208] width 17 height 9
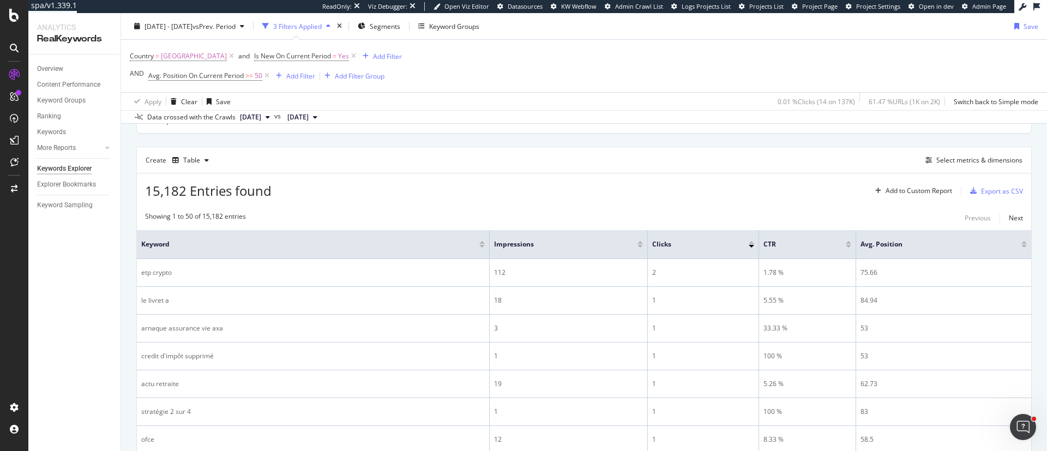
scroll to position [164, 0]
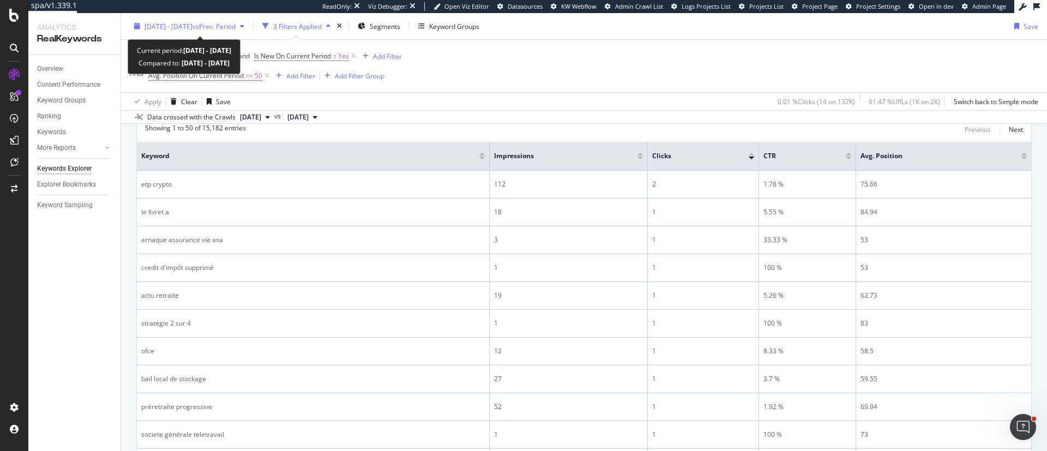
click at [191, 27] on span "2025 Jul. 1st - Oct. 4th" at bounding box center [169, 25] width 48 height 9
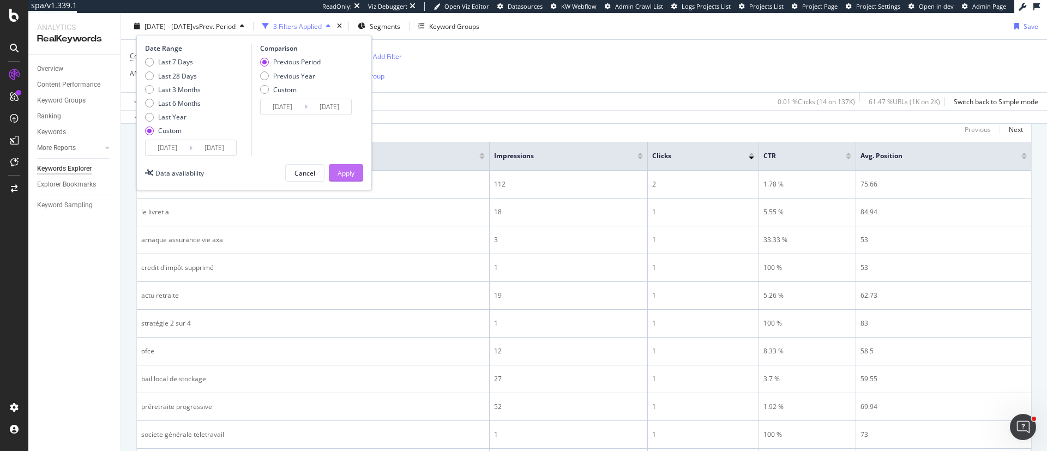
click at [339, 171] on div "Apply" at bounding box center [346, 172] width 17 height 9
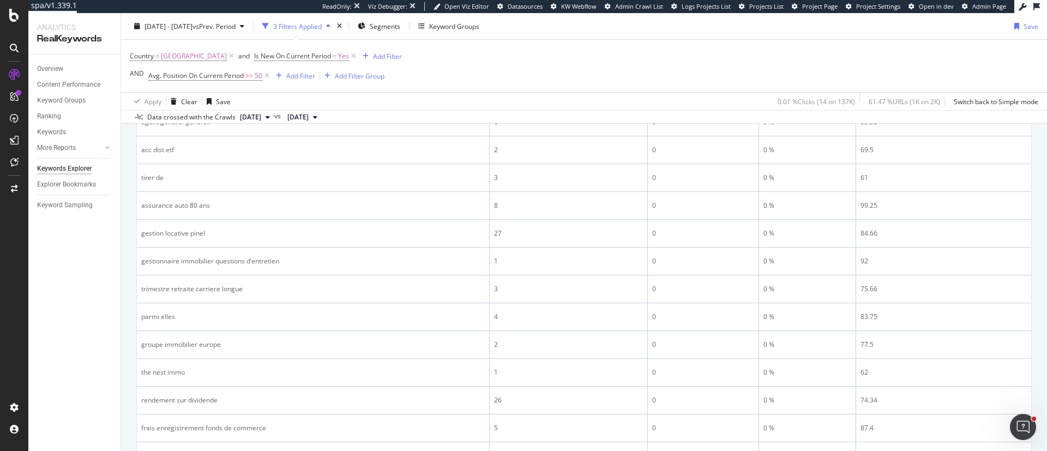
scroll to position [573, 0]
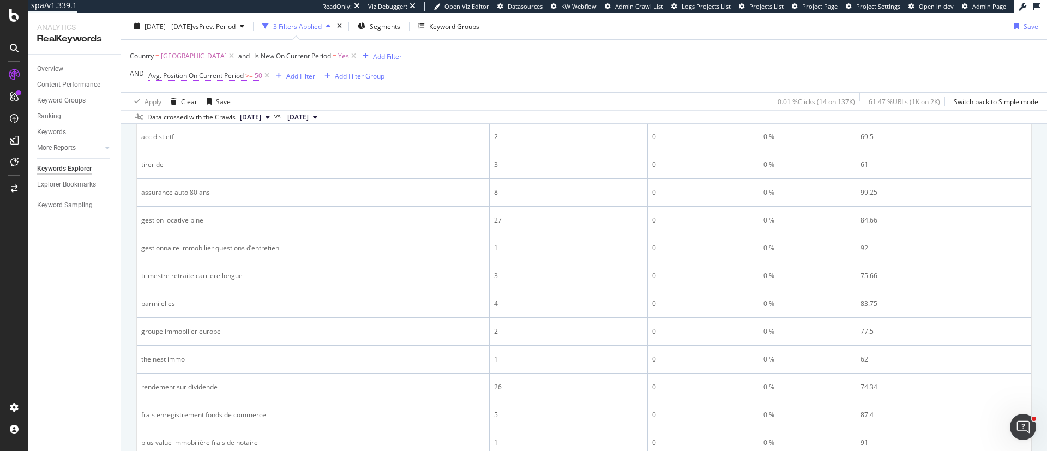
click at [242, 79] on span "Avg. Position On Current Period" at bounding box center [195, 75] width 95 height 9
click at [172, 159] on input "50" at bounding box center [217, 157] width 120 height 17
click at [263, 187] on div "All Devices On Current Period Greater than or equal to 50 Cancel Add filter App…" at bounding box center [216, 139] width 137 height 111
click at [267, 182] on div "Apply" at bounding box center [268, 181] width 17 height 9
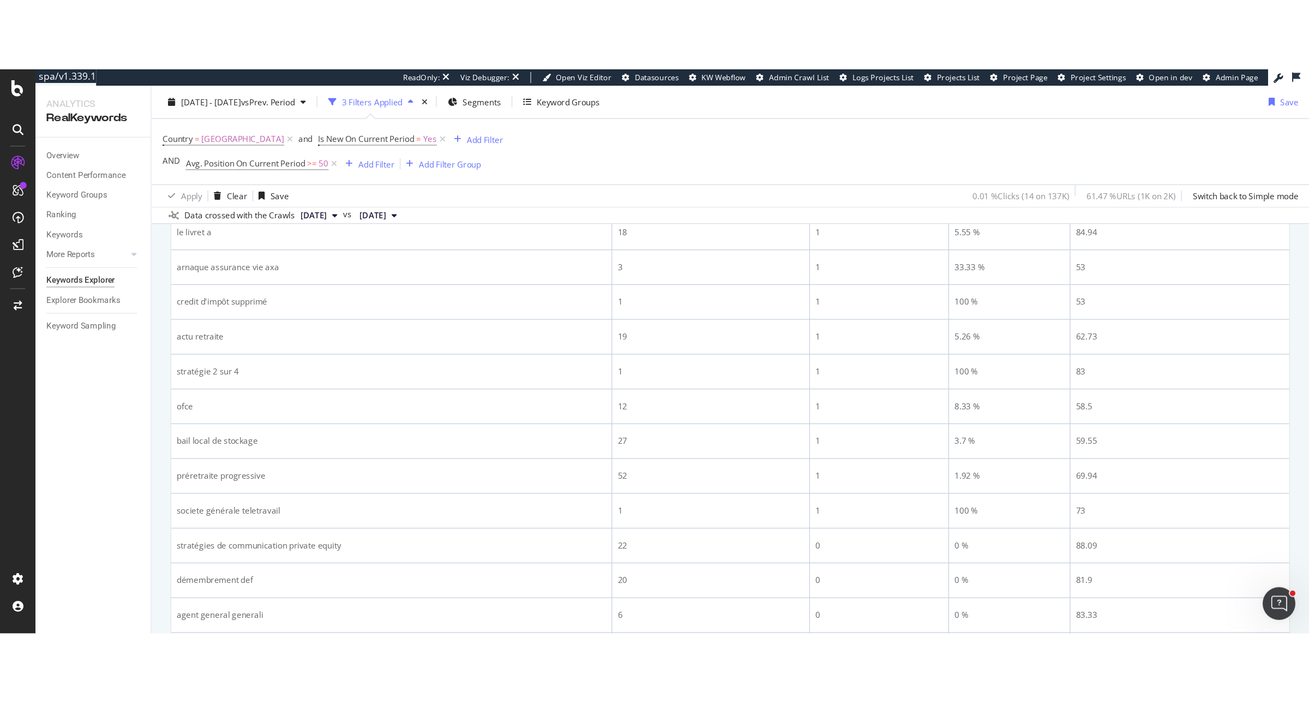
scroll to position [0, 0]
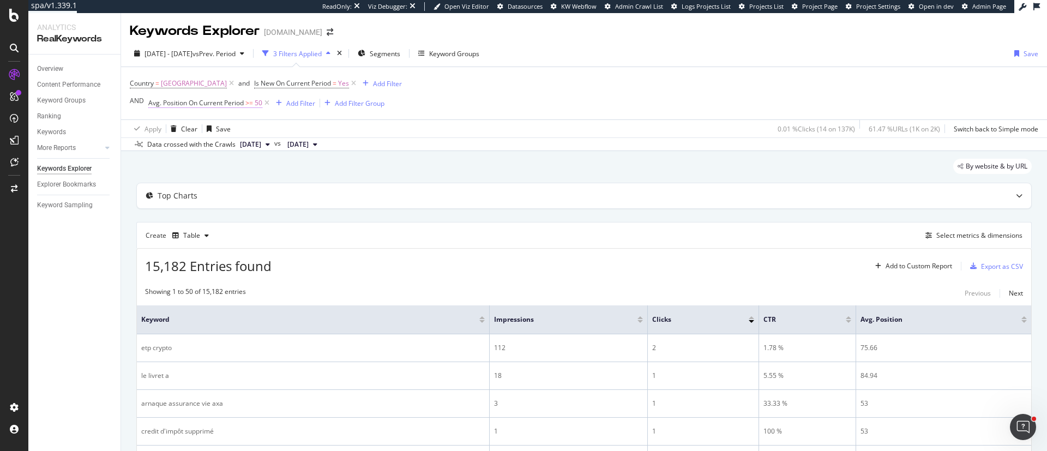
click at [175, 99] on span "Avg. Position On Current Period" at bounding box center [195, 102] width 95 height 9
click at [165, 181] on input "50" at bounding box center [217, 185] width 120 height 17
type input "30"
click at [266, 209] on div "Apply" at bounding box center [268, 208] width 17 height 9
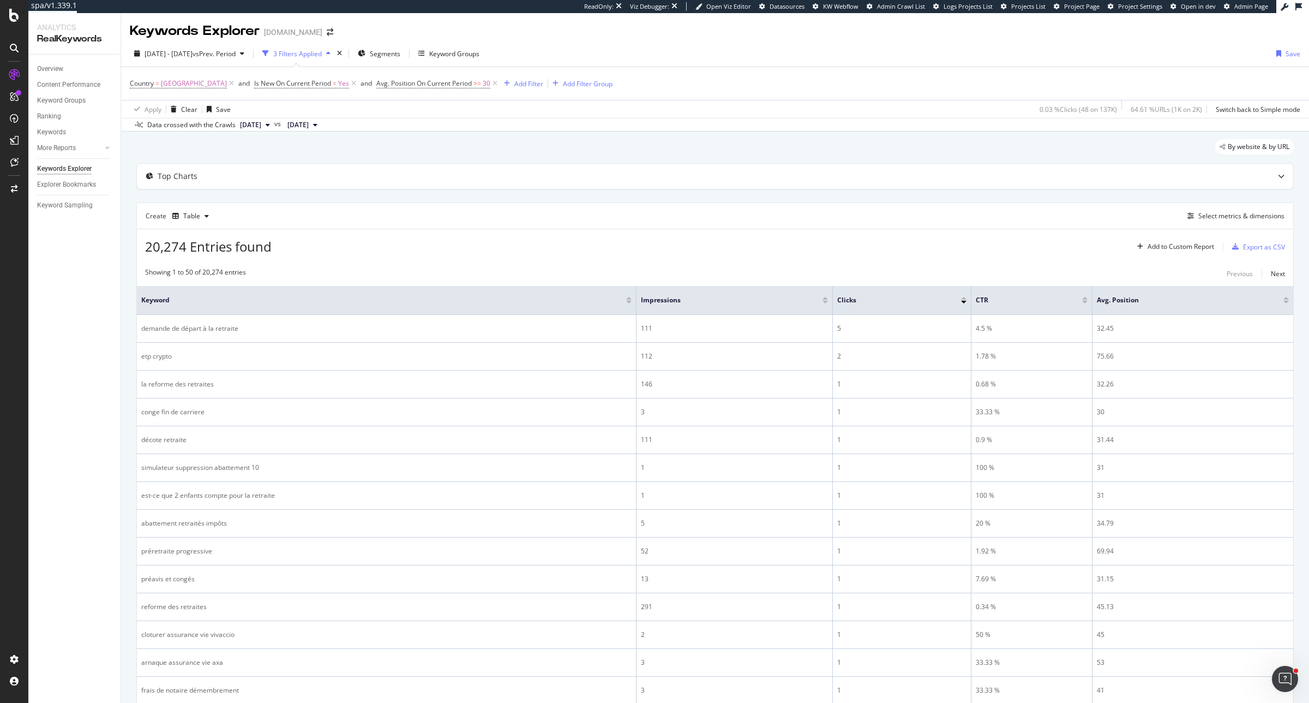
click at [420, 88] on span "Avg. Position On Current Period >= 30" at bounding box center [437, 83] width 123 height 15
click at [420, 82] on span "Avg. Position On Current Period" at bounding box center [423, 83] width 95 height 9
click at [346, 162] on input "30" at bounding box center [401, 165] width 120 height 17
type input "50"
click at [454, 187] on div "Apply" at bounding box center [453, 188] width 17 height 9
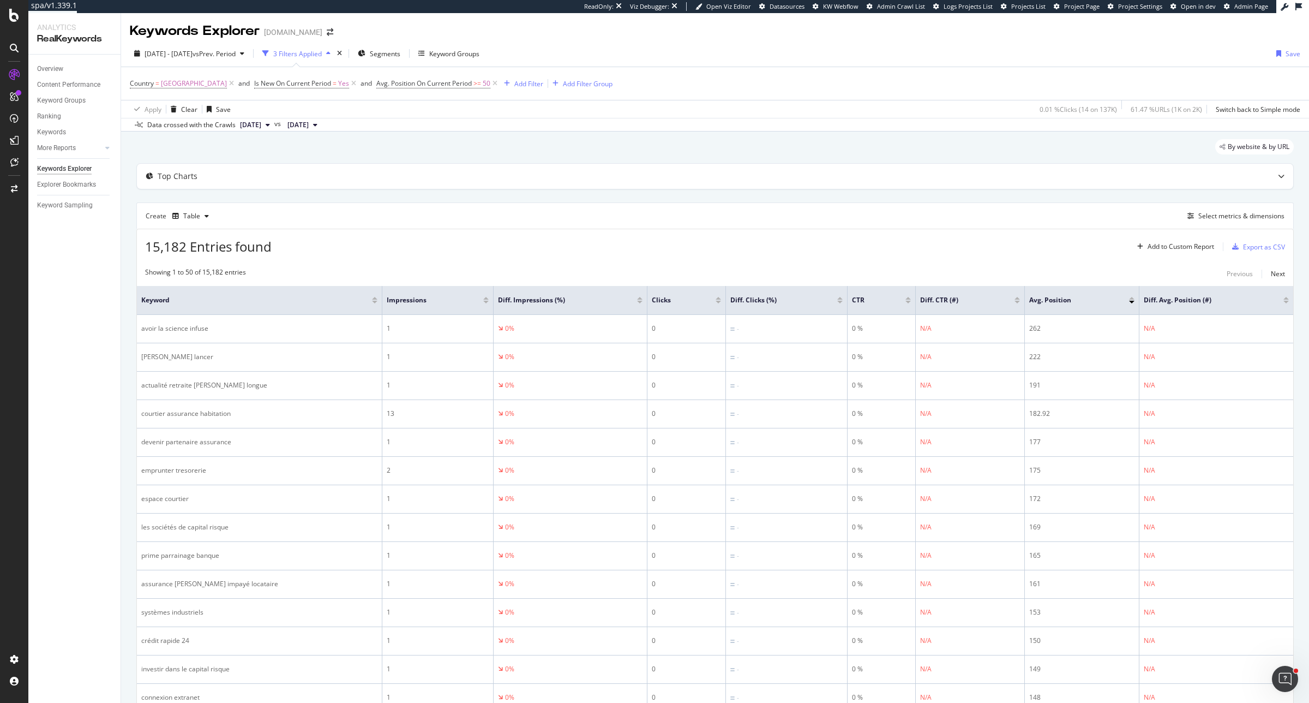
click at [386, 88] on span "Avg. Position On Current Period >= 50" at bounding box center [437, 83] width 123 height 15
click at [389, 86] on span "Avg. Position On Current Period" at bounding box center [423, 83] width 95 height 9
click at [394, 148] on span "Greater than or equal to" at bounding box center [379, 145] width 74 height 9
click at [399, 232] on div "Greater than or equal to" at bounding box center [402, 239] width 117 height 14
drag, startPoint x: 378, startPoint y: 163, endPoint x: 337, endPoint y: 163, distance: 40.4
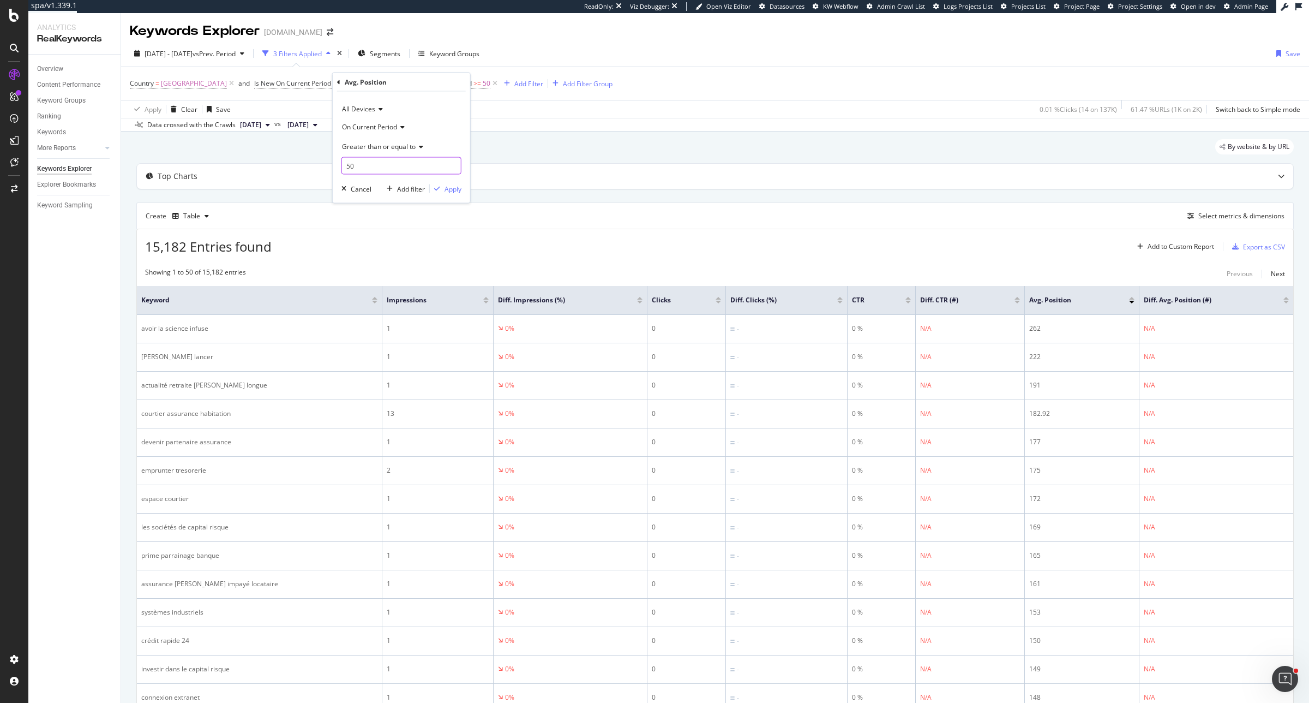
click at [337, 163] on div "All Devices On Current Period Greater than or equal to 50 Cancel Add filter App…" at bounding box center [401, 147] width 137 height 111
type input "20"
click at [435, 193] on div "Apply" at bounding box center [446, 189] width 32 height 10
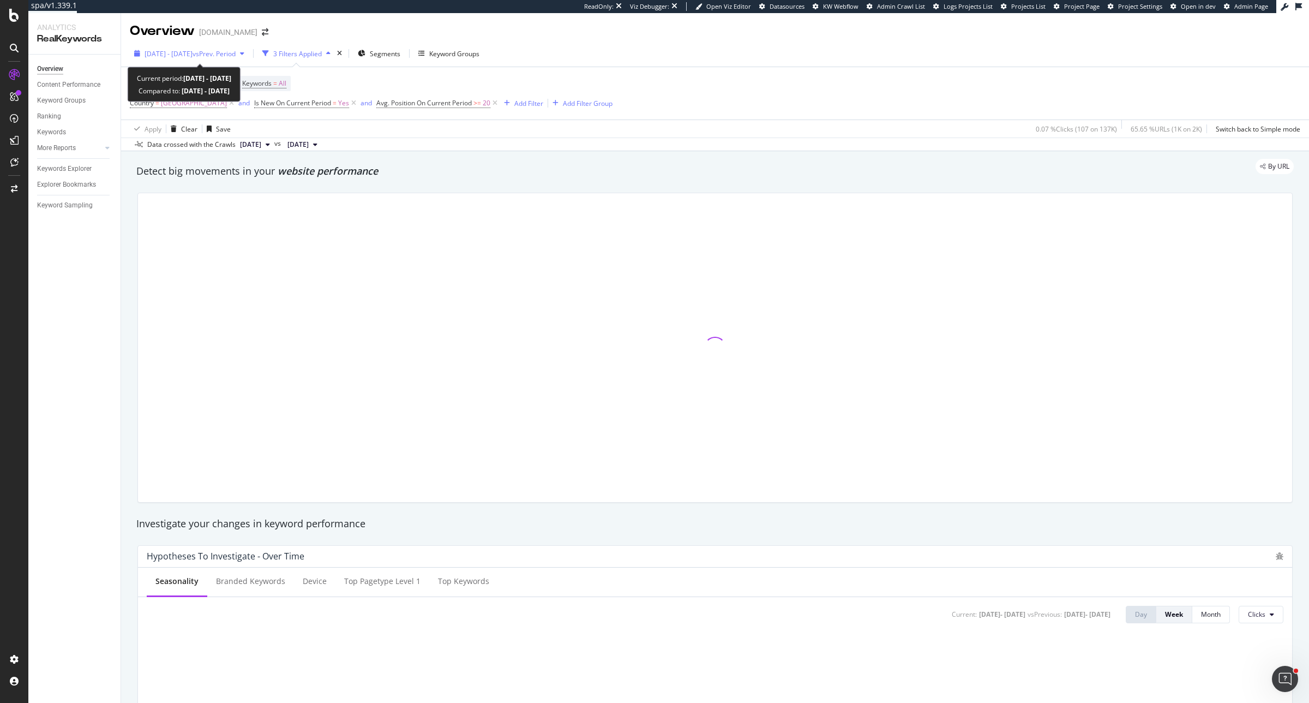
click at [227, 55] on span "vs Prev. Period" at bounding box center [214, 53] width 43 height 9
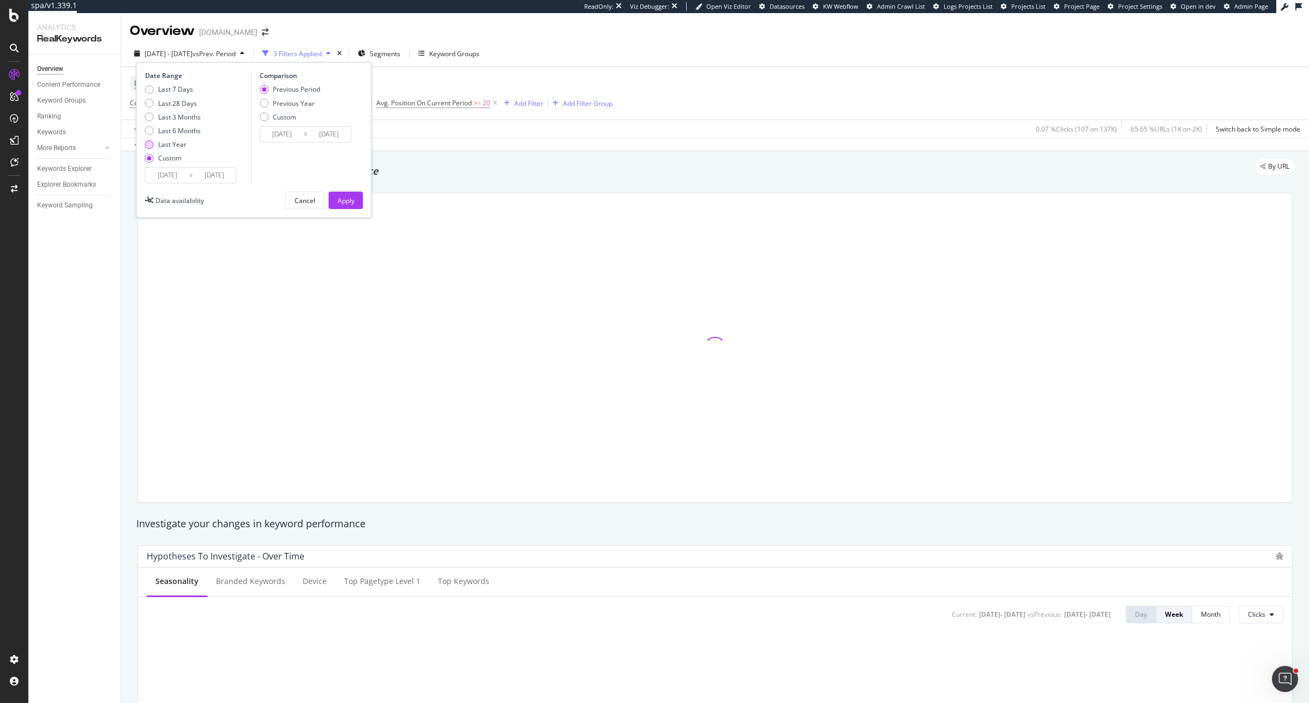
click at [181, 146] on div "Last Year" at bounding box center [172, 144] width 28 height 9
type input "[DATE]"
click at [342, 203] on div "Apply" at bounding box center [346, 200] width 17 height 9
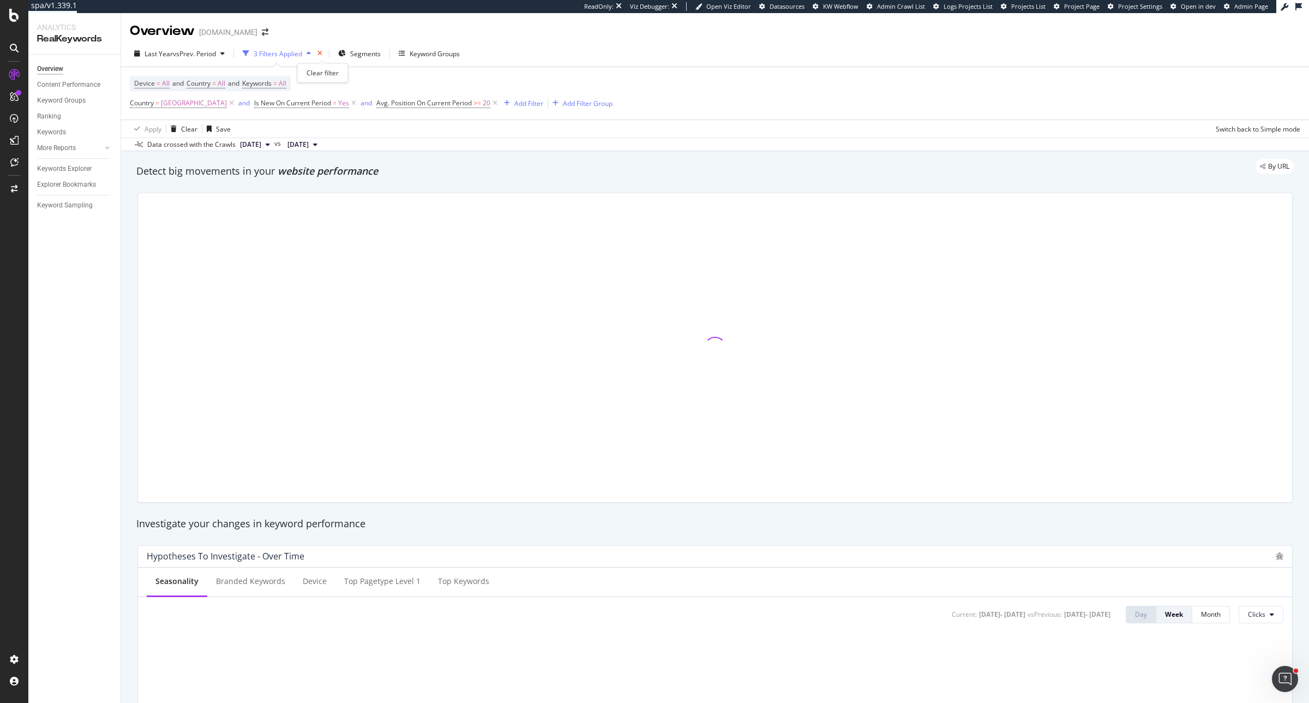
click at [322, 52] on icon "times" at bounding box center [319, 53] width 5 height 7
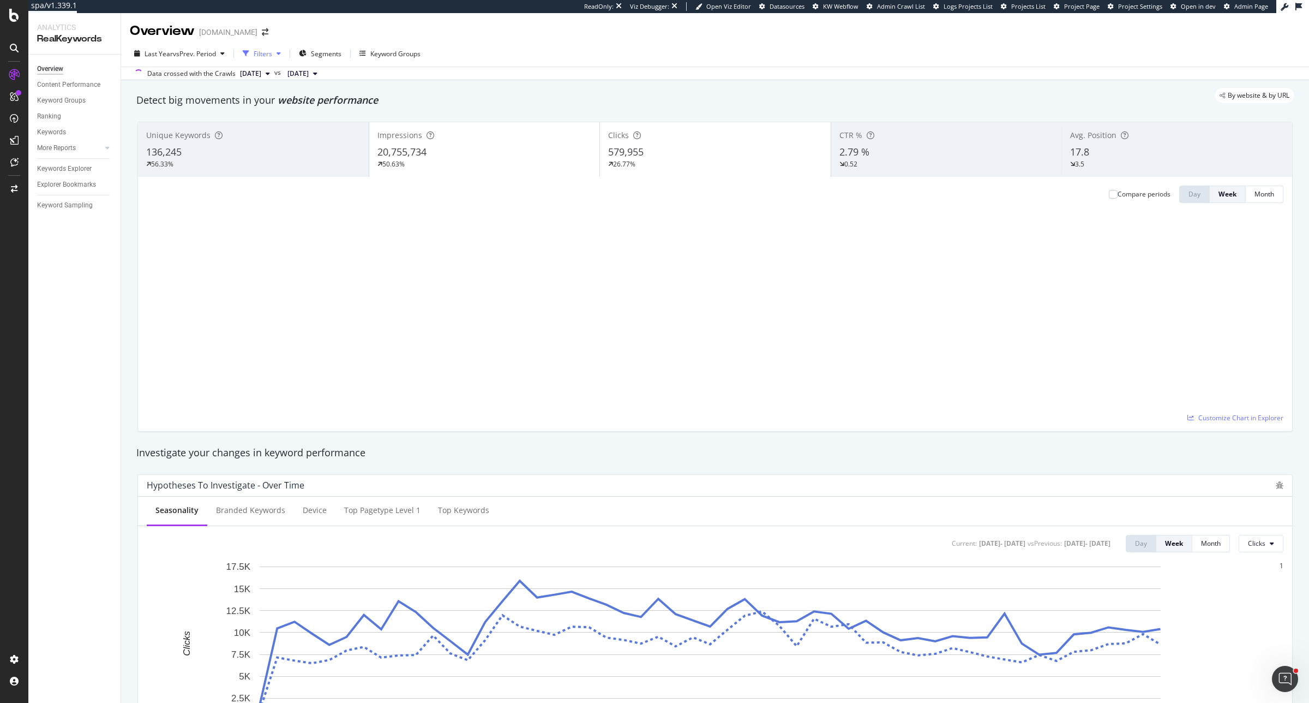
click at [262, 53] on div "Filters" at bounding box center [263, 53] width 19 height 9
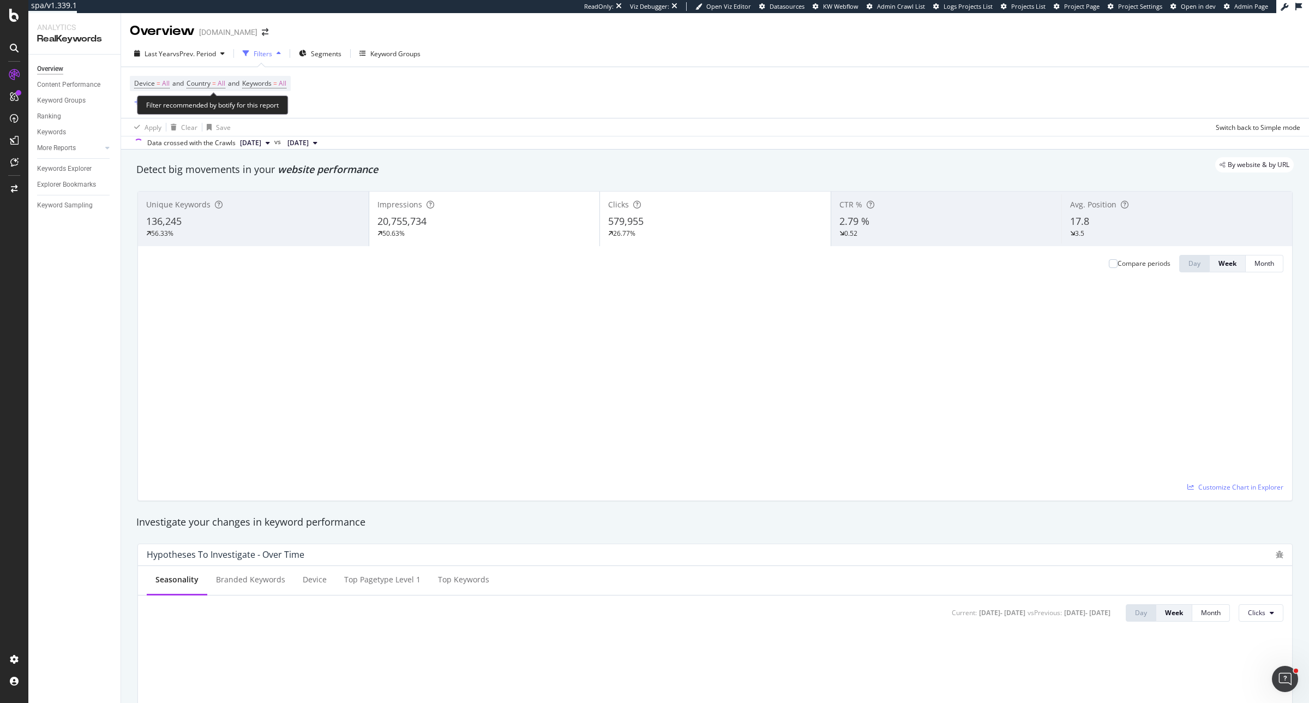
click at [213, 89] on span "Device = All and Country = All and Keywords = All" at bounding box center [210, 83] width 152 height 15
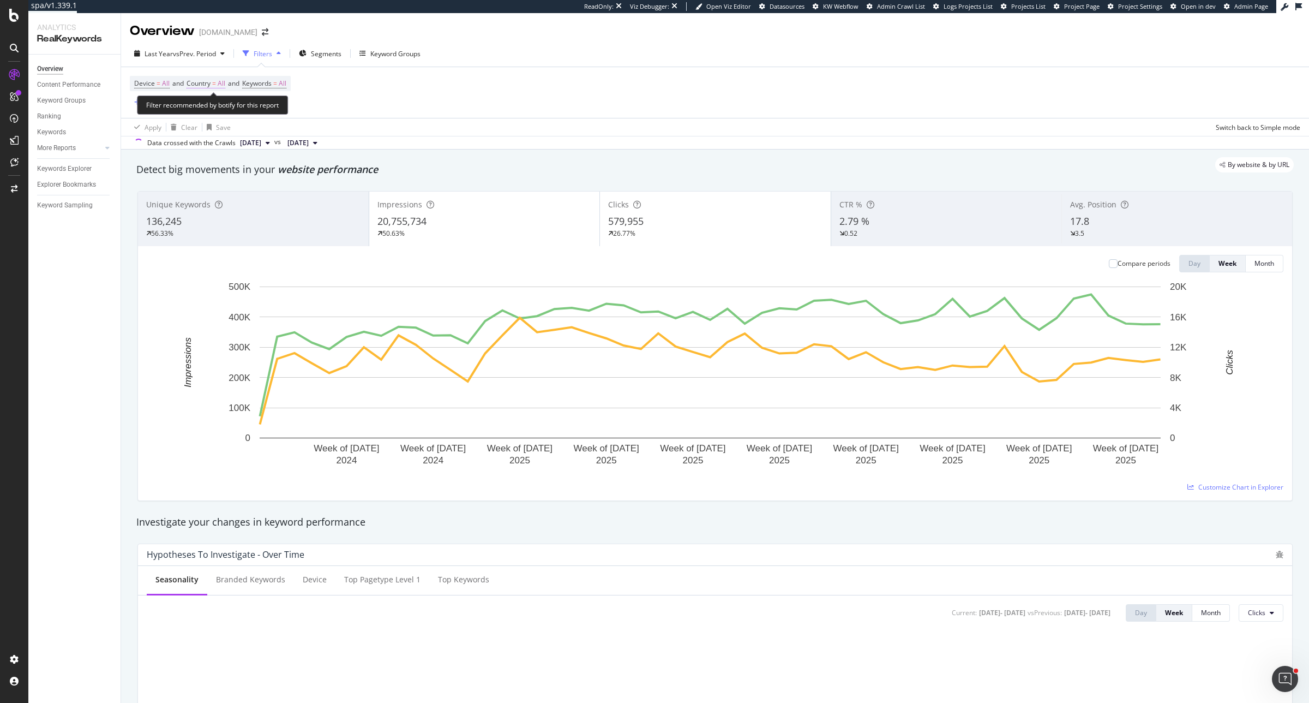
click at [216, 83] on span "=" at bounding box center [214, 83] width 4 height 9
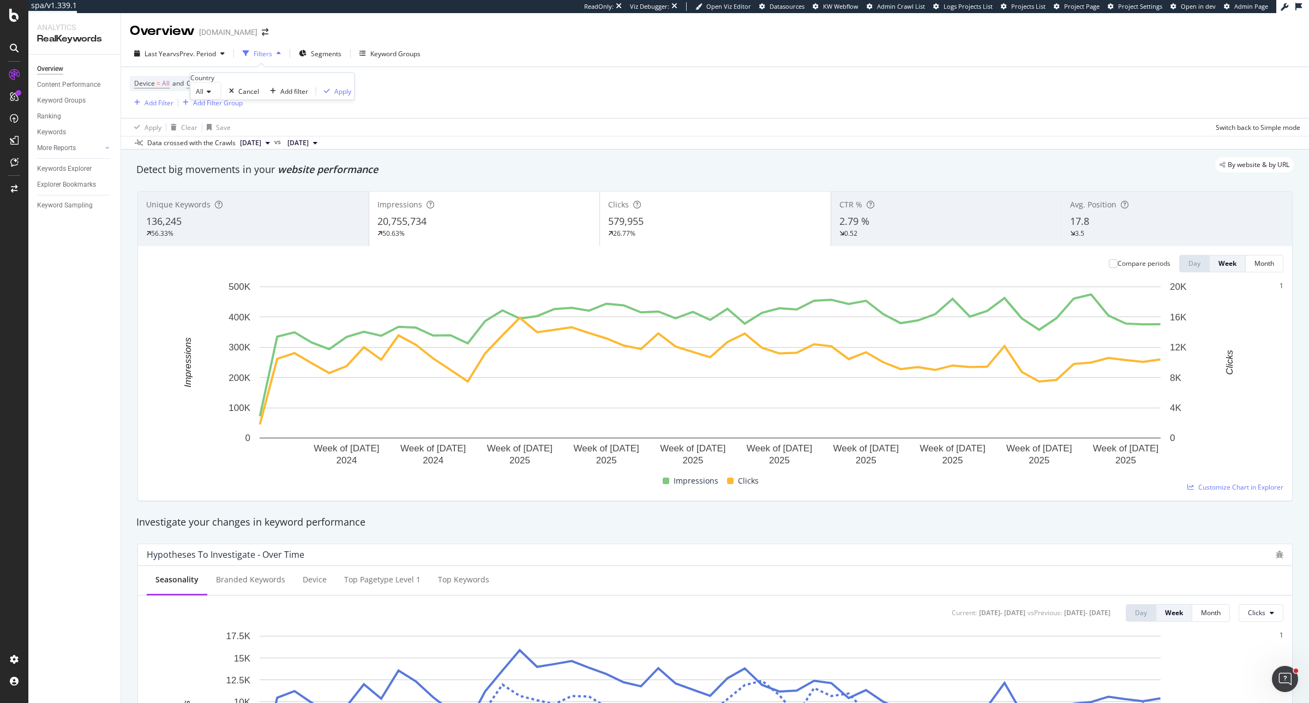
click at [214, 100] on div "All" at bounding box center [205, 90] width 31 height 17
click at [221, 123] on div "France" at bounding box center [206, 116] width 30 height 11
click at [393, 95] on div "Apply" at bounding box center [401, 90] width 17 height 9
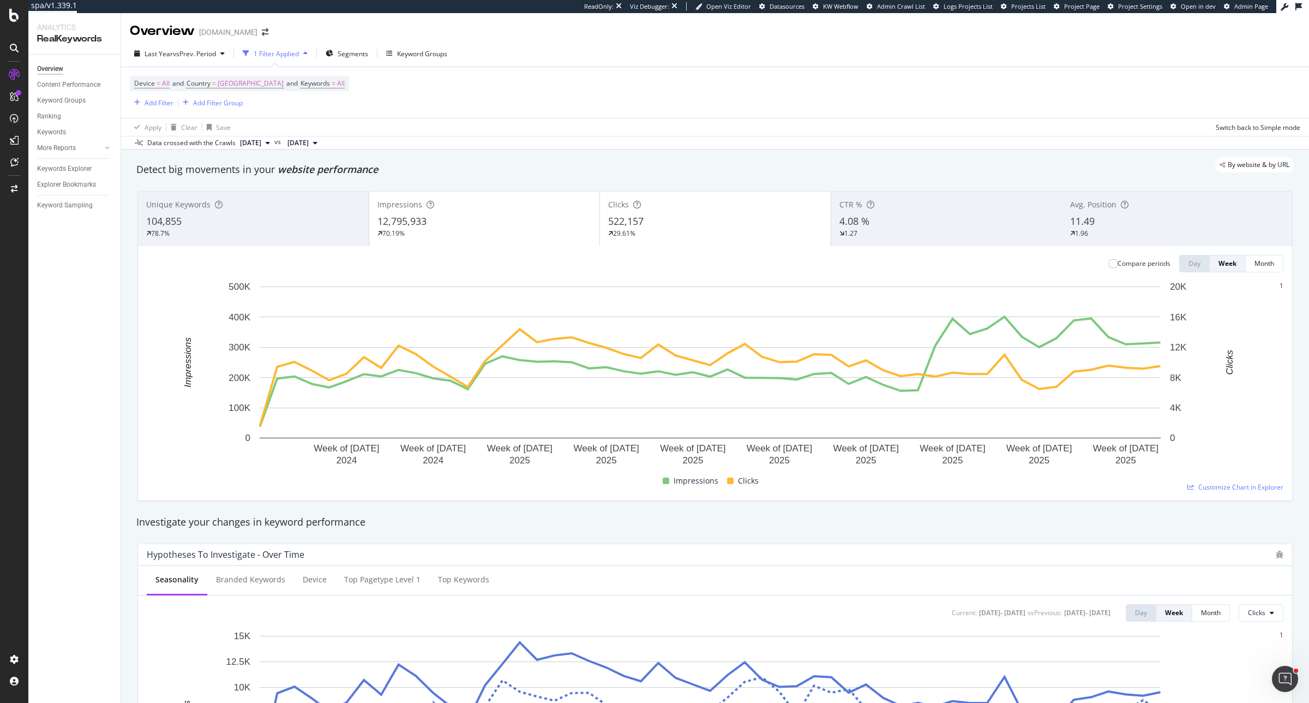
click at [326, 228] on div "104,855" at bounding box center [253, 221] width 214 height 14
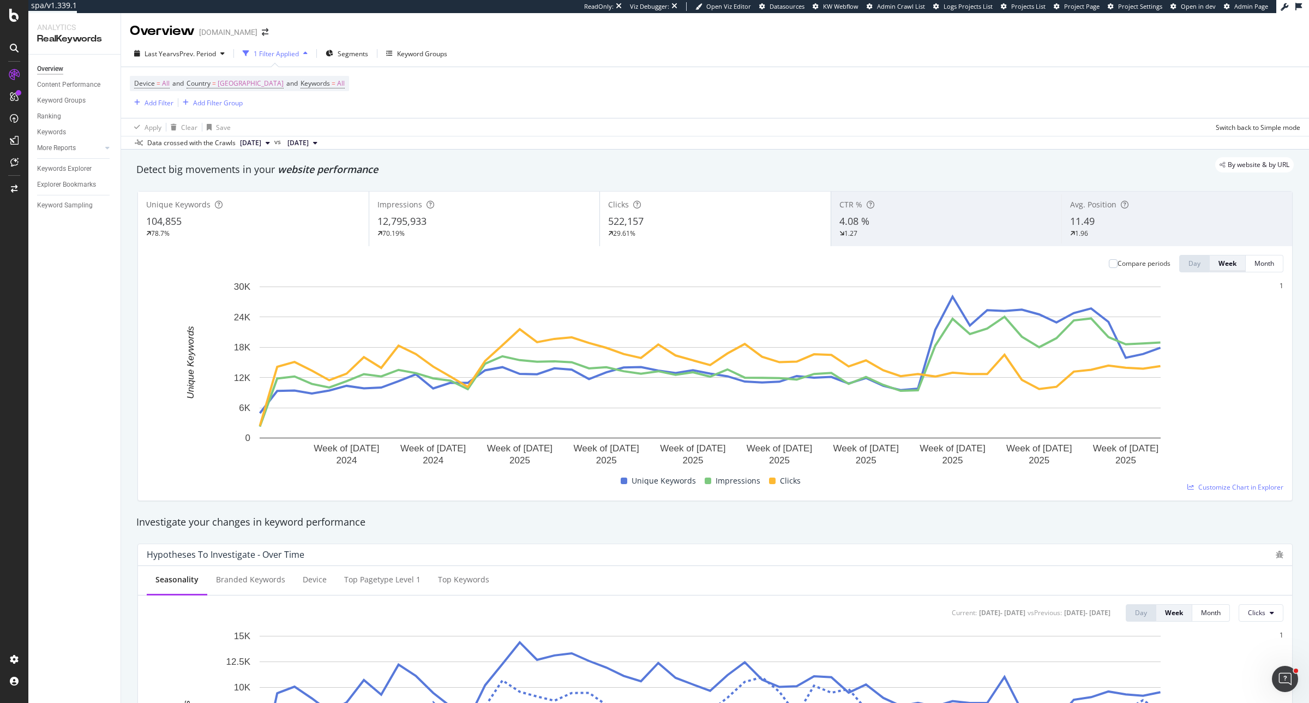
click at [1227, 266] on button "Week" at bounding box center [1228, 263] width 36 height 17
click at [164, 99] on div "Add Filter" at bounding box center [159, 102] width 29 height 9
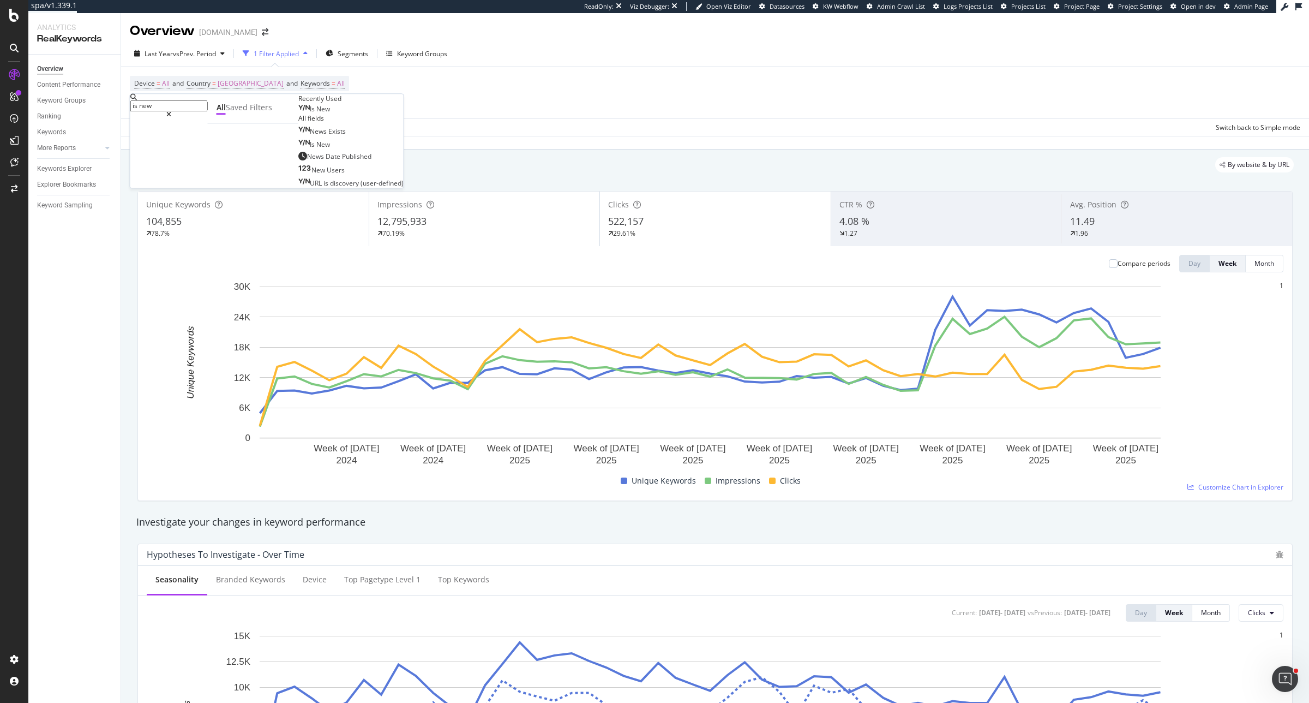
type input "is new"
click at [298, 113] on div "Is New" at bounding box center [314, 109] width 32 height 9
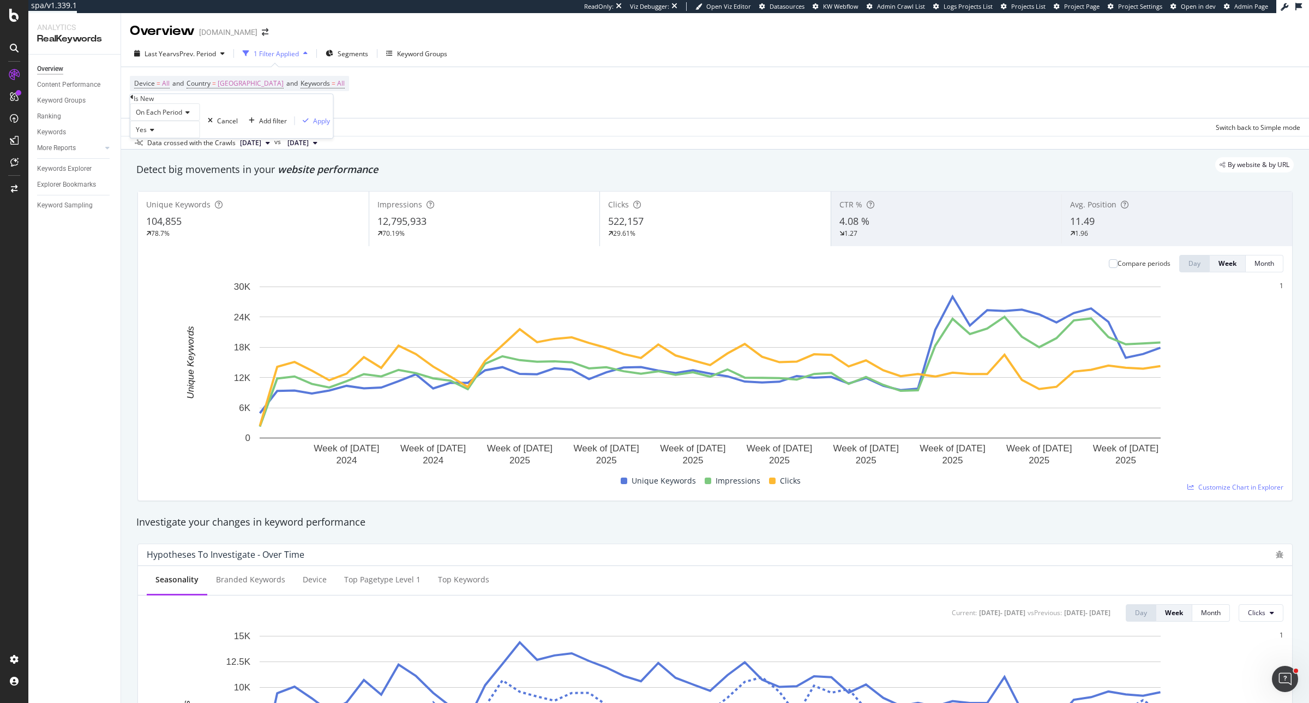
click at [157, 121] on div "On Each Period" at bounding box center [165, 111] width 70 height 17
click at [165, 144] on div "On Current Period" at bounding box center [165, 138] width 69 height 11
click at [322, 125] on div "Apply" at bounding box center [330, 120] width 17 height 9
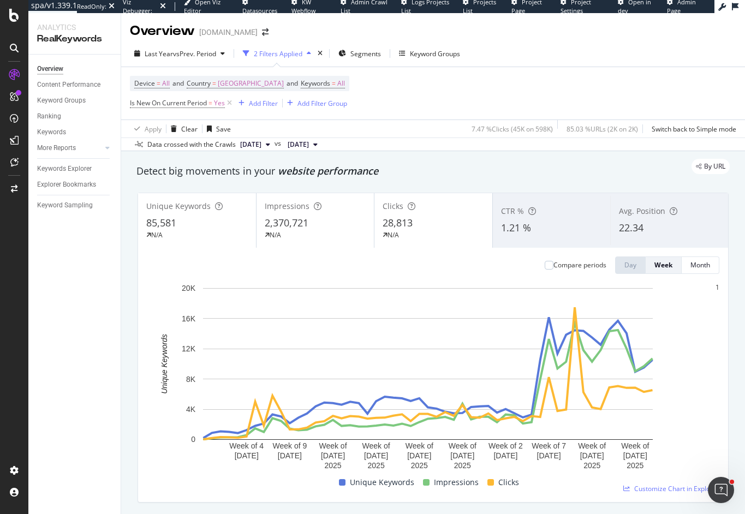
click at [391, 217] on span "28,813" at bounding box center [397, 222] width 30 height 13
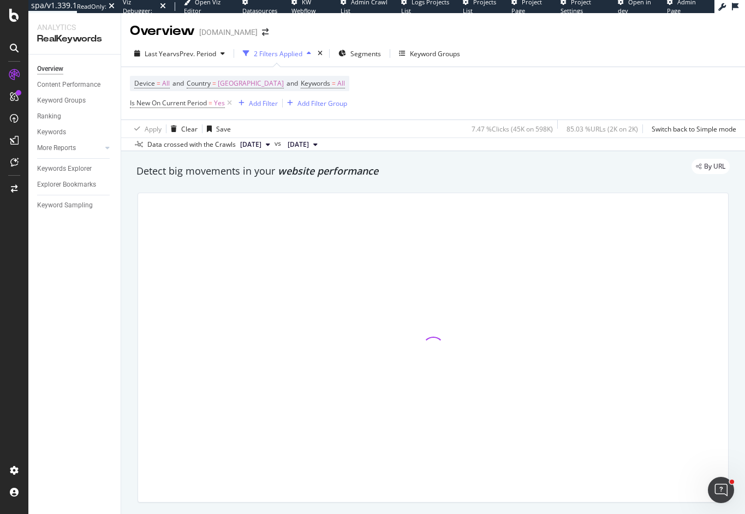
click at [317, 219] on div at bounding box center [433, 347] width 590 height 309
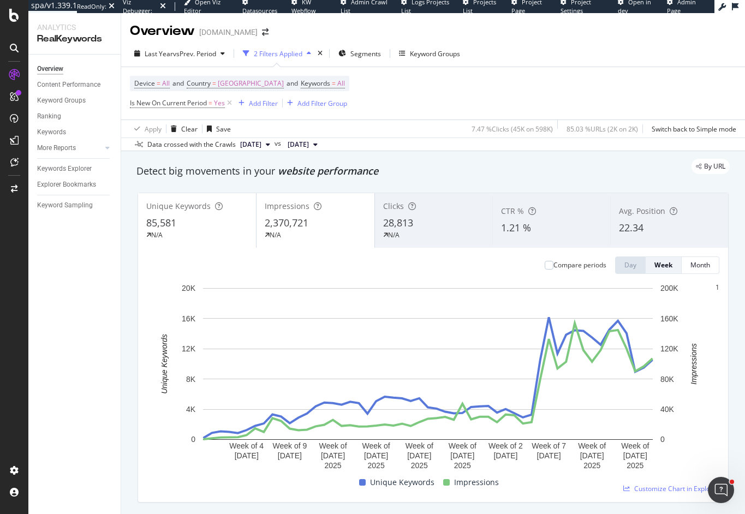
click at [317, 219] on div "2,370,721" at bounding box center [315, 223] width 101 height 14
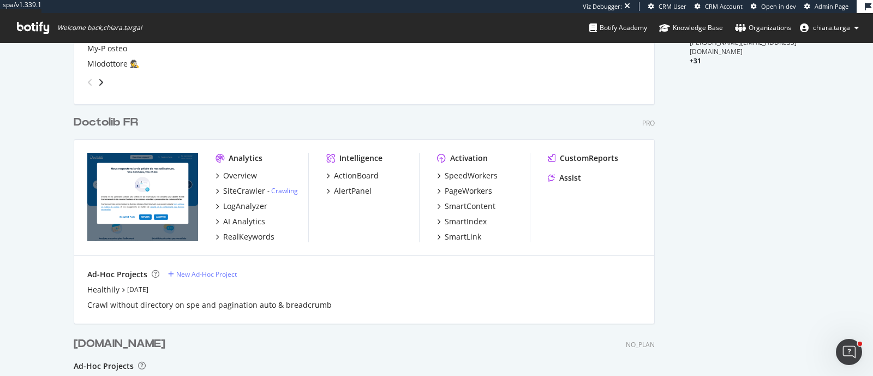
scroll to position [498, 0]
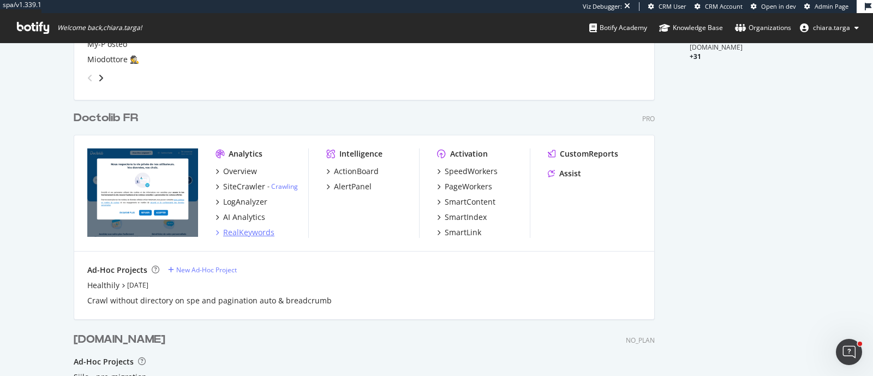
click at [244, 230] on div "RealKeywords" at bounding box center [248, 232] width 51 height 11
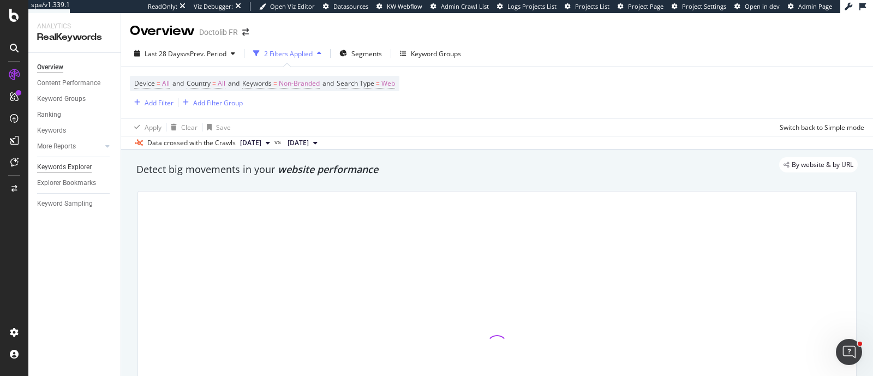
click at [65, 165] on div "Keywords Explorer" at bounding box center [64, 166] width 55 height 11
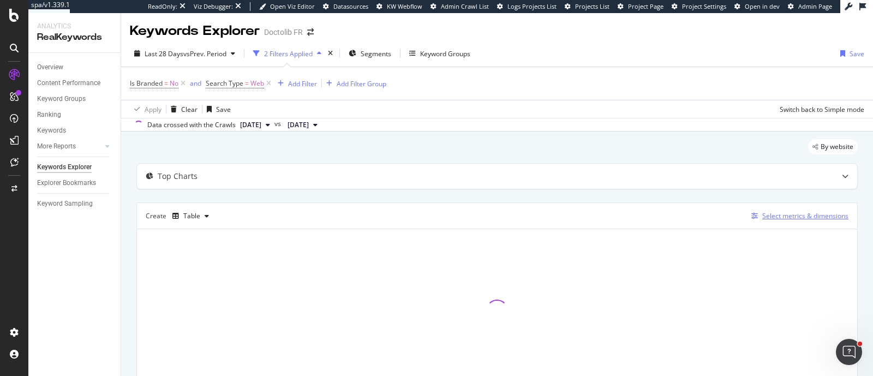
click at [761, 210] on div "Select metrics & dimensions" at bounding box center [797, 216] width 101 height 12
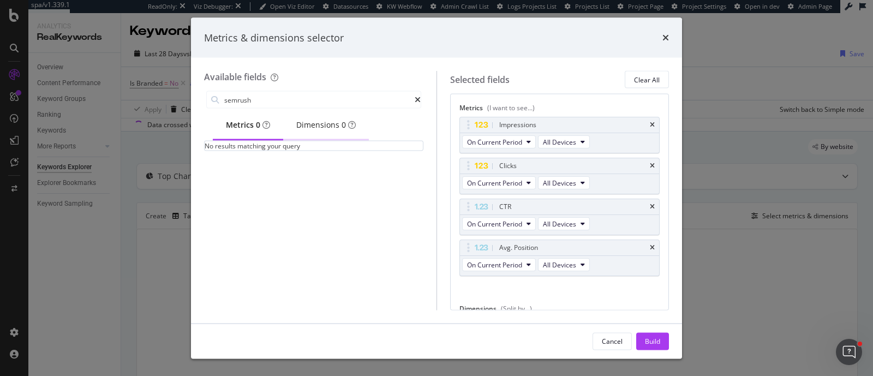
type input "semrush"
click at [321, 129] on div "Dimensions 0" at bounding box center [325, 124] width 59 height 11
click at [240, 123] on div "Metrics 0" at bounding box center [248, 124] width 44 height 11
click at [247, 105] on div "0 metrics match your search" at bounding box center [261, 102] width 105 height 19
click at [307, 105] on div "0 metrics match your search" at bounding box center [261, 102] width 105 height 19
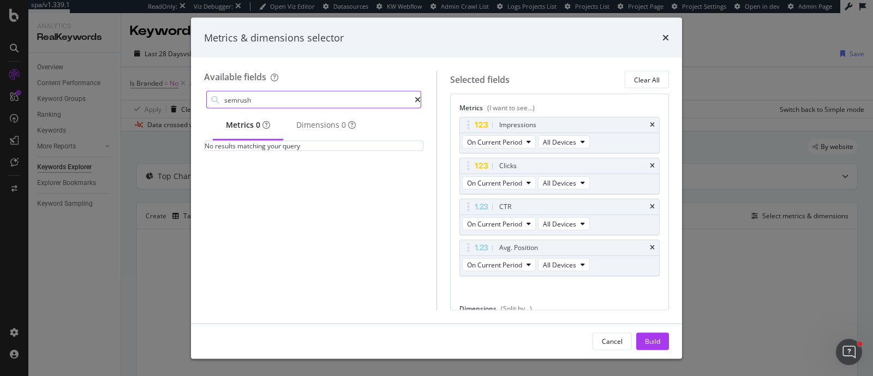
click at [381, 103] on input "semrush" at bounding box center [318, 100] width 191 height 16
click at [668, 39] on icon "times" at bounding box center [665, 37] width 7 height 9
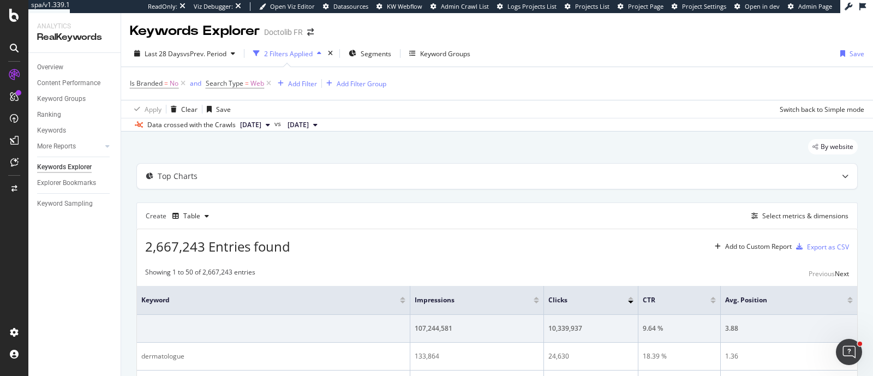
click at [10, 21] on icon at bounding box center [14, 15] width 10 height 13
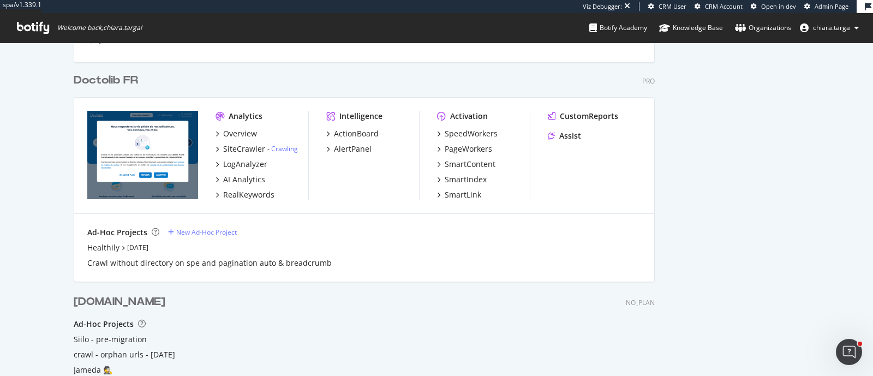
scroll to position [536, 0]
click at [243, 143] on div "SiteCrawler" at bounding box center [244, 148] width 42 height 11
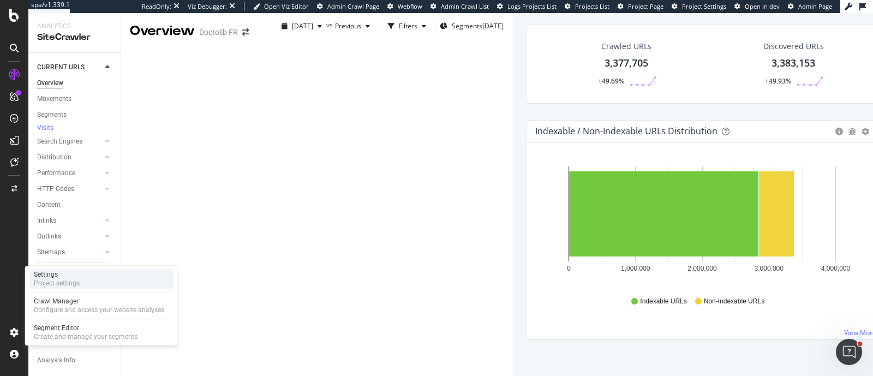
click at [65, 284] on div "Project settings" at bounding box center [57, 283] width 46 height 9
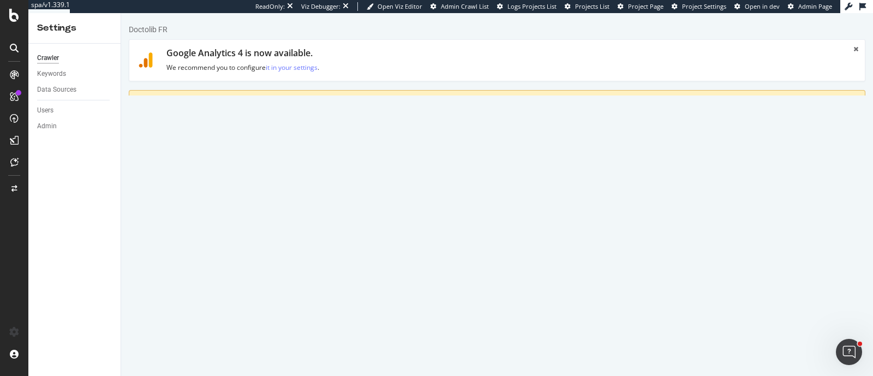
click at [445, 154] on link "Scheduling" at bounding box center [440, 160] width 57 height 30
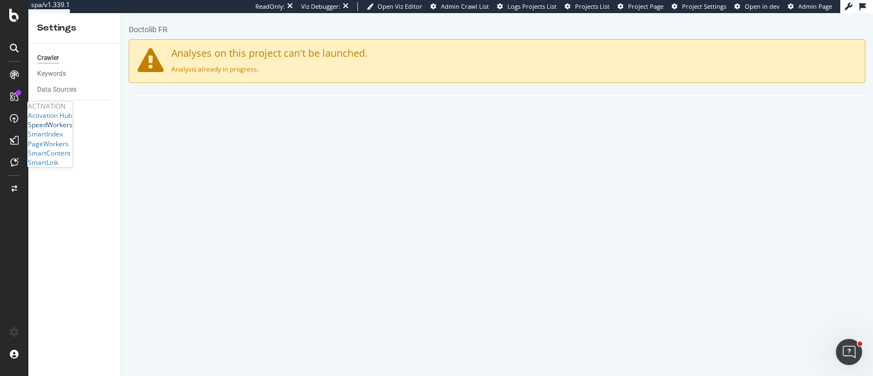
click at [61, 129] on div "SpeedWorkers" at bounding box center [50, 124] width 45 height 9
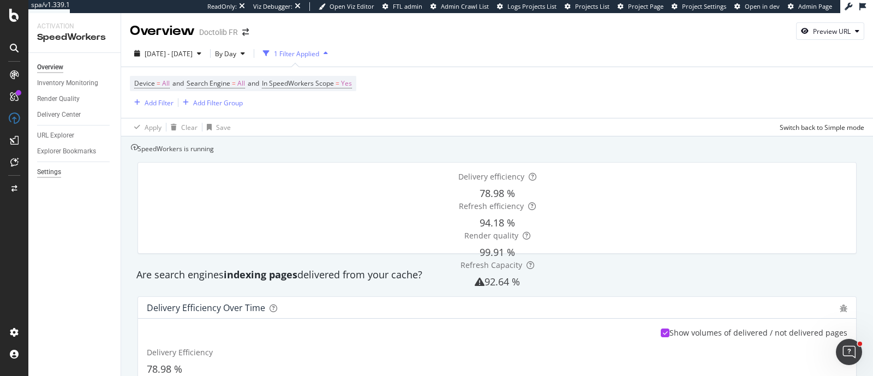
click at [52, 174] on div "Settings" at bounding box center [49, 171] width 24 height 11
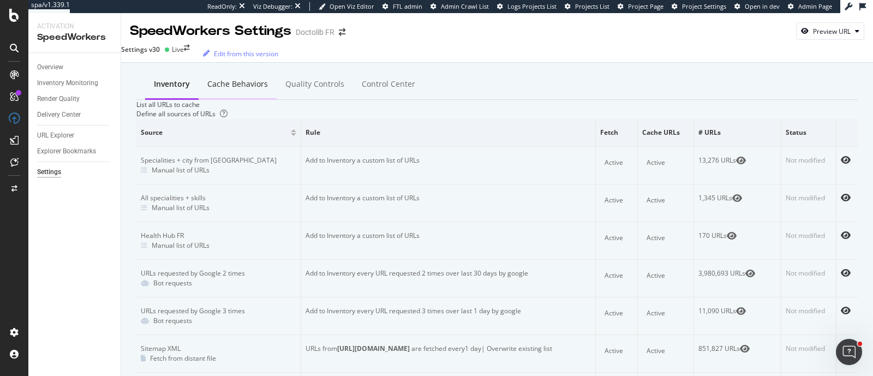
click at [220, 76] on div "Cache behaviors" at bounding box center [238, 85] width 78 height 30
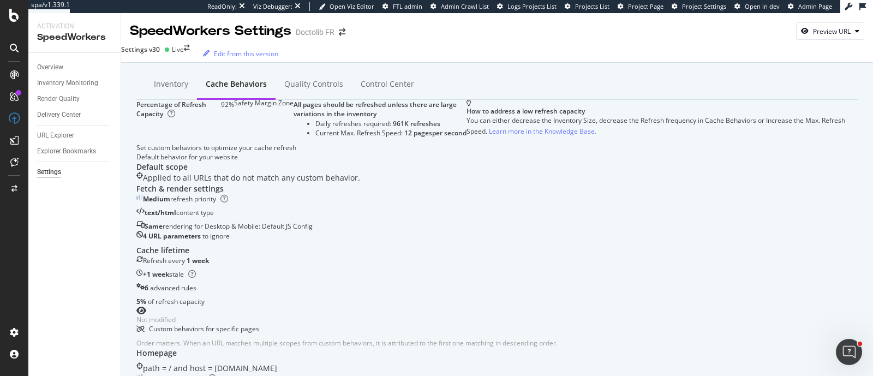
scroll to position [525, 0]
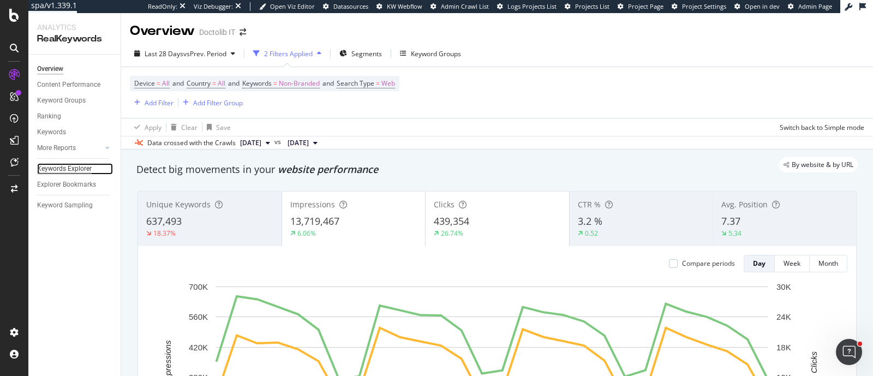
click at [76, 165] on div "Keywords Explorer" at bounding box center [64, 168] width 55 height 11
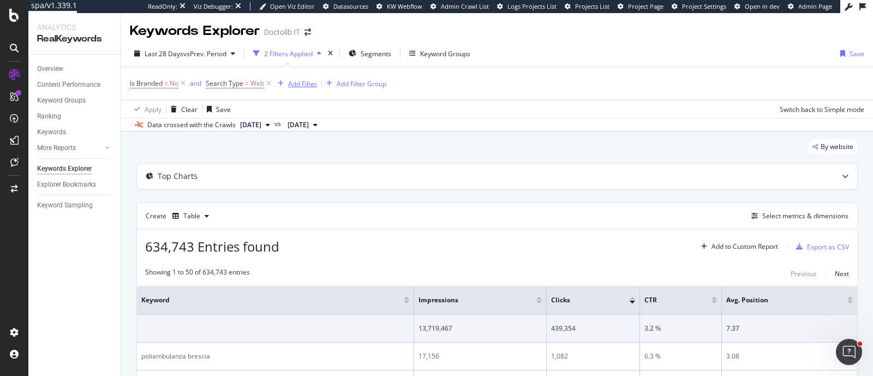
click at [297, 84] on div "Add Filter" at bounding box center [302, 83] width 29 height 9
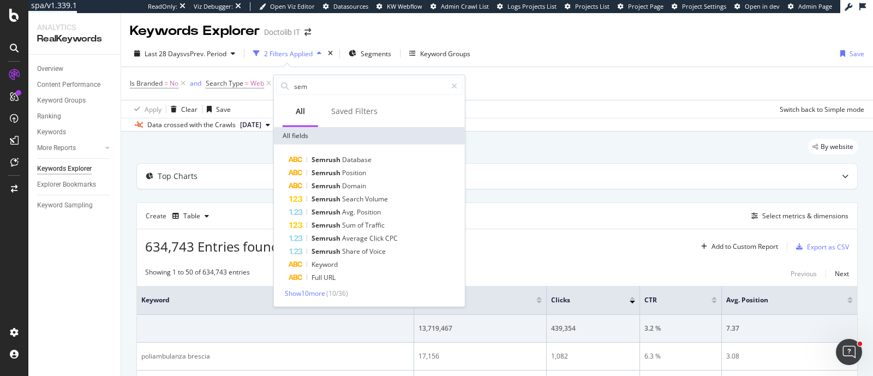
type input "sem"
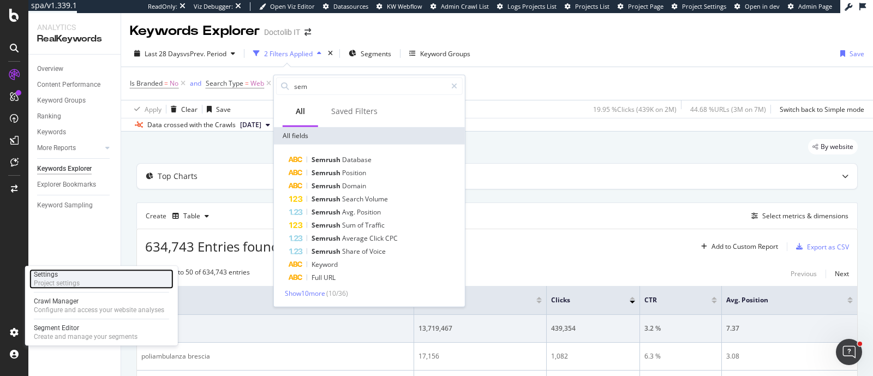
click at [89, 273] on div "Settings Project settings" at bounding box center [101, 279] width 144 height 20
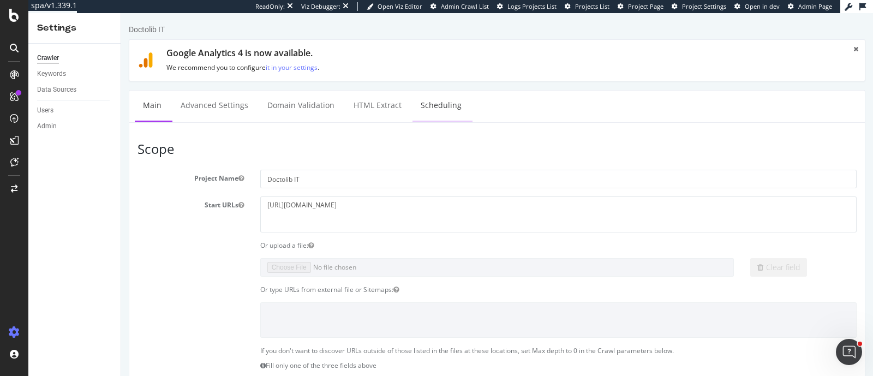
click at [422, 105] on link "Scheduling" at bounding box center [440, 106] width 57 height 30
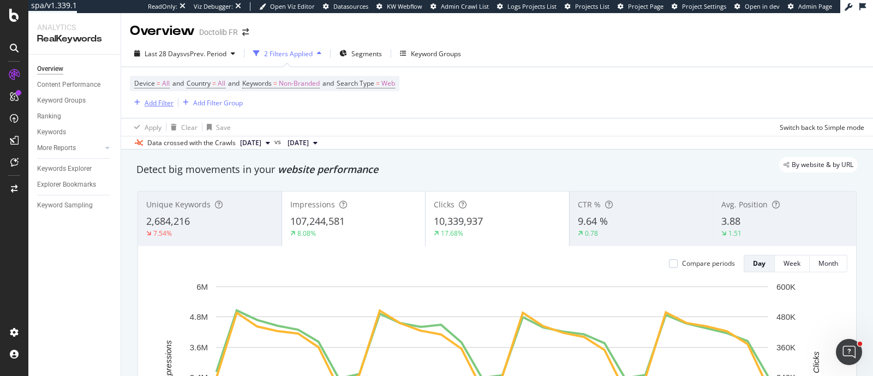
click at [160, 105] on div "Add Filter" at bounding box center [159, 102] width 29 height 9
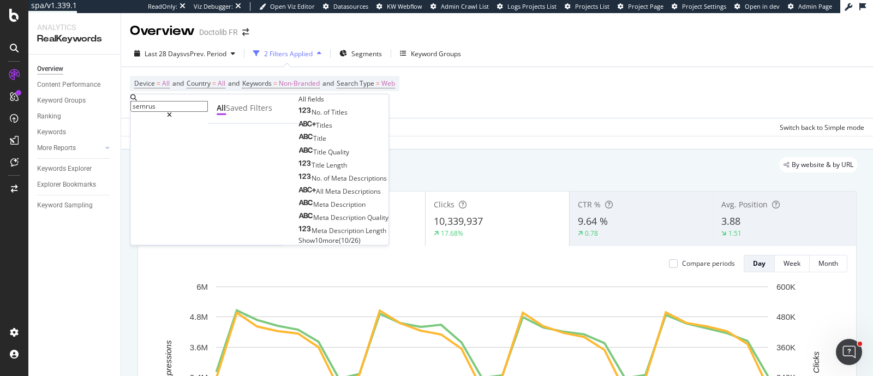
type input "semrush"
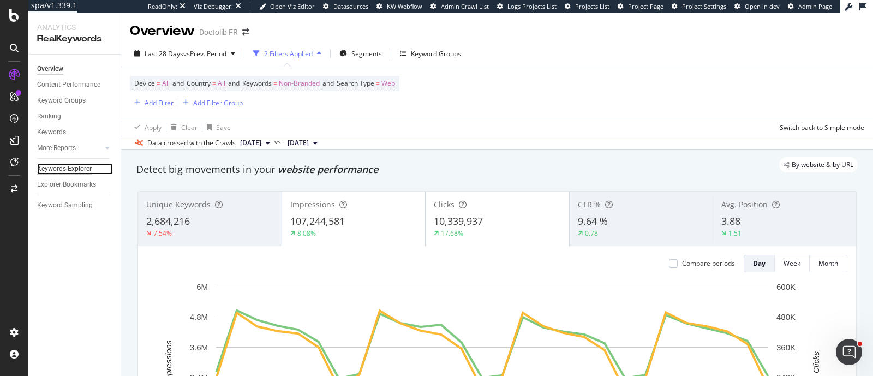
click at [75, 167] on div "Keywords Explorer" at bounding box center [64, 168] width 55 height 11
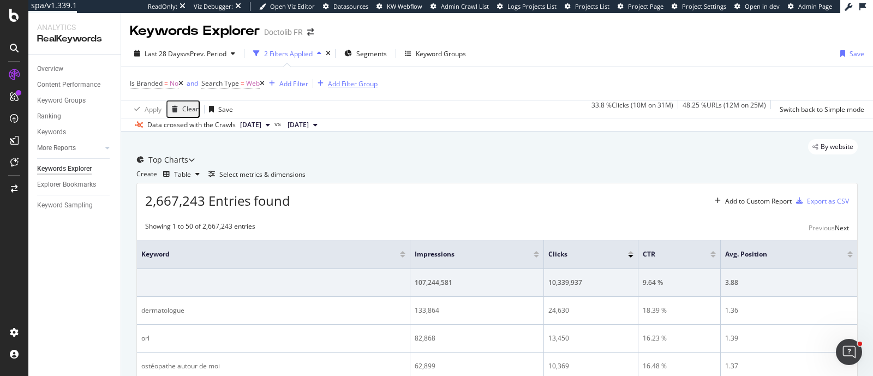
click at [363, 81] on div "Add Filter Group" at bounding box center [353, 83] width 50 height 9
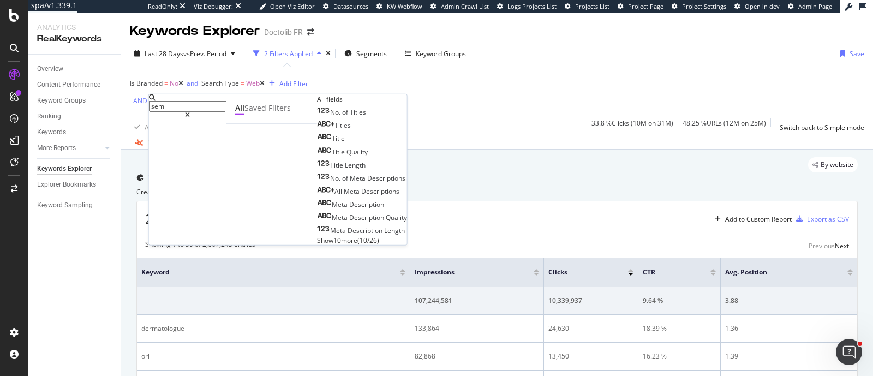
type input "sem"
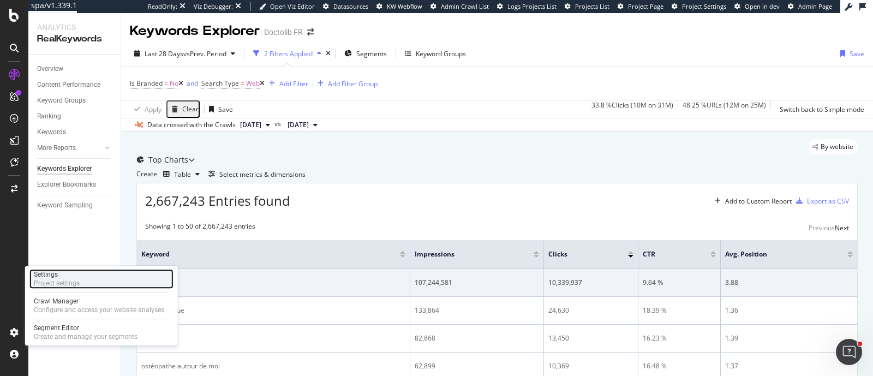
click at [76, 275] on div "Settings" at bounding box center [57, 274] width 46 height 9
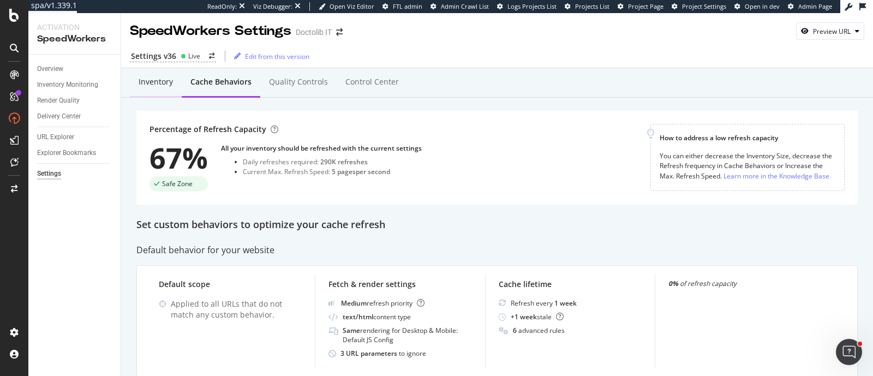
drag, startPoint x: 159, startPoint y: 87, endPoint x: 147, endPoint y: 82, distance: 13.5
click at [147, 82] on div "Inventory" at bounding box center [156, 81] width 34 height 11
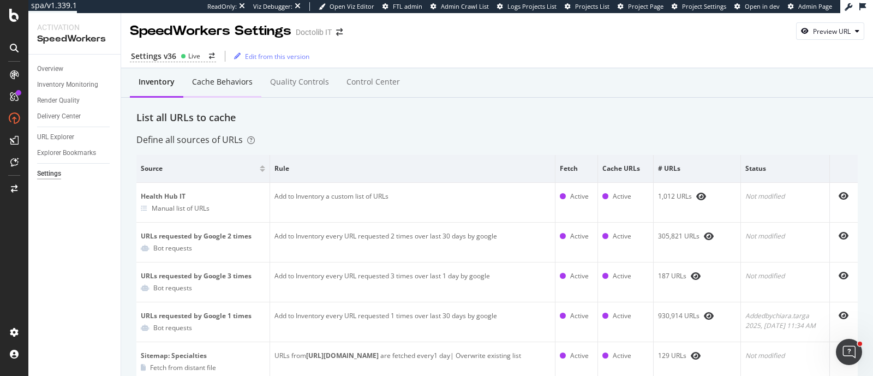
click at [209, 81] on div "Cache behaviors" at bounding box center [222, 81] width 61 height 11
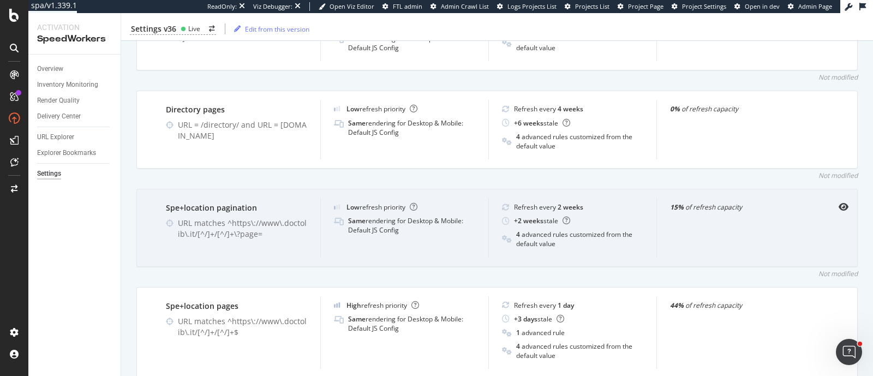
scroll to position [453, 0]
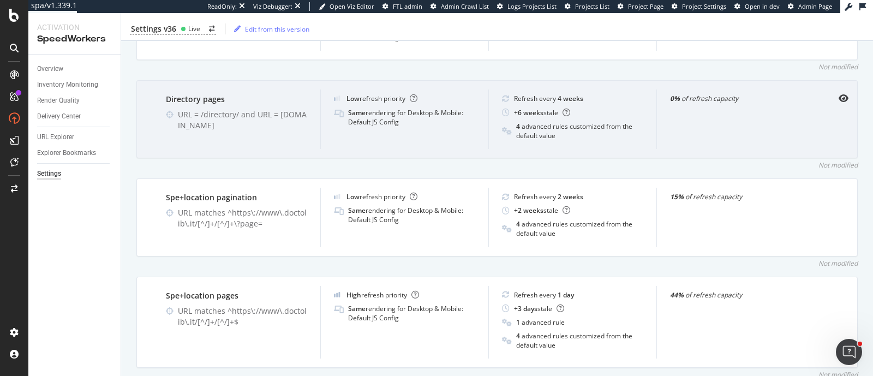
click at [241, 137] on div "Directory pages URL = /directory/ and URL = [DOMAIN_NAME]" at bounding box center [236, 118] width 167 height 59
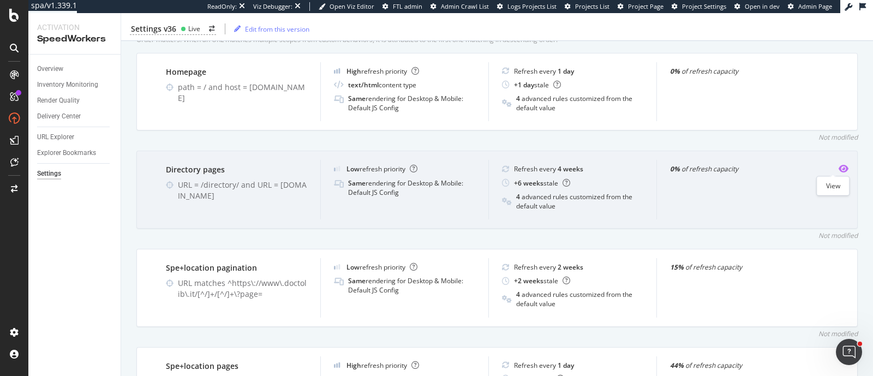
click at [838, 169] on icon "eye" at bounding box center [843, 168] width 10 height 9
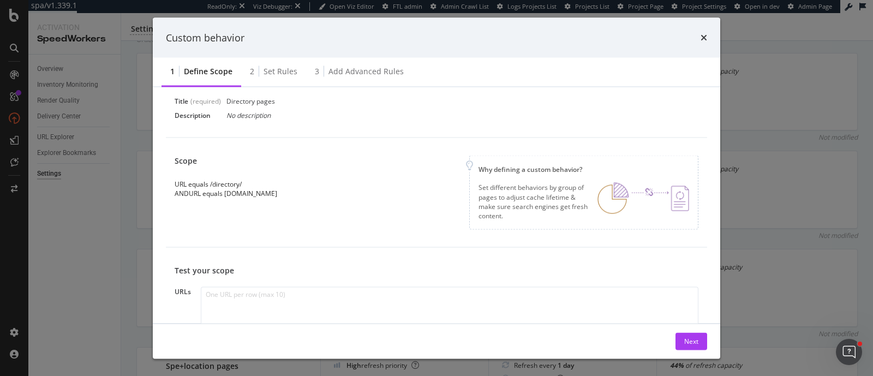
scroll to position [46, 0]
click at [276, 76] on div "Set rules" at bounding box center [280, 71] width 34 height 11
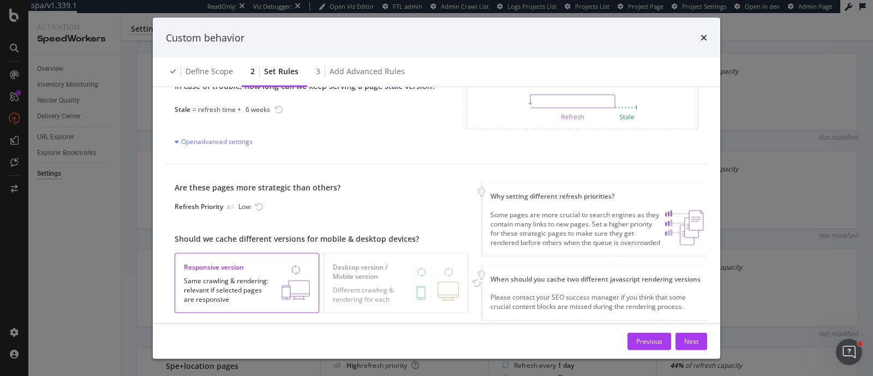
scroll to position [0, 0]
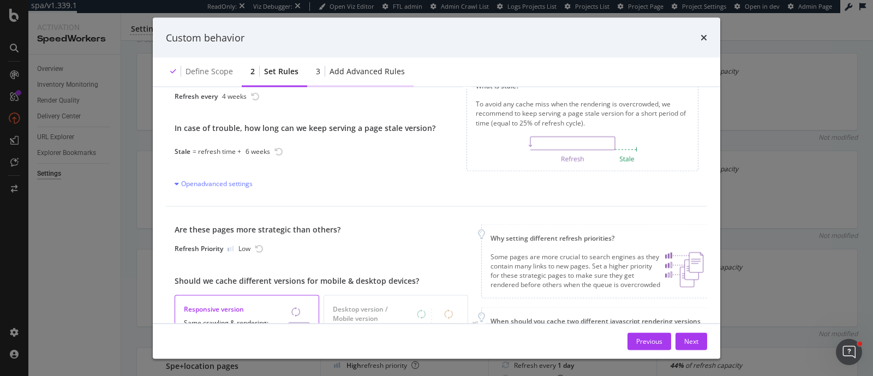
click at [368, 77] on div "3 Add advanced rules" at bounding box center [360, 72] width 106 height 30
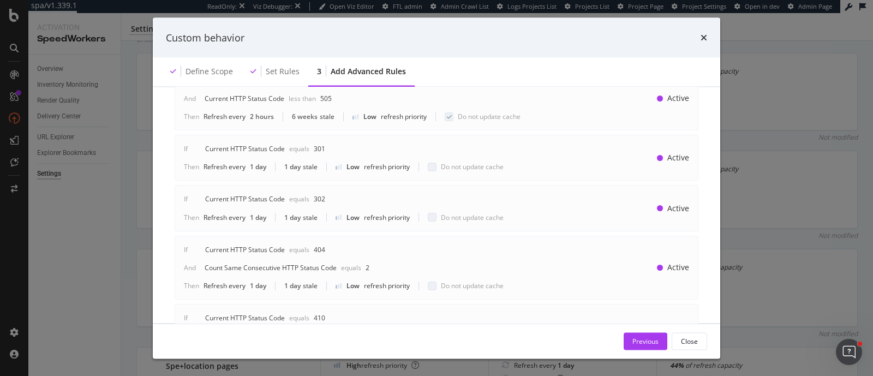
scroll to position [213, 0]
click at [692, 341] on div "Close" at bounding box center [689, 340] width 17 height 9
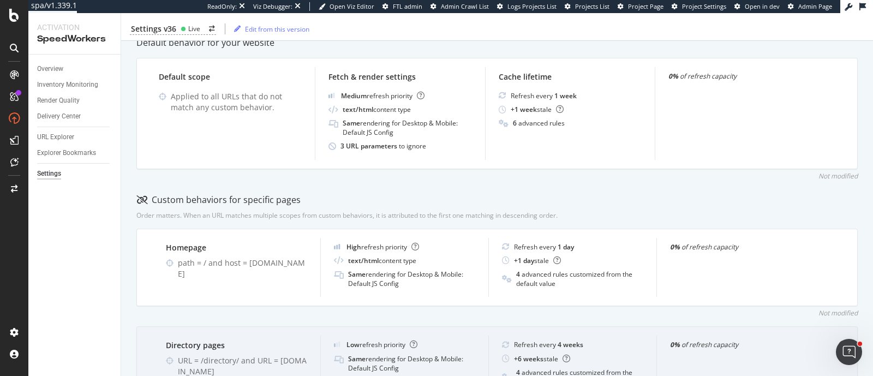
scroll to position [0, 0]
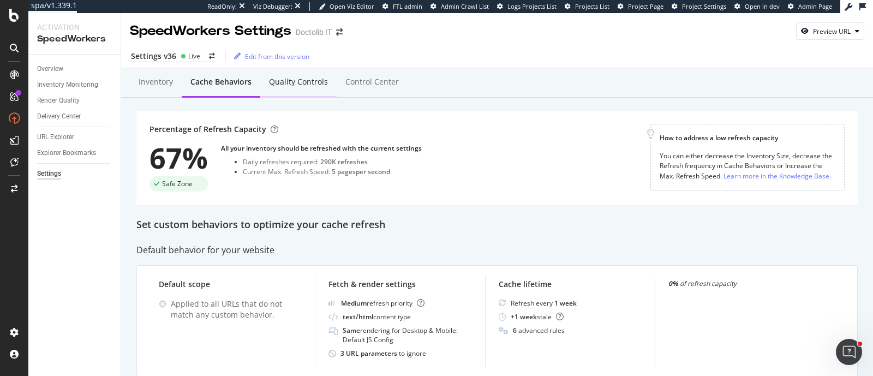
click at [303, 84] on div "Quality Controls" at bounding box center [298, 81] width 59 height 11
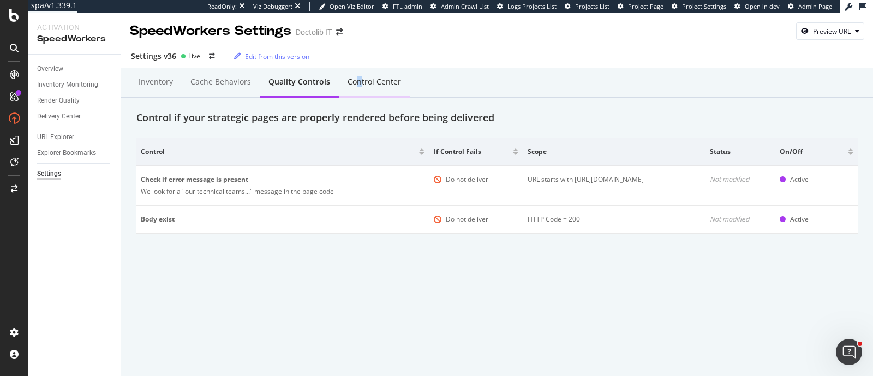
drag, startPoint x: 378, startPoint y: 82, endPoint x: 355, endPoint y: 83, distance: 22.9
click at [355, 83] on div "Control Center" at bounding box center [373, 81] width 53 height 11
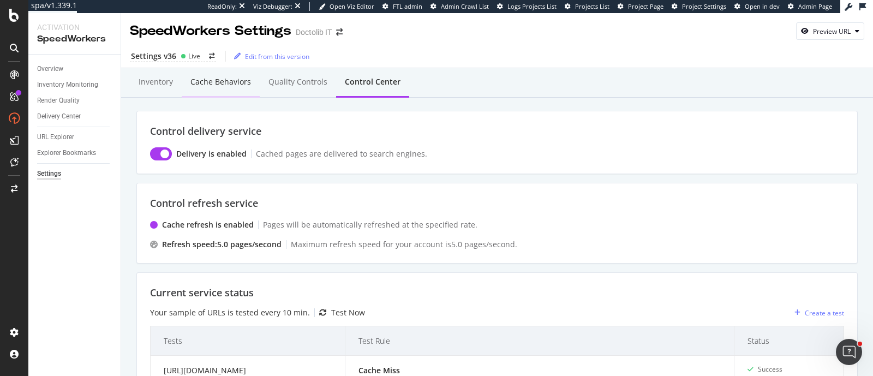
click at [237, 91] on div "Cache behaviors" at bounding box center [221, 83] width 78 height 30
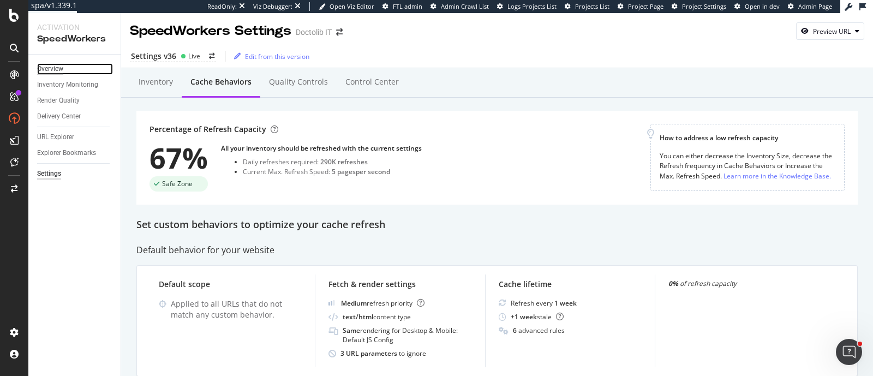
click at [52, 70] on div "Overview" at bounding box center [50, 68] width 26 height 11
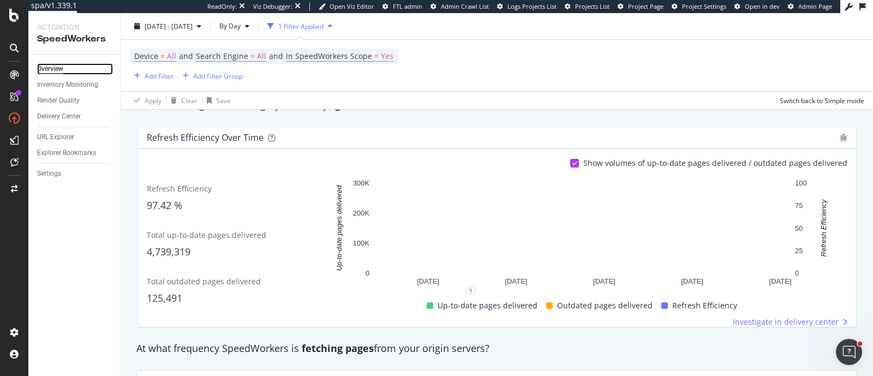
scroll to position [430, 0]
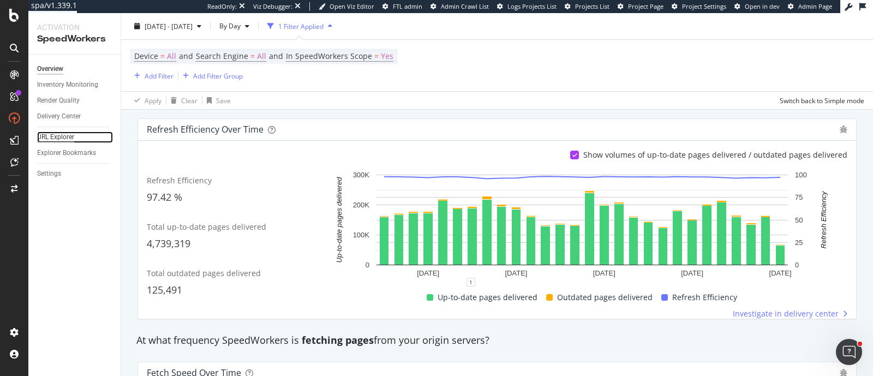
click at [67, 135] on div "URL Explorer" at bounding box center [55, 136] width 37 height 11
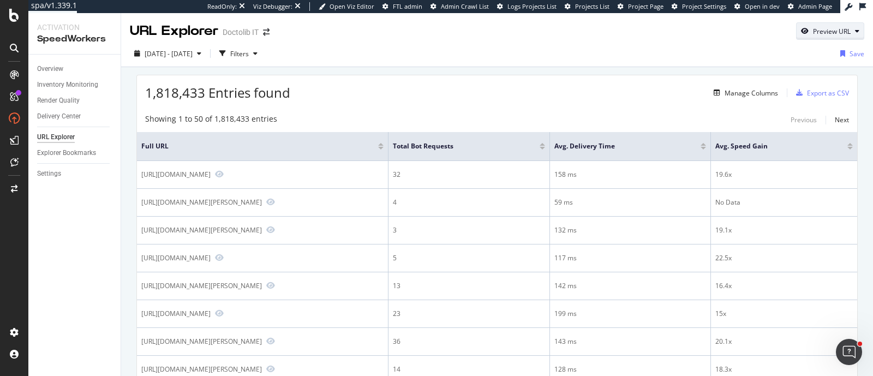
click at [826, 34] on div "Preview URL" at bounding box center [832, 31] width 38 height 9
click at [774, 94] on div "Preview" at bounding box center [786, 102] width 119 height 20
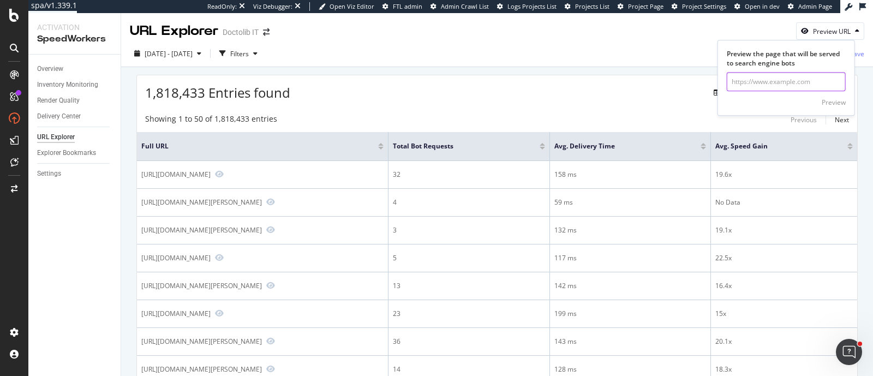
click at [762, 81] on input "url" at bounding box center [786, 82] width 119 height 19
paste input "https://www.doctolib.it/"
type input "https://www.doctolib.it/"
click at [837, 102] on div "Preview" at bounding box center [834, 102] width 24 height 9
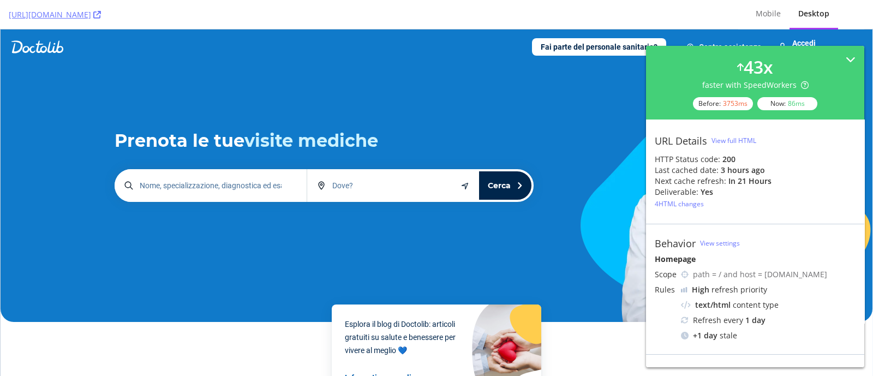
click at [727, 140] on div "View full HTML" at bounding box center [733, 140] width 45 height 9
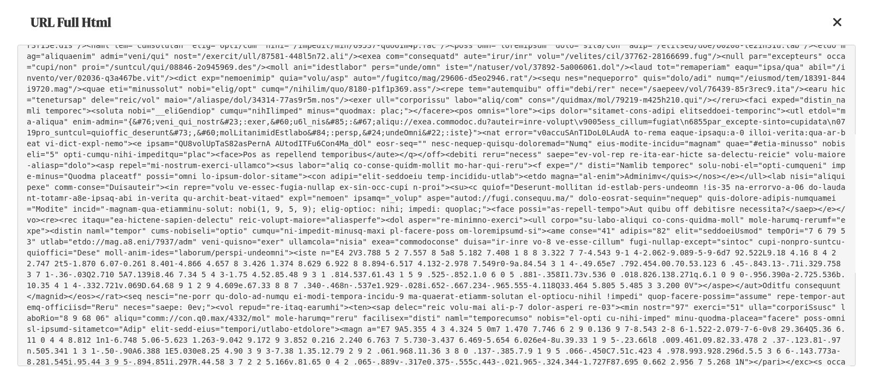
scroll to position [191, 0]
click at [837, 24] on icon at bounding box center [837, 22] width 10 height 13
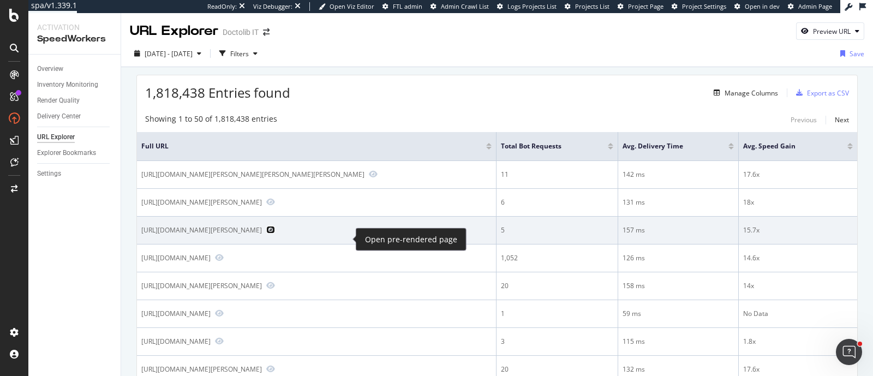
click at [275, 233] on icon "Preview https://www.doctolib.it/internista/grottaferrata/rachele-lazzeroni" at bounding box center [270, 230] width 9 height 8
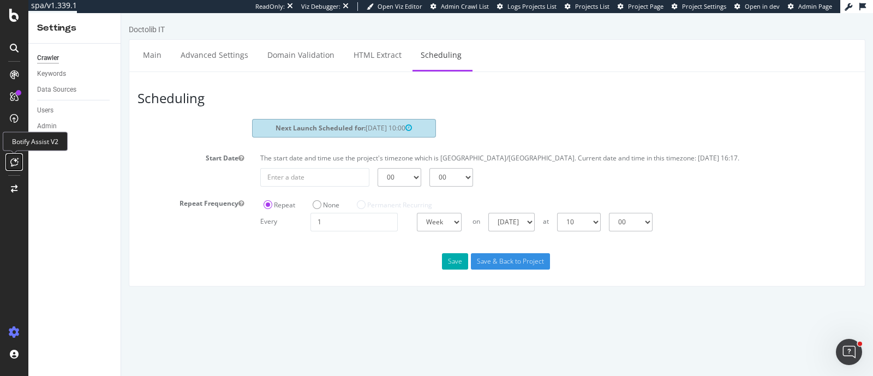
click at [13, 162] on icon at bounding box center [14, 162] width 8 height 9
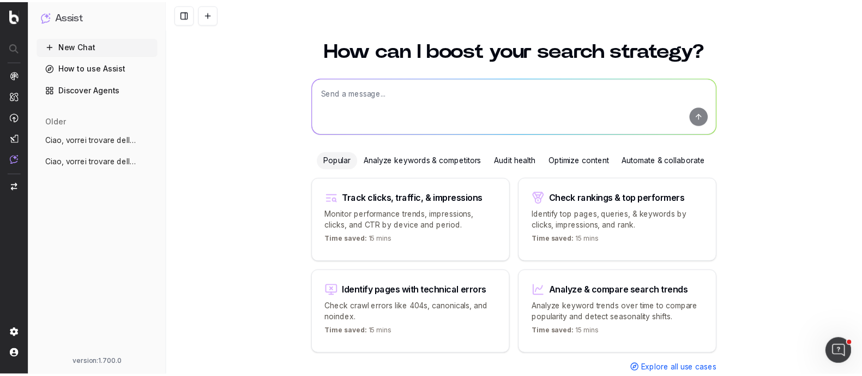
scroll to position [19, 0]
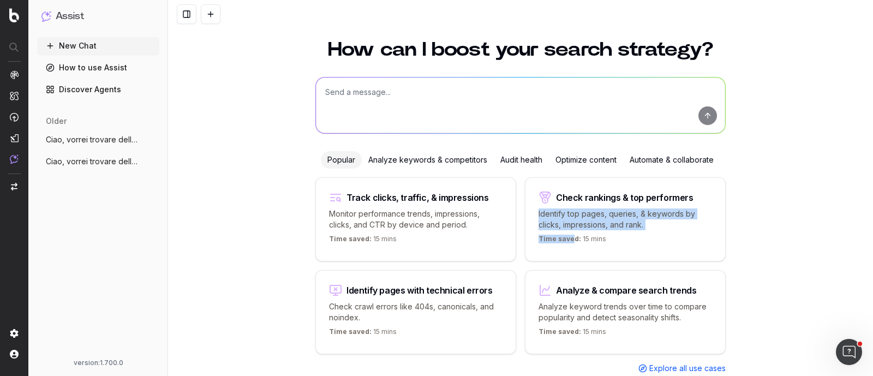
drag, startPoint x: 566, startPoint y: 258, endPoint x: 704, endPoint y: 170, distance: 163.9
click at [704, 170] on div "Popular Analyze keywords & competitors Audit health Optimize content Automate &…" at bounding box center [520, 262] width 410 height 223
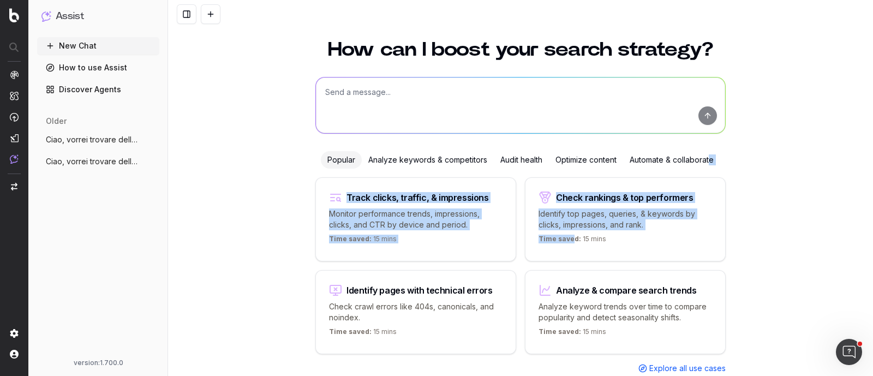
click at [763, 176] on div "How can I boost your search strategy? Popular Analyze keywords & competitors Au…" at bounding box center [520, 215] width 705 height 376
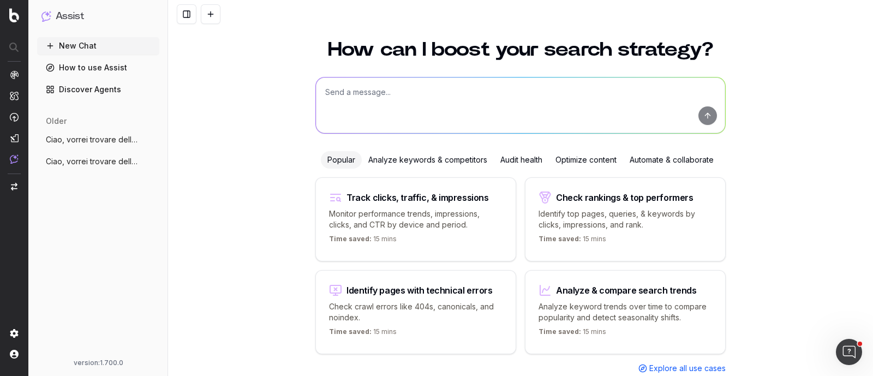
click at [105, 94] on link "Discover Agents" at bounding box center [98, 89] width 122 height 17
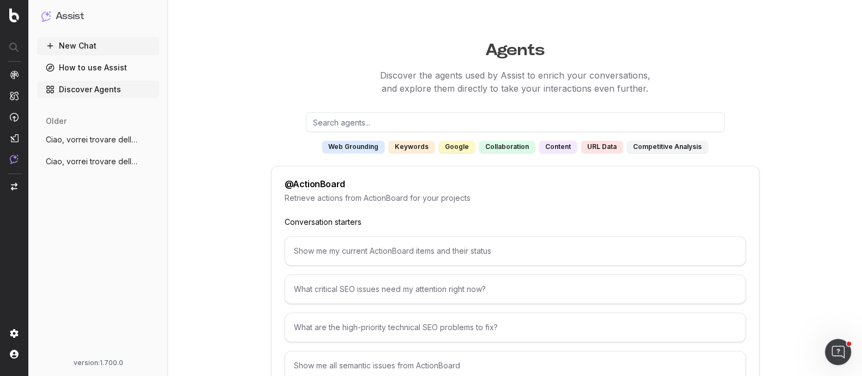
click at [425, 151] on div "keywords" at bounding box center [412, 147] width 46 height 12
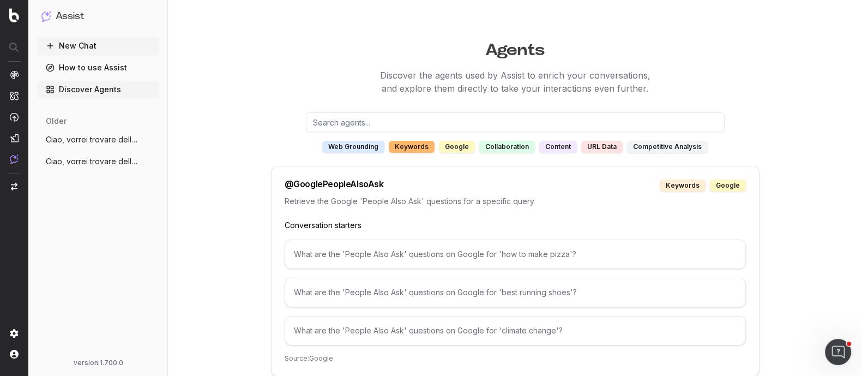
click at [582, 152] on div "URL data" at bounding box center [602, 147] width 41 height 12
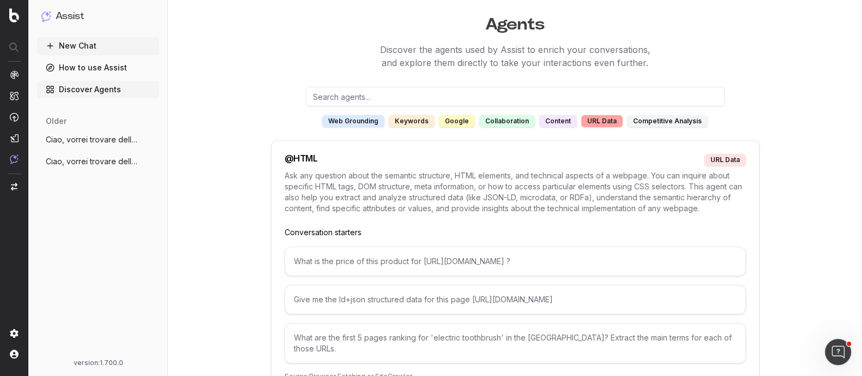
scroll to position [24, 0]
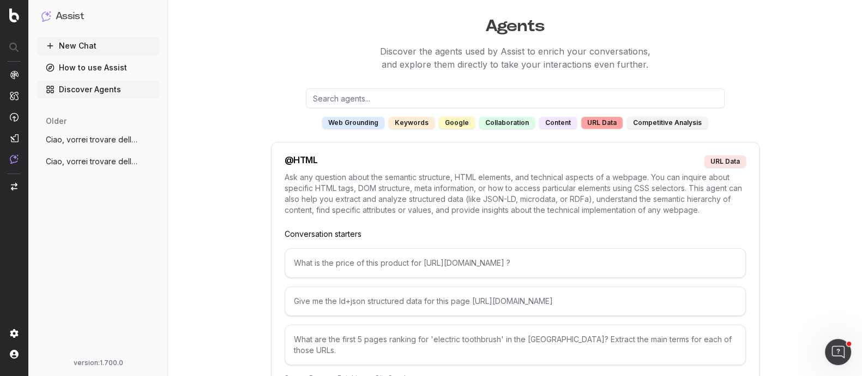
click at [115, 49] on button "New Chat" at bounding box center [98, 45] width 122 height 17
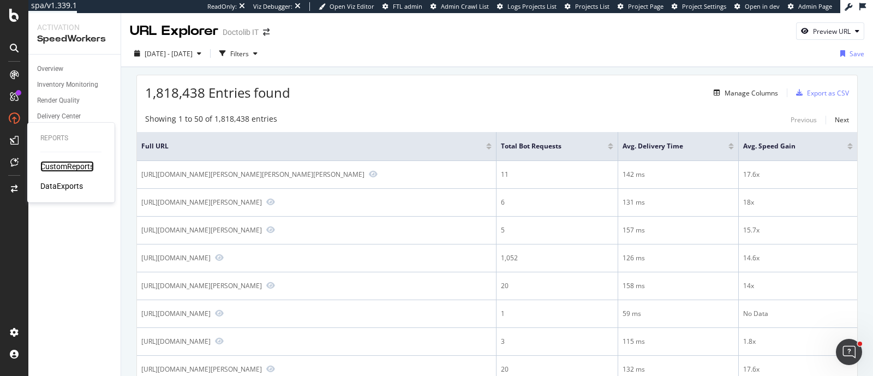
click at [44, 163] on div "CustomReports" at bounding box center [66, 166] width 53 height 11
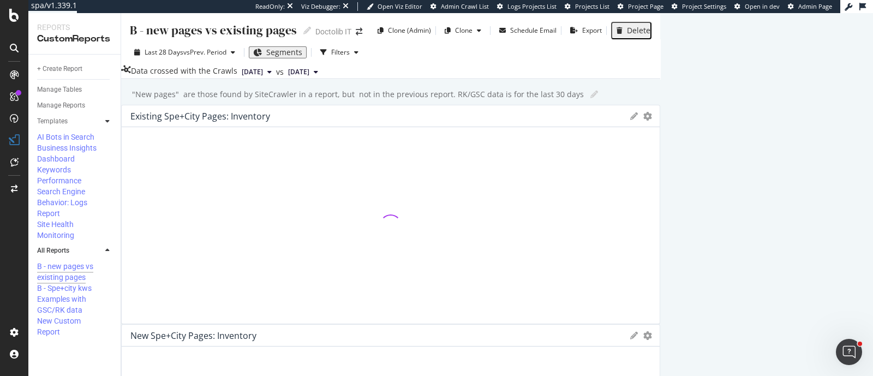
click at [106, 119] on icon at bounding box center [107, 121] width 4 height 7
click at [47, 241] on div "Site Health Monitoring" at bounding box center [70, 230] width 66 height 22
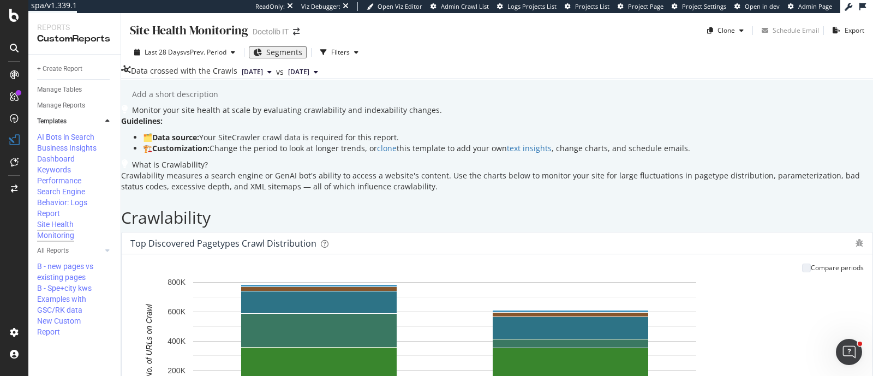
scroll to position [1564, 0]
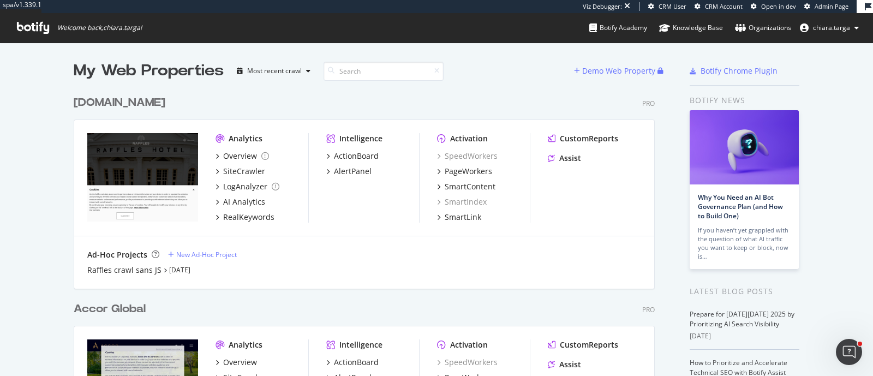
scroll to position [121, 0]
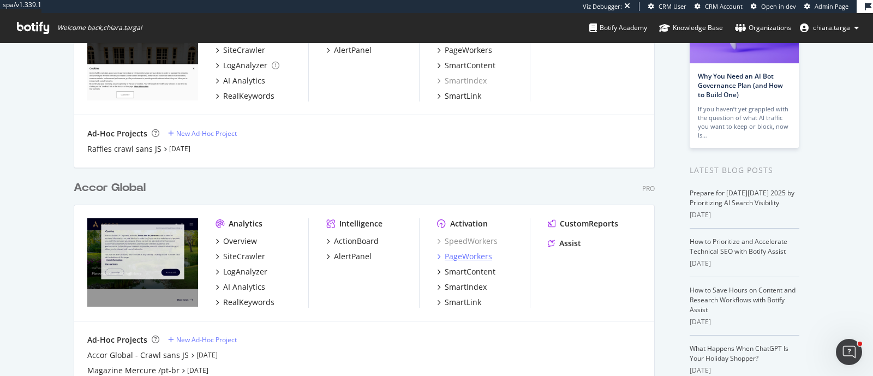
click at [454, 256] on div "PageWorkers" at bounding box center [468, 256] width 47 height 11
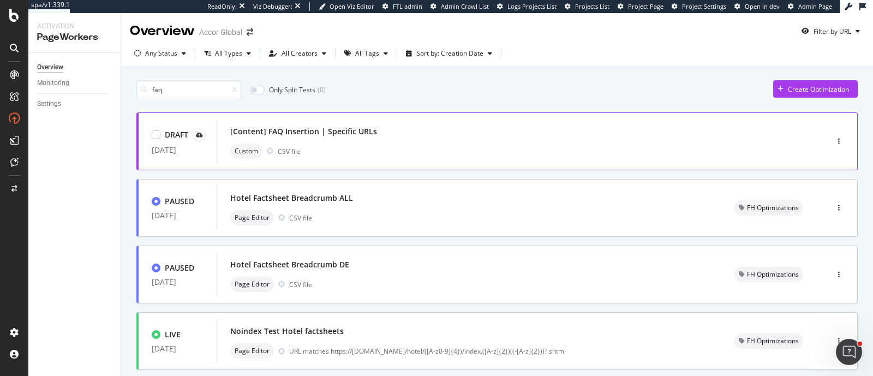
click at [355, 147] on div "Custom CSV file" at bounding box center [505, 150] width 551 height 15
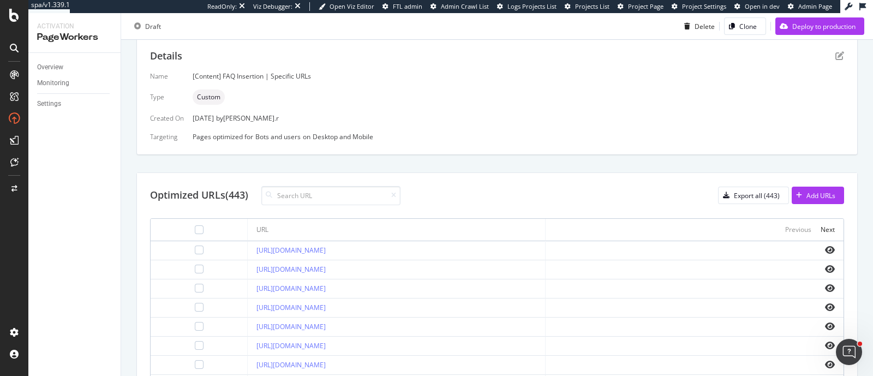
scroll to position [124, 0]
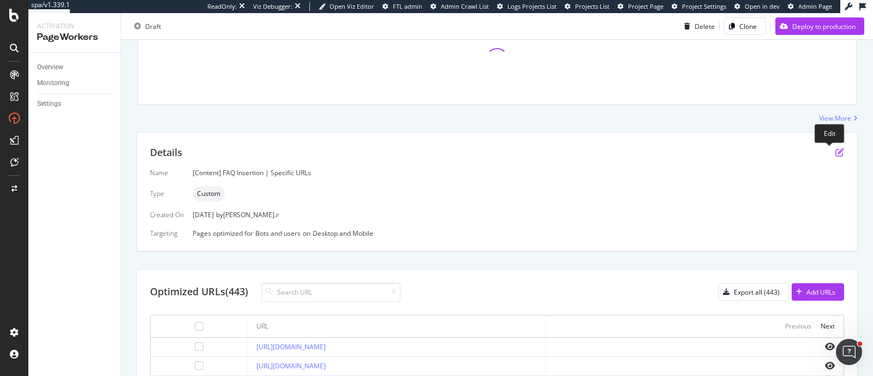
click at [835, 150] on icon "pen-to-square" at bounding box center [839, 152] width 9 height 9
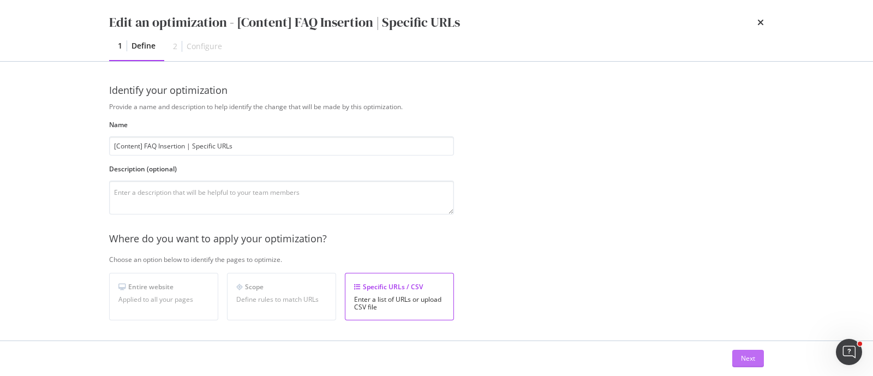
click at [735, 360] on button "Next" at bounding box center [748, 358] width 32 height 17
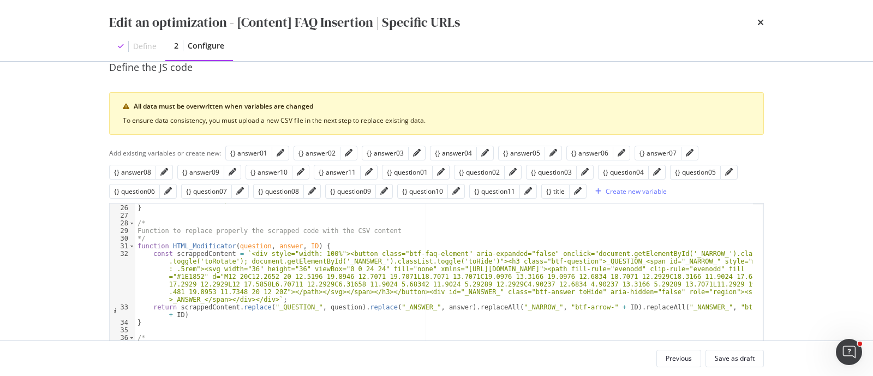
scroll to position [92, 0]
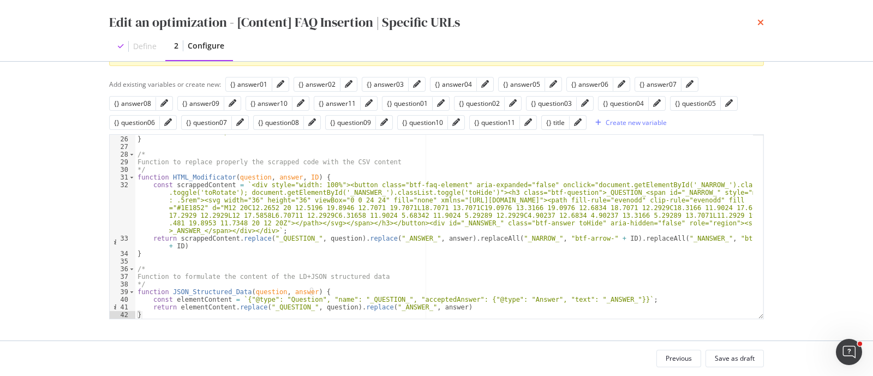
click at [762, 21] on icon "times" at bounding box center [760, 22] width 7 height 9
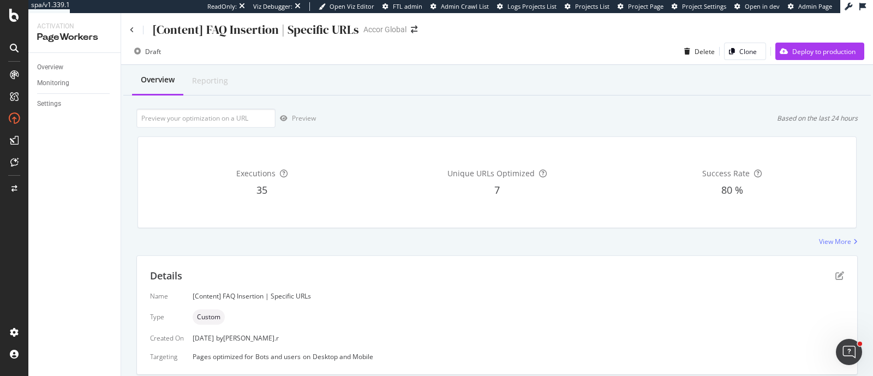
scroll to position [1, 0]
